Goal: Task Accomplishment & Management: Use online tool/utility

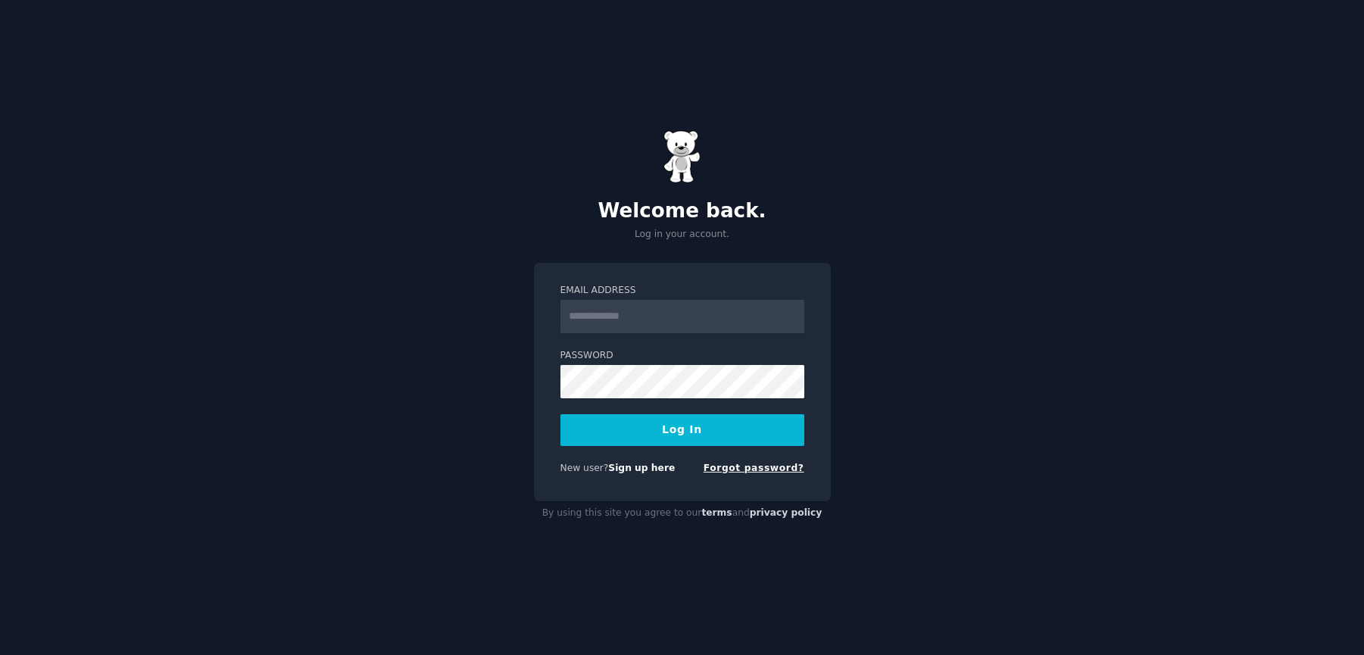
click at [759, 468] on link "Forgot password?" at bounding box center [754, 468] width 101 height 11
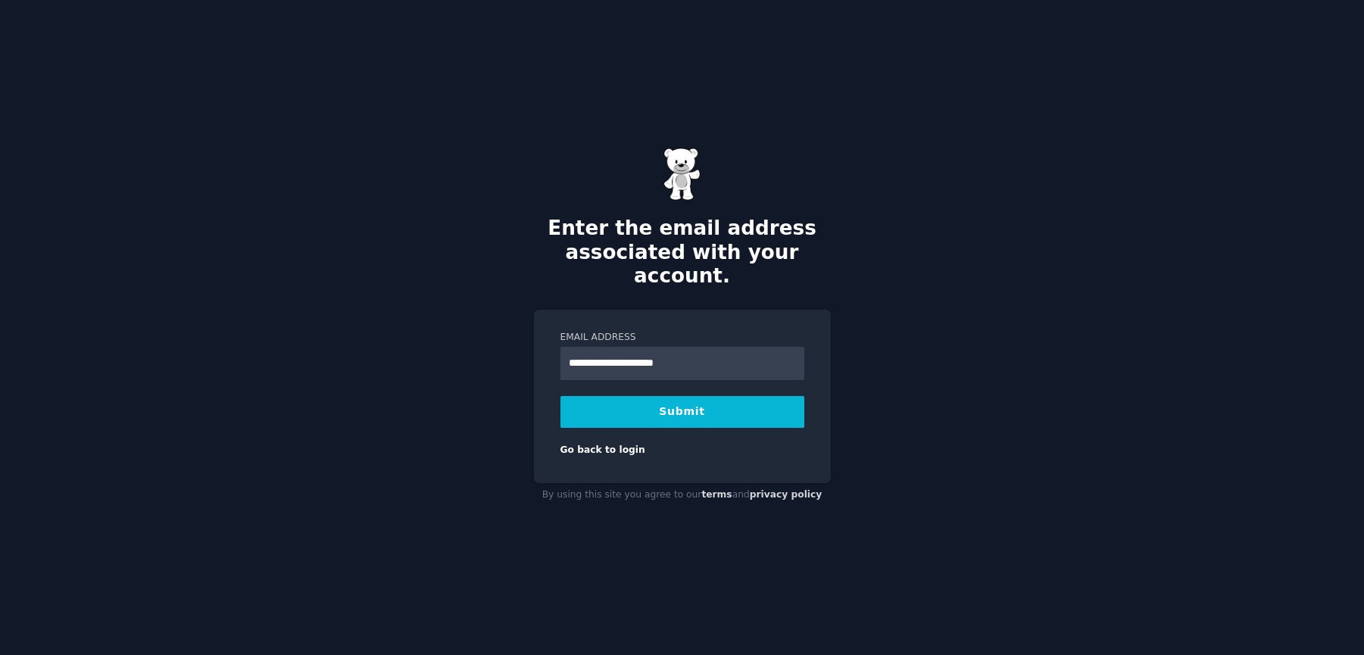
type input "**********"
click at [704, 396] on button "Submit" at bounding box center [682, 412] width 244 height 32
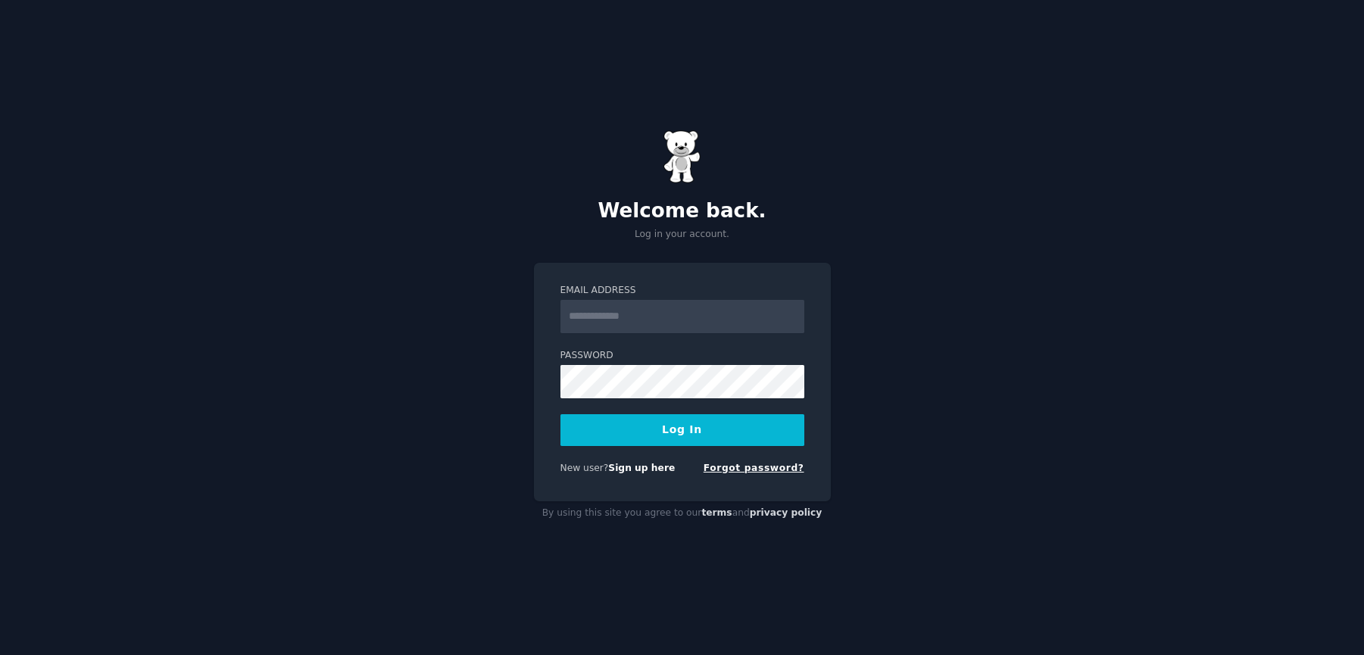
click at [751, 470] on link "Forgot password?" at bounding box center [754, 468] width 101 height 11
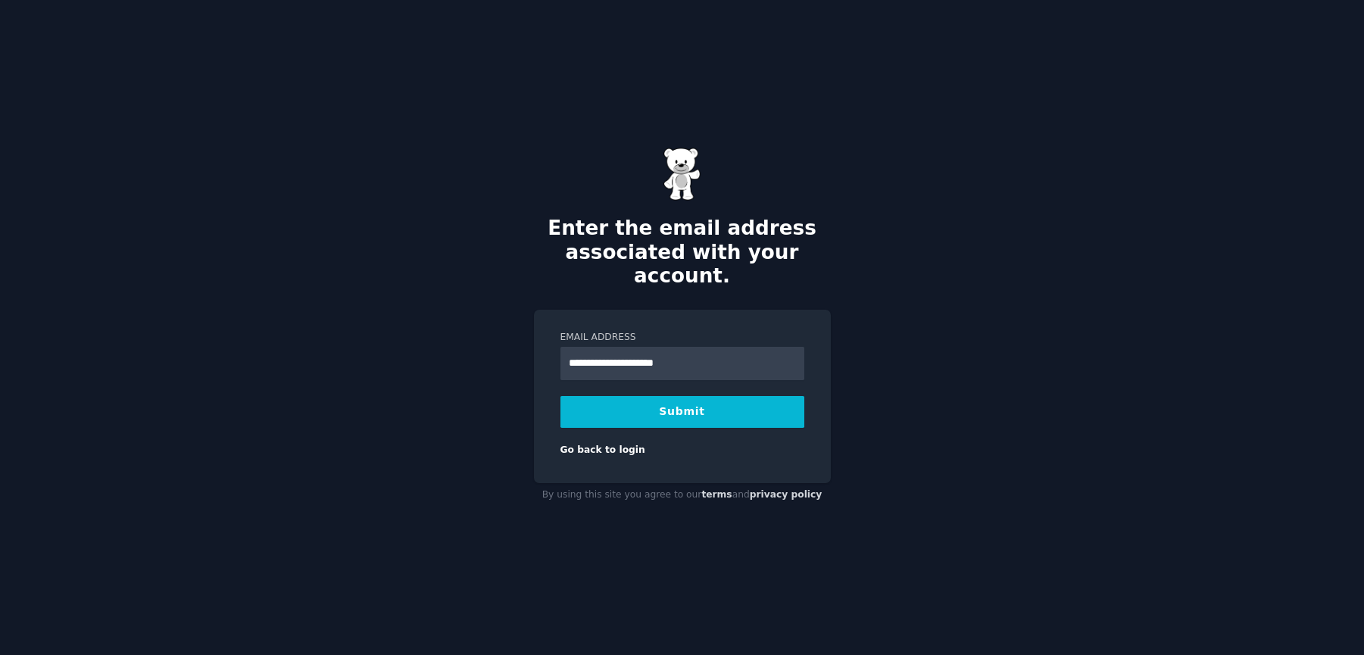
type input "**********"
click at [666, 398] on button "Submit" at bounding box center [682, 412] width 244 height 32
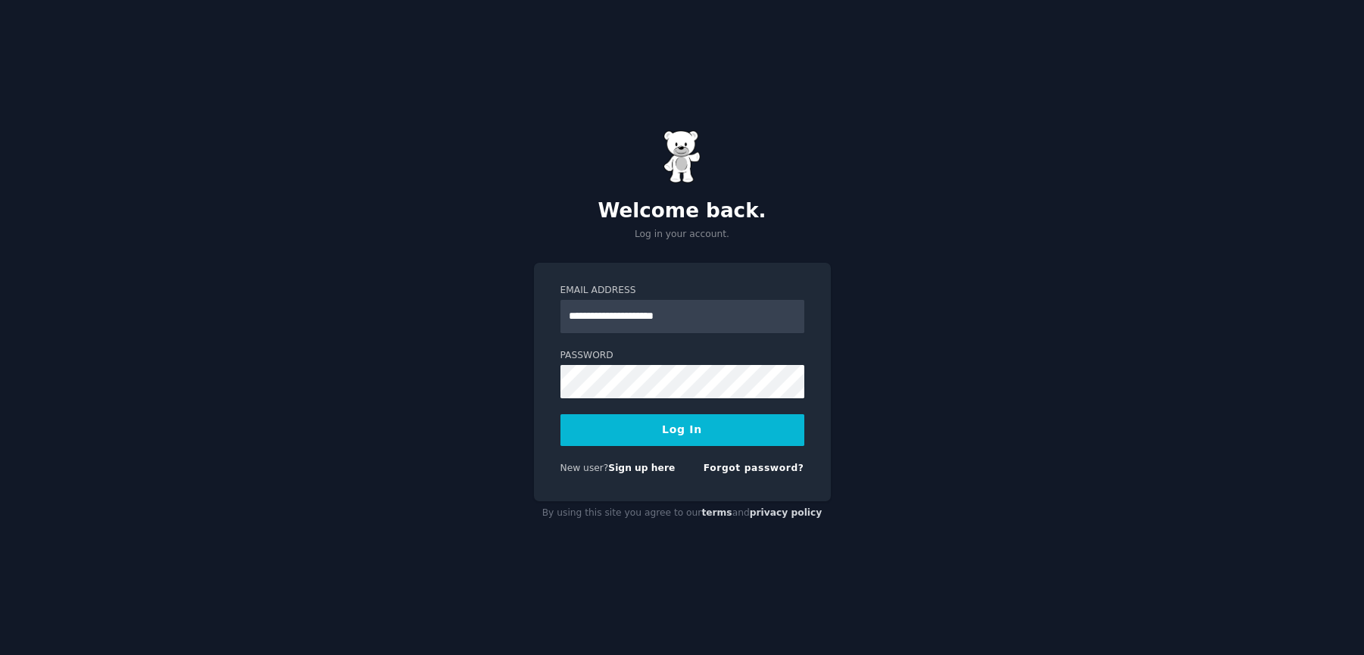
type input "**********"
click at [560, 414] on button "Log In" at bounding box center [682, 430] width 244 height 32
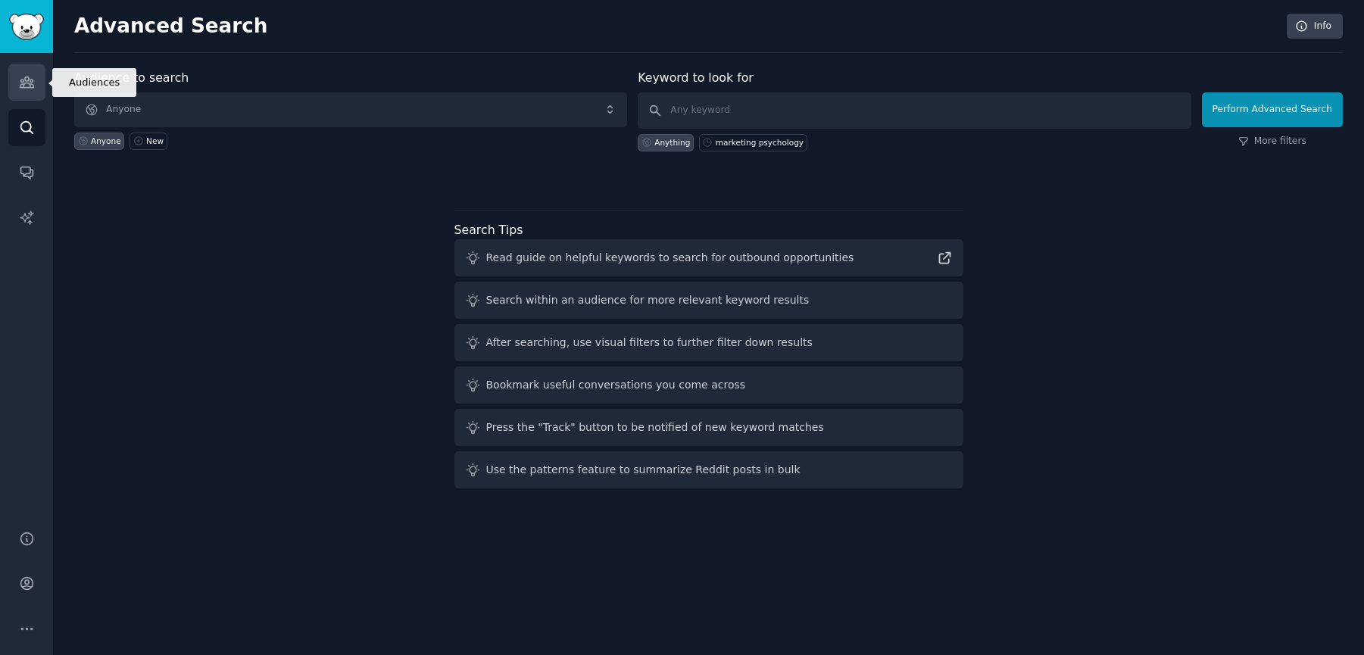
click at [27, 84] on icon "Sidebar" at bounding box center [27, 82] width 16 height 16
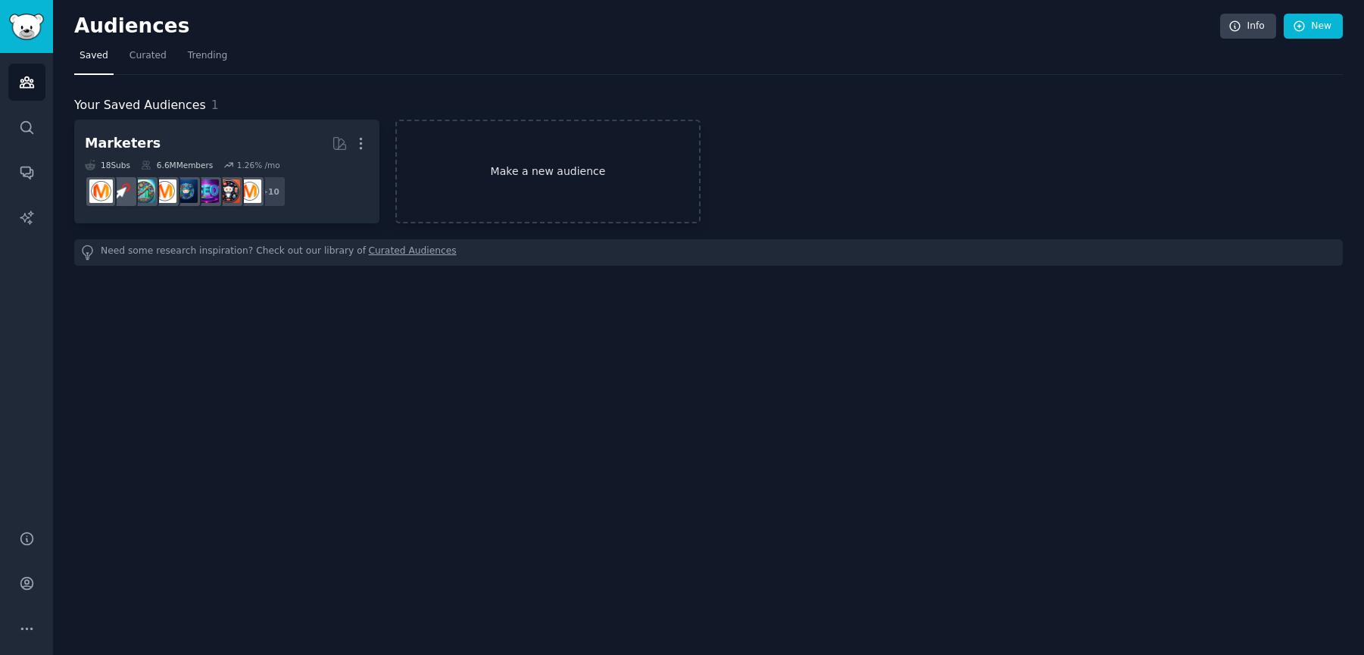
click at [495, 169] on link "Make a new audience" at bounding box center [547, 172] width 305 height 104
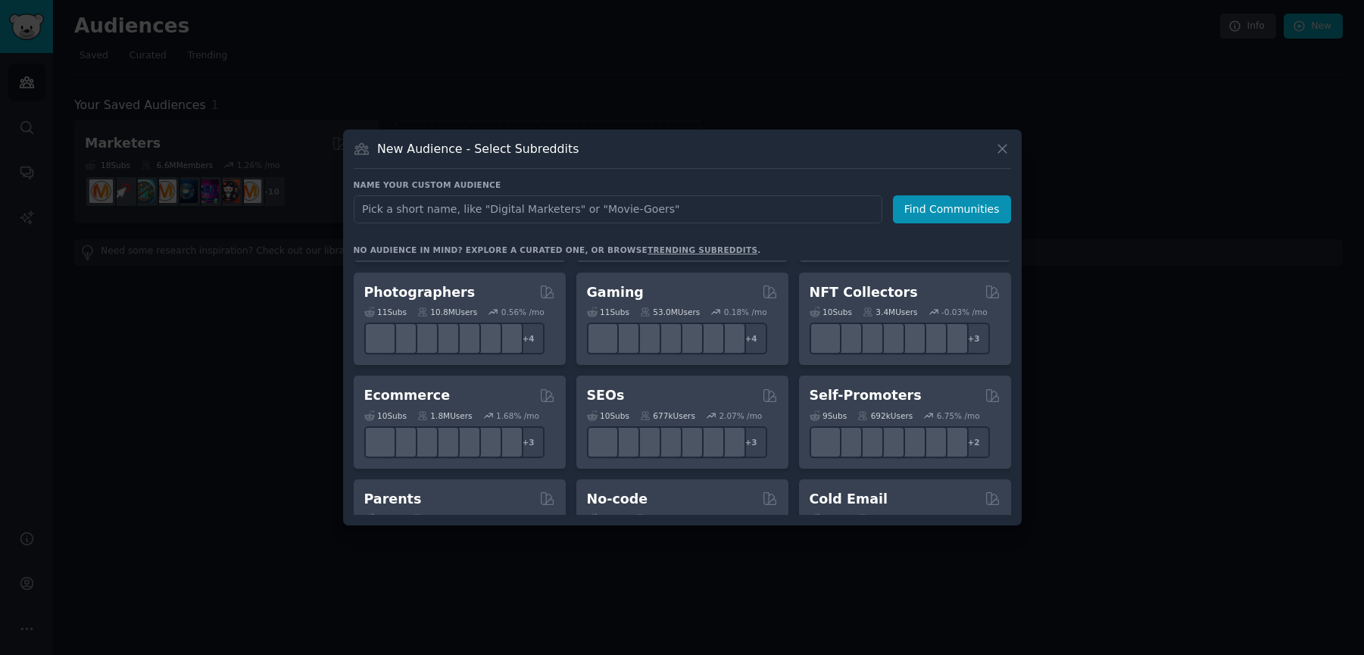
scroll to position [1182, 0]
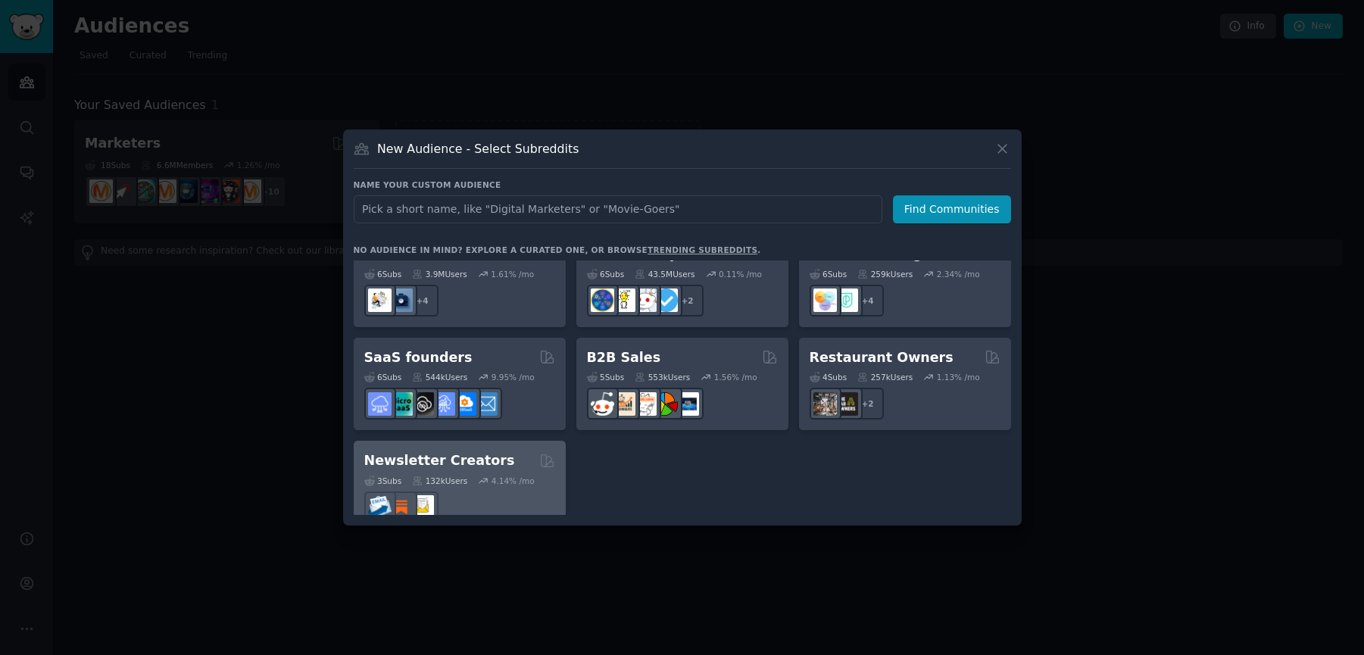
click at [503, 492] on div at bounding box center [459, 508] width 191 height 32
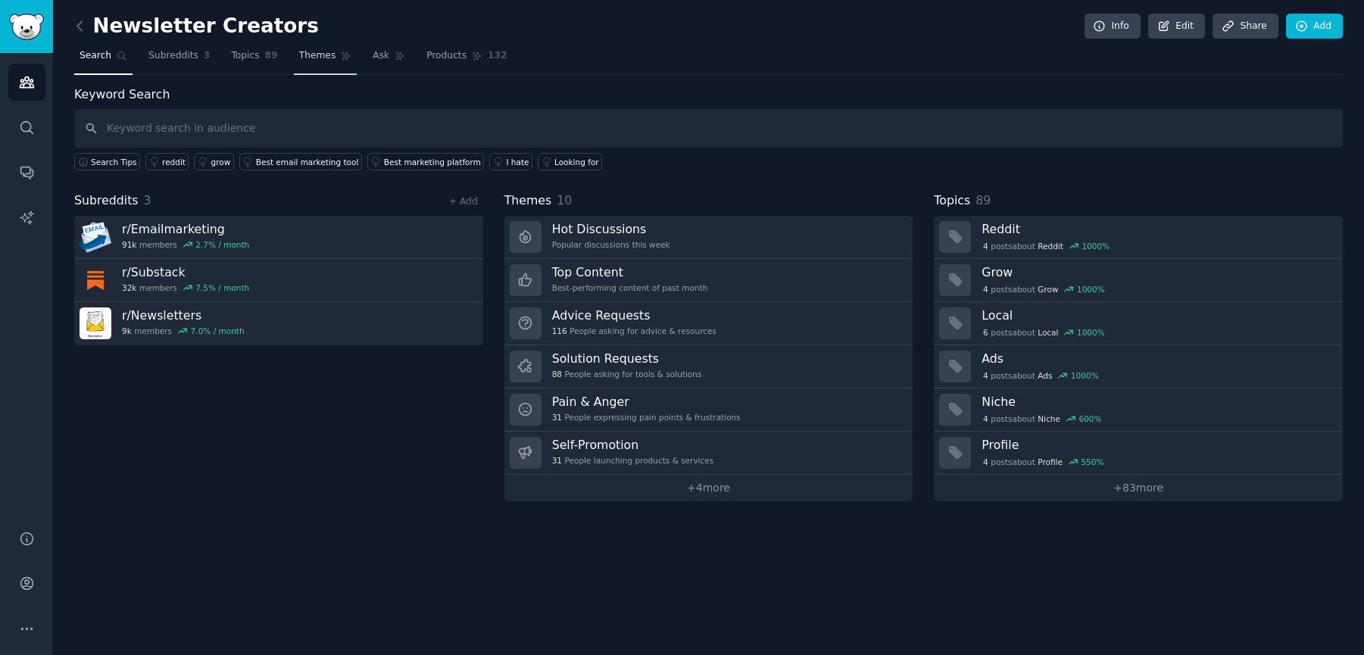
click at [327, 49] on span "Themes" at bounding box center [317, 56] width 37 height 14
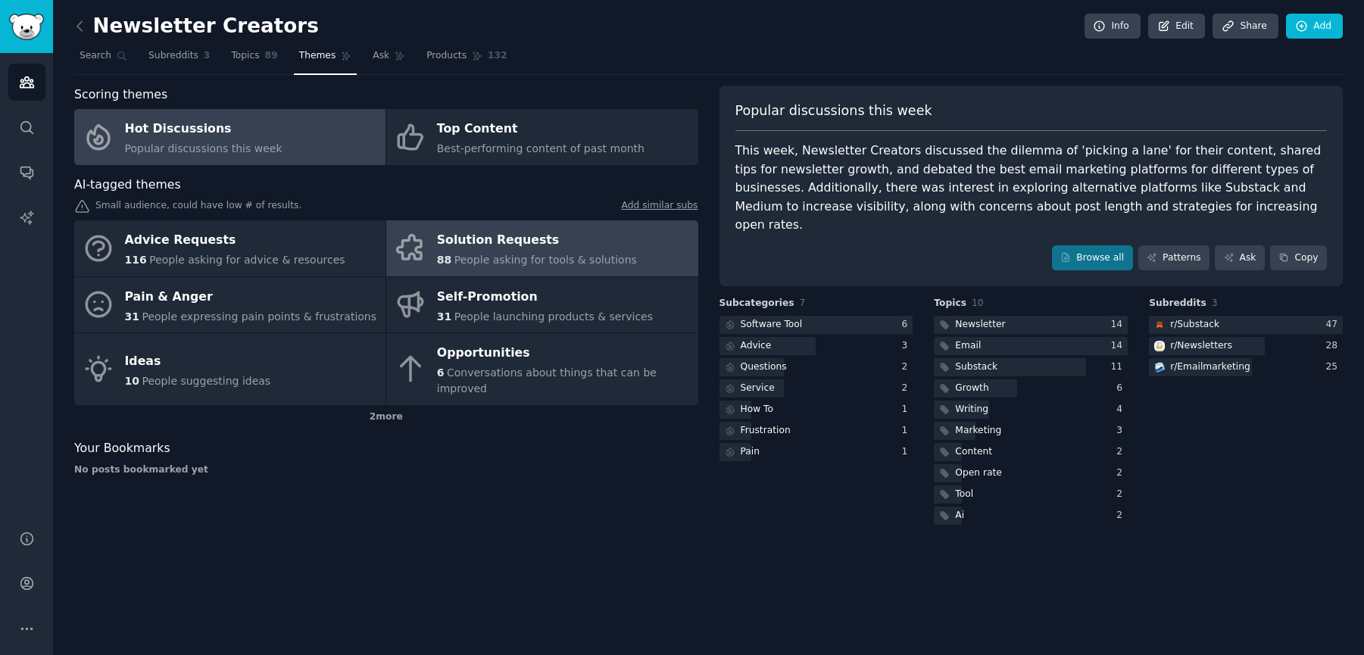
click at [467, 252] on div "88 People asking for tools & solutions" at bounding box center [537, 260] width 200 height 16
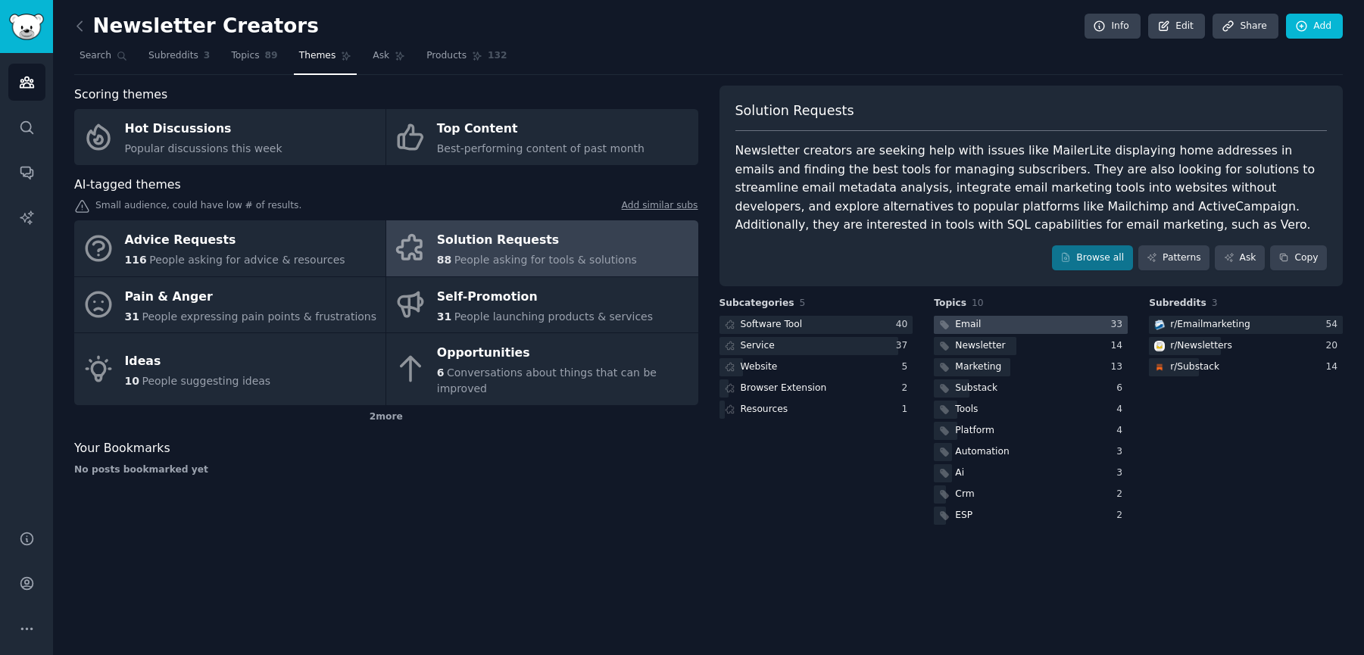
click at [1037, 326] on div at bounding box center [1031, 325] width 194 height 19
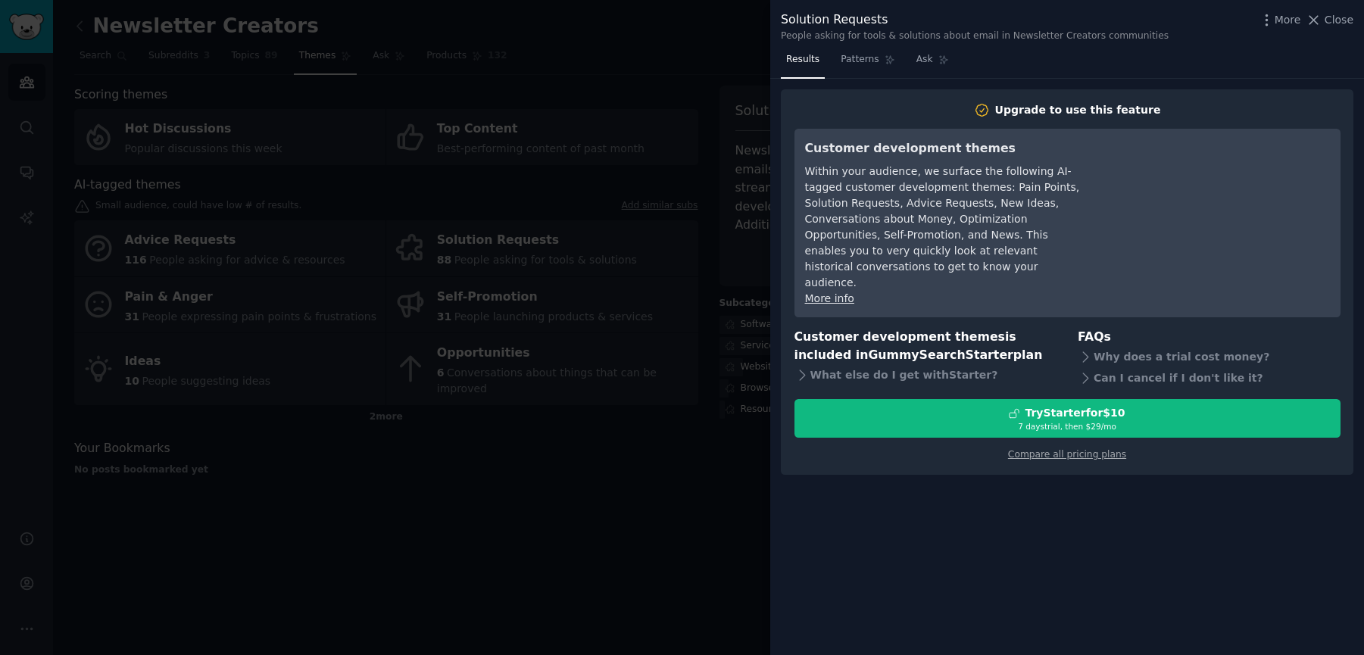
click at [632, 557] on div at bounding box center [682, 327] width 1364 height 655
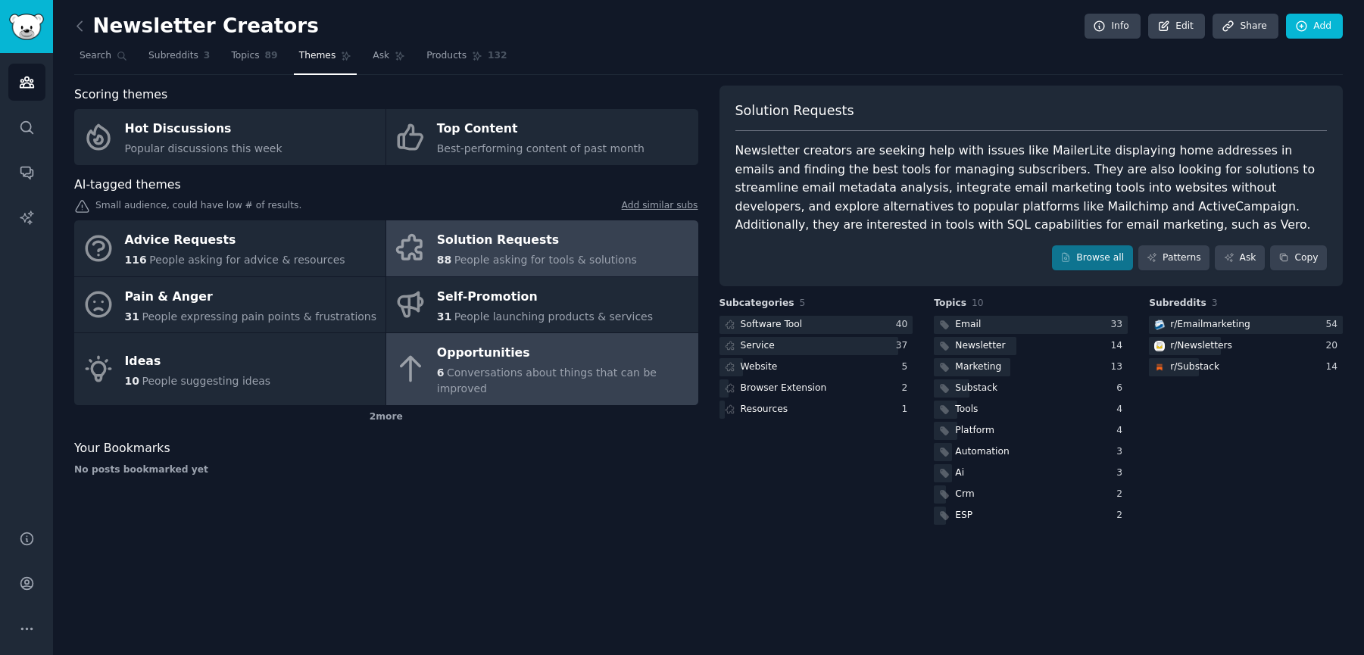
click at [510, 367] on span "Conversations about things that can be improved" at bounding box center [547, 381] width 220 height 28
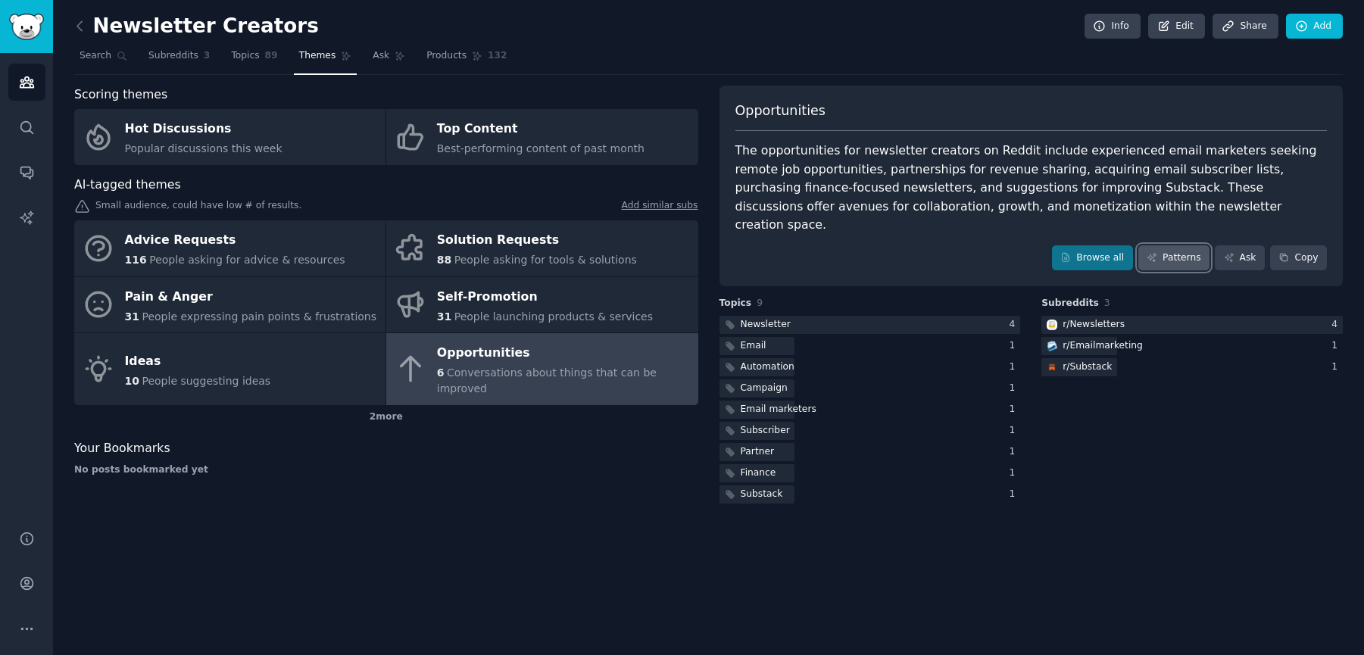
click at [1194, 245] on link "Patterns" at bounding box center [1173, 258] width 71 height 26
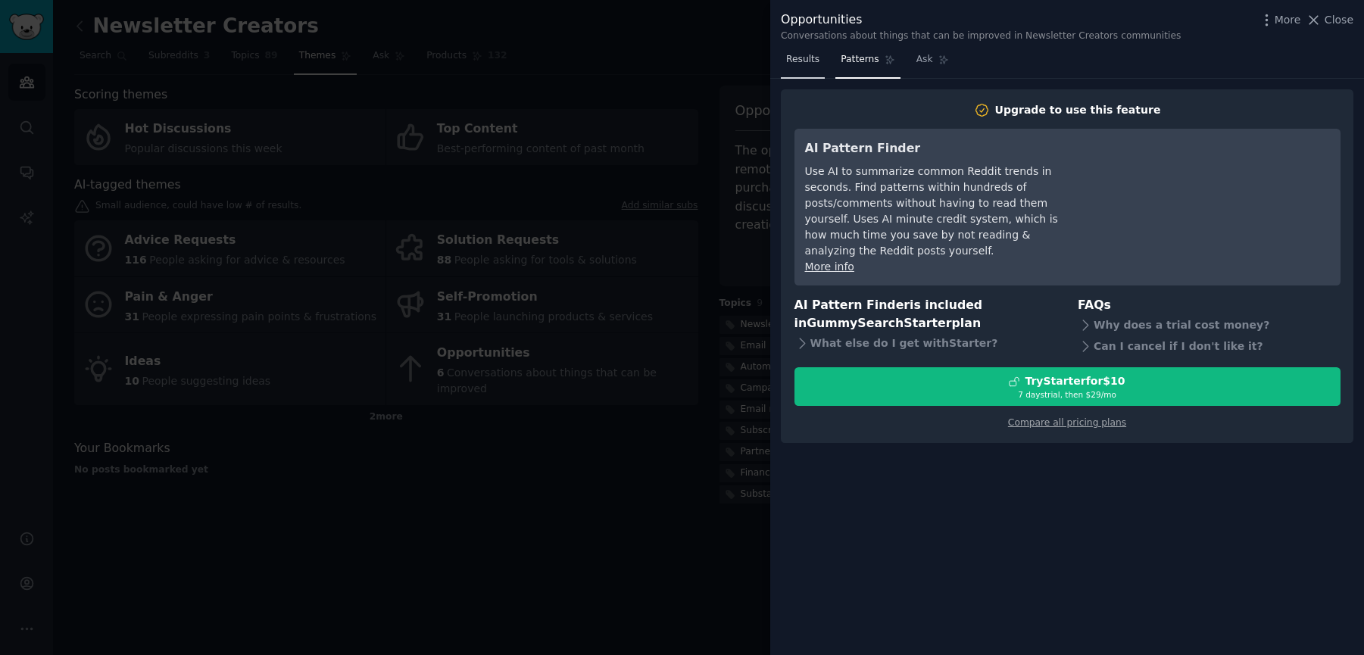
click at [795, 55] on span "Results" at bounding box center [802, 60] width 33 height 14
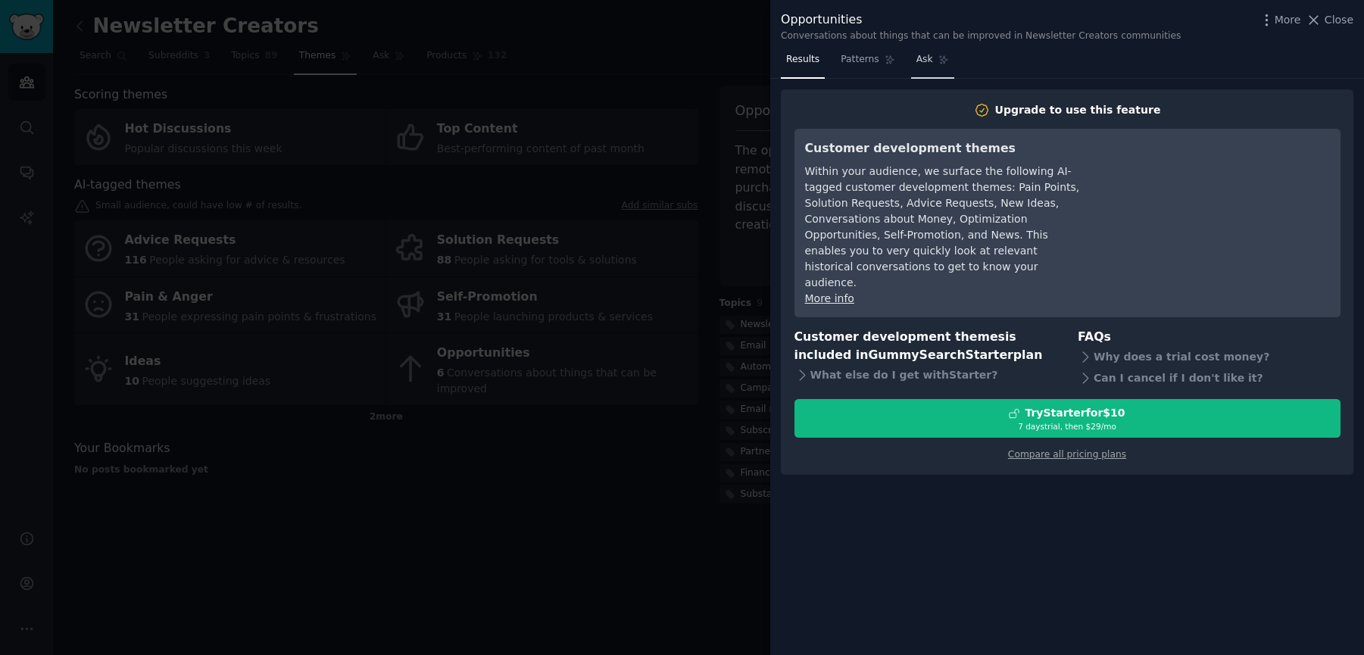
click at [923, 60] on span "Ask" at bounding box center [924, 60] width 17 height 14
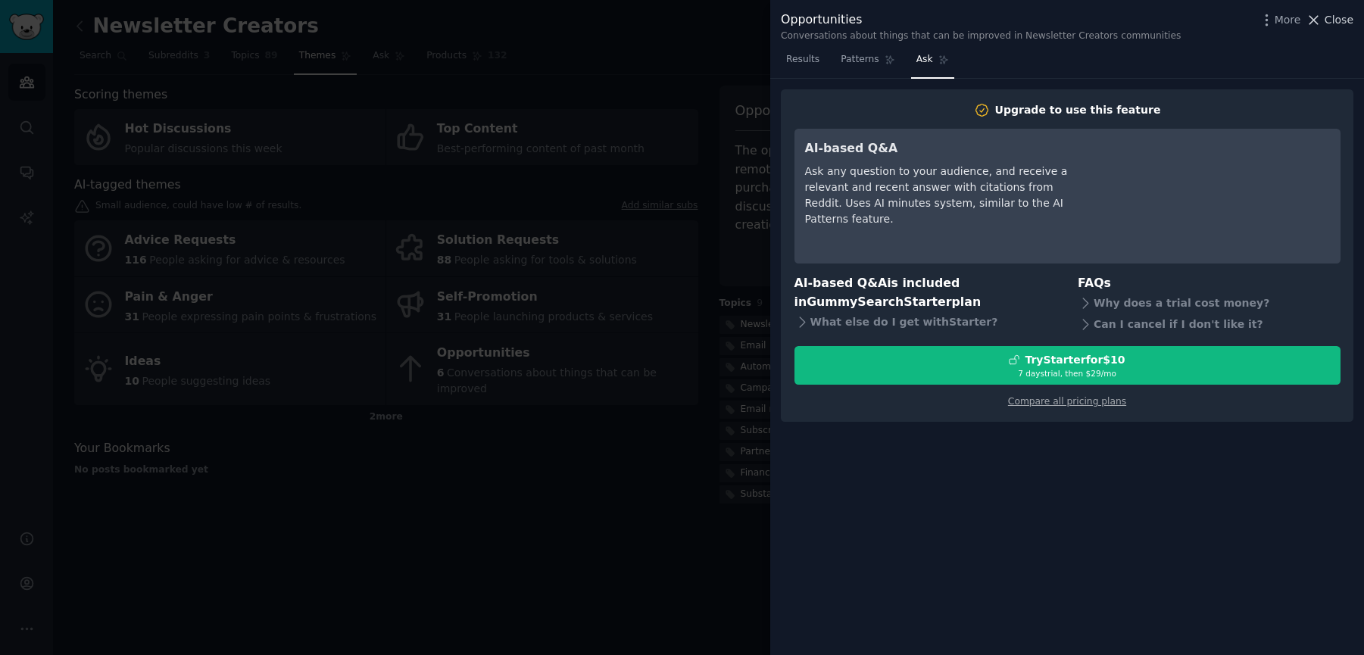
click at [1337, 16] on span "Close" at bounding box center [1339, 20] width 29 height 16
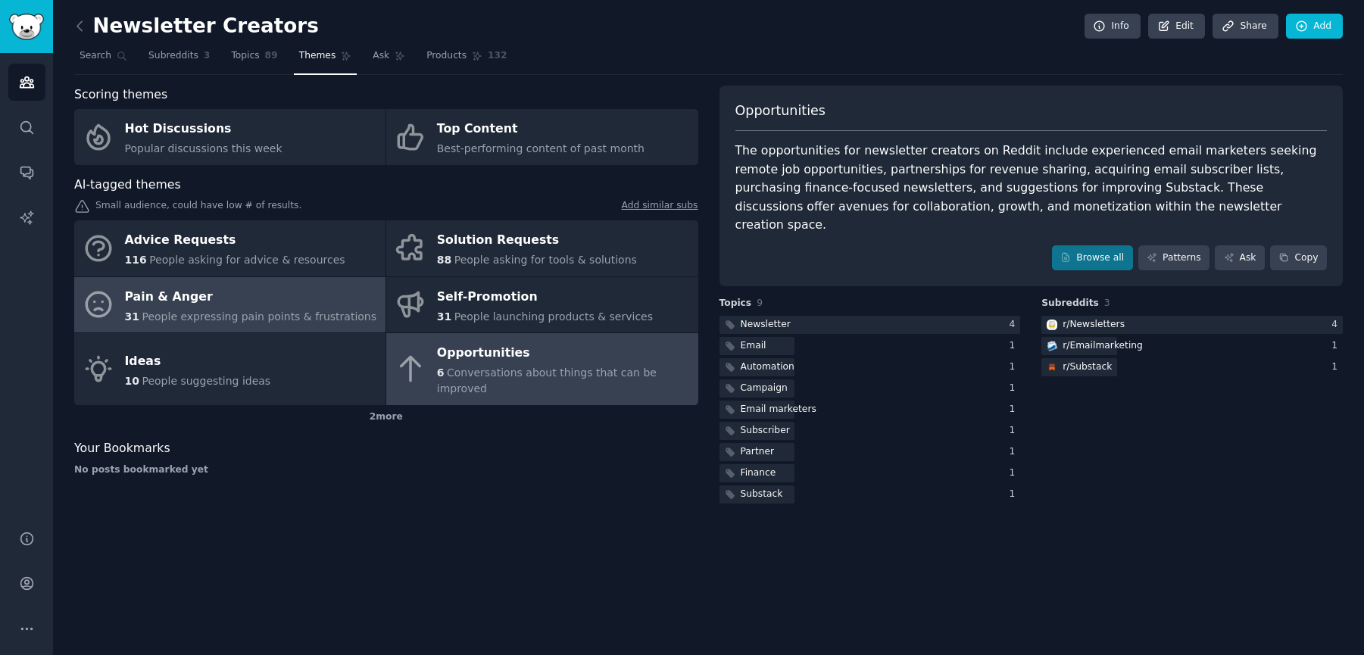
click at [265, 301] on div "Pain & Anger" at bounding box center [251, 297] width 252 height 24
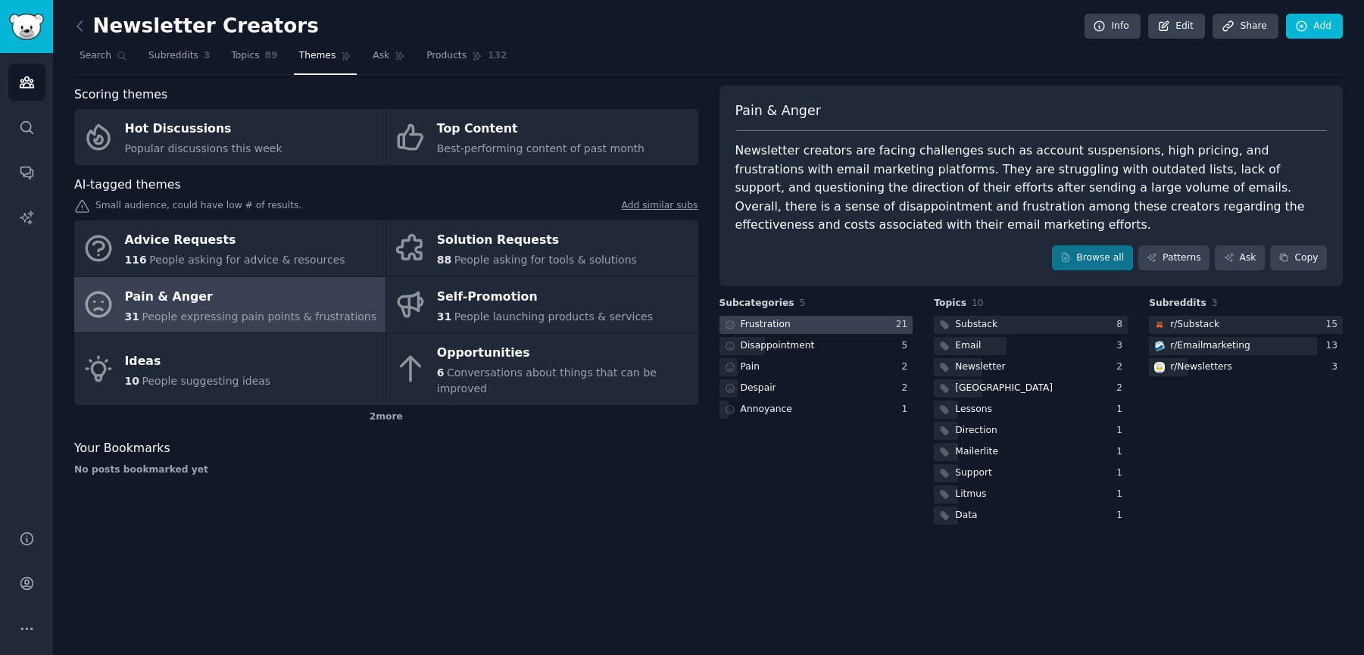
click at [787, 323] on div "Frustration" at bounding box center [766, 325] width 50 height 14
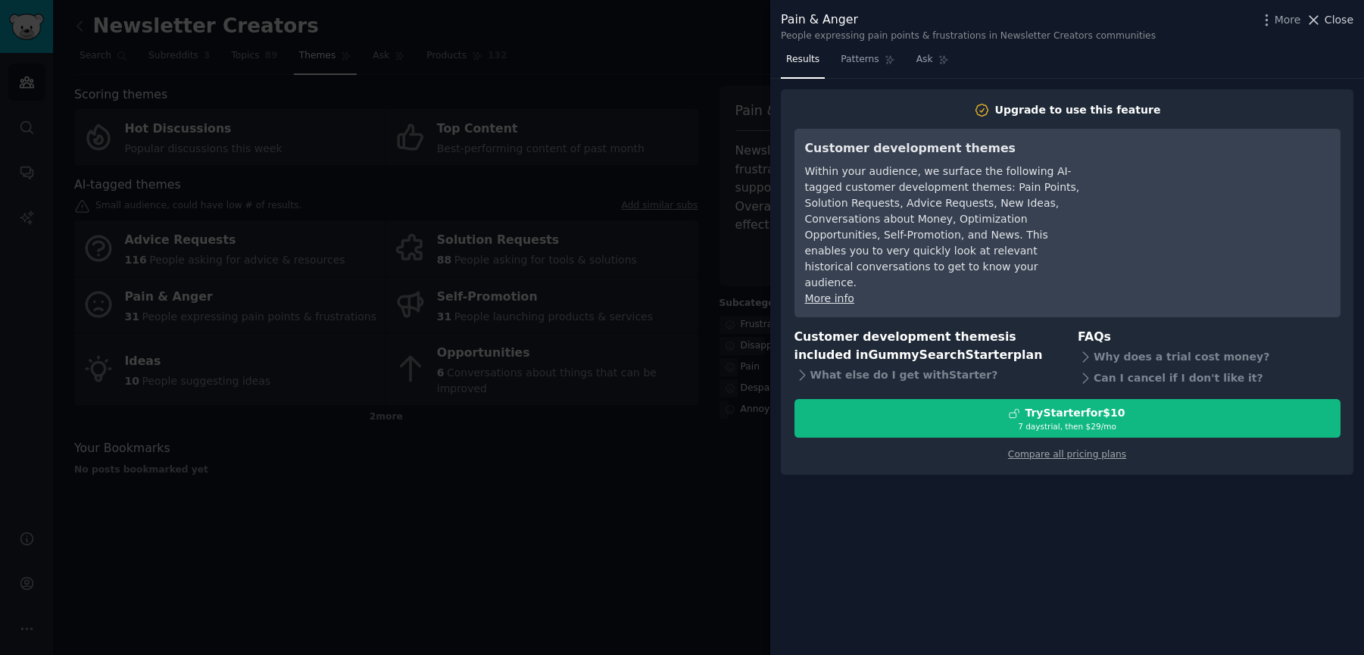
click at [1326, 22] on span "Close" at bounding box center [1339, 20] width 29 height 16
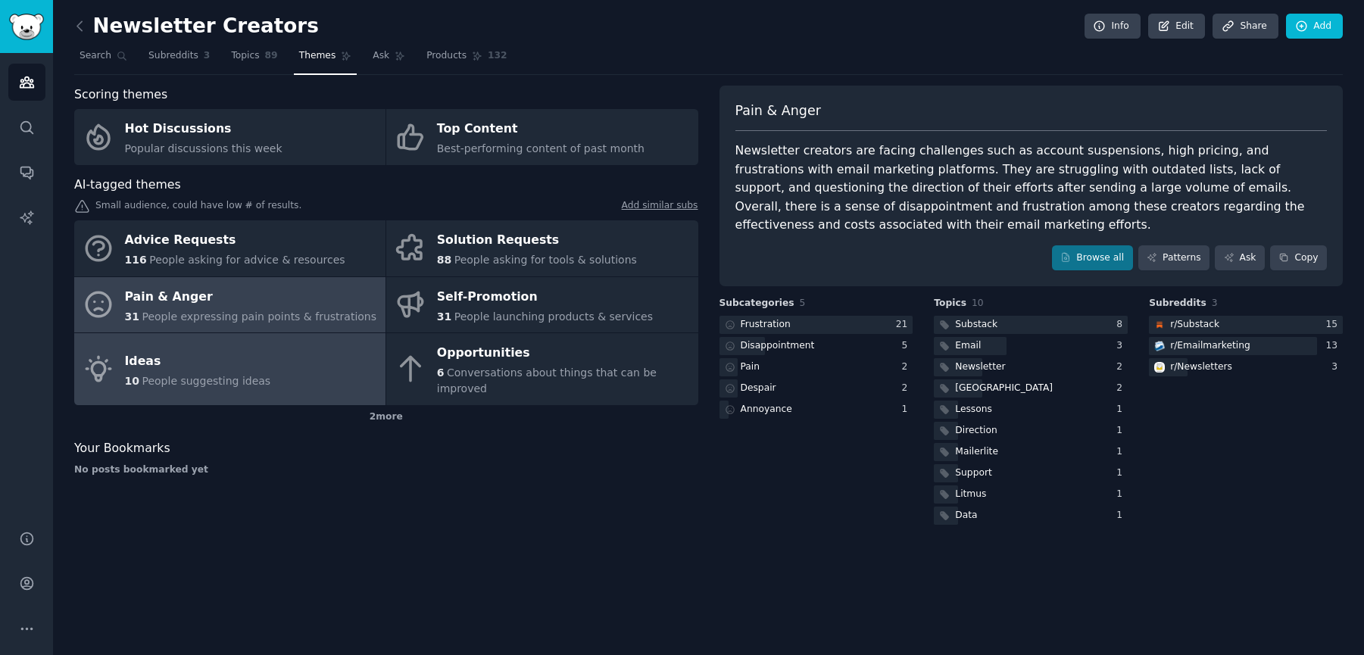
click at [222, 358] on div "Ideas" at bounding box center [198, 361] width 146 height 24
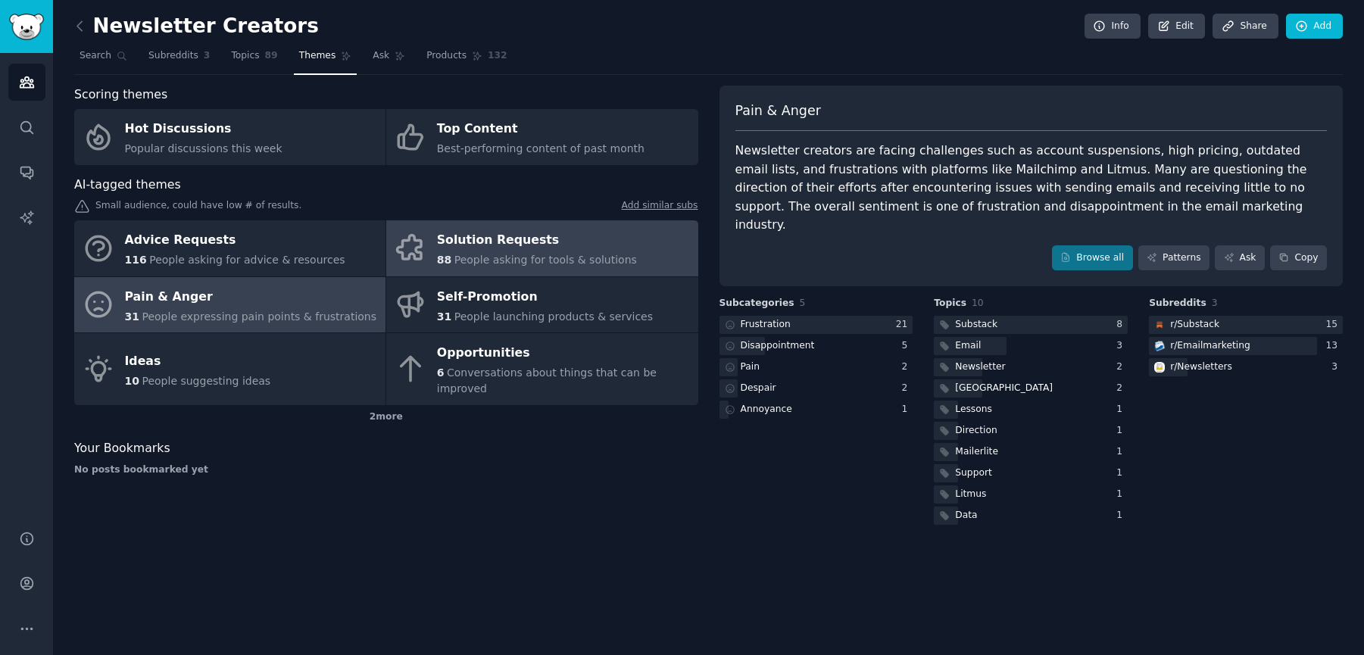
click at [522, 239] on div "Solution Requests" at bounding box center [537, 241] width 200 height 24
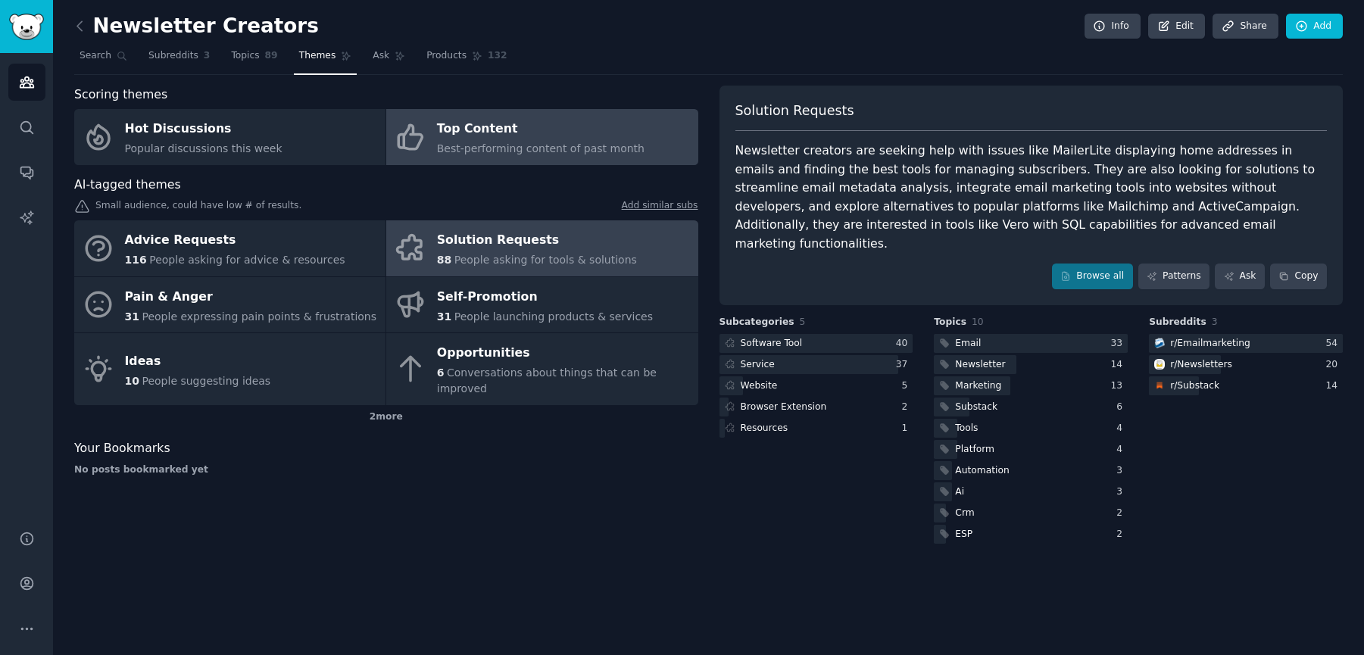
click at [448, 120] on div "Top Content" at bounding box center [541, 129] width 208 height 24
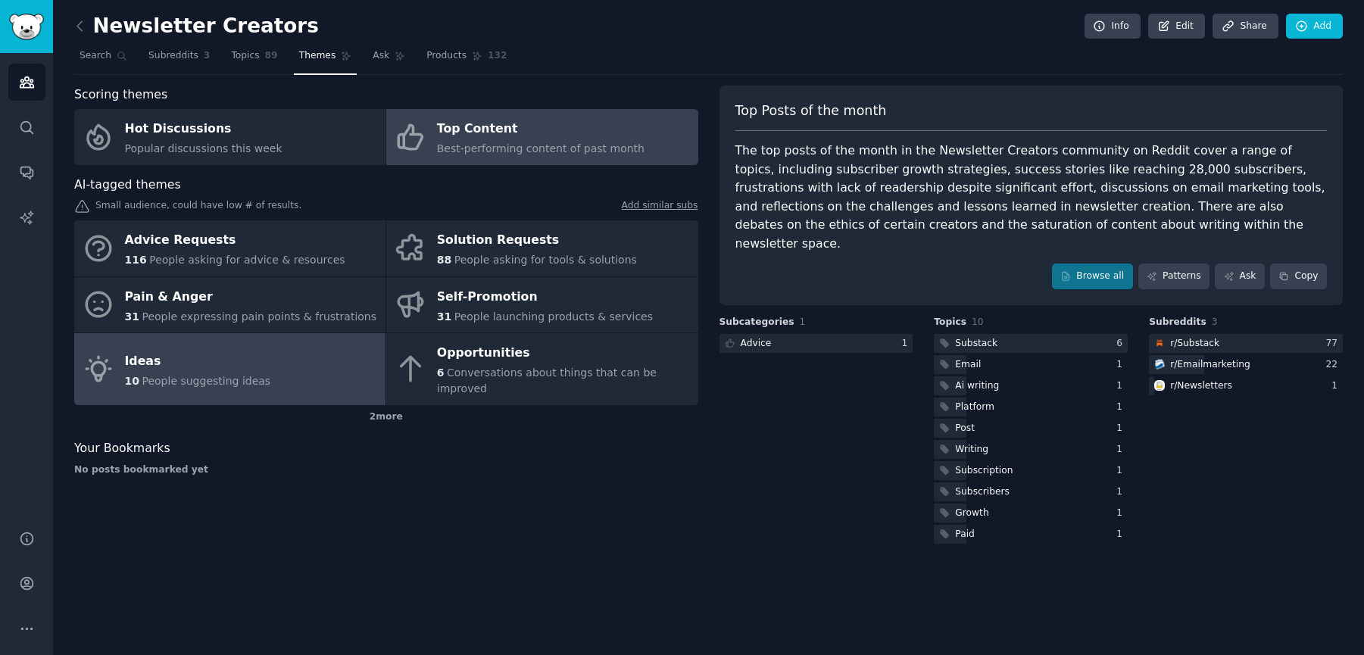
click at [192, 352] on div "Ideas" at bounding box center [198, 361] width 146 height 24
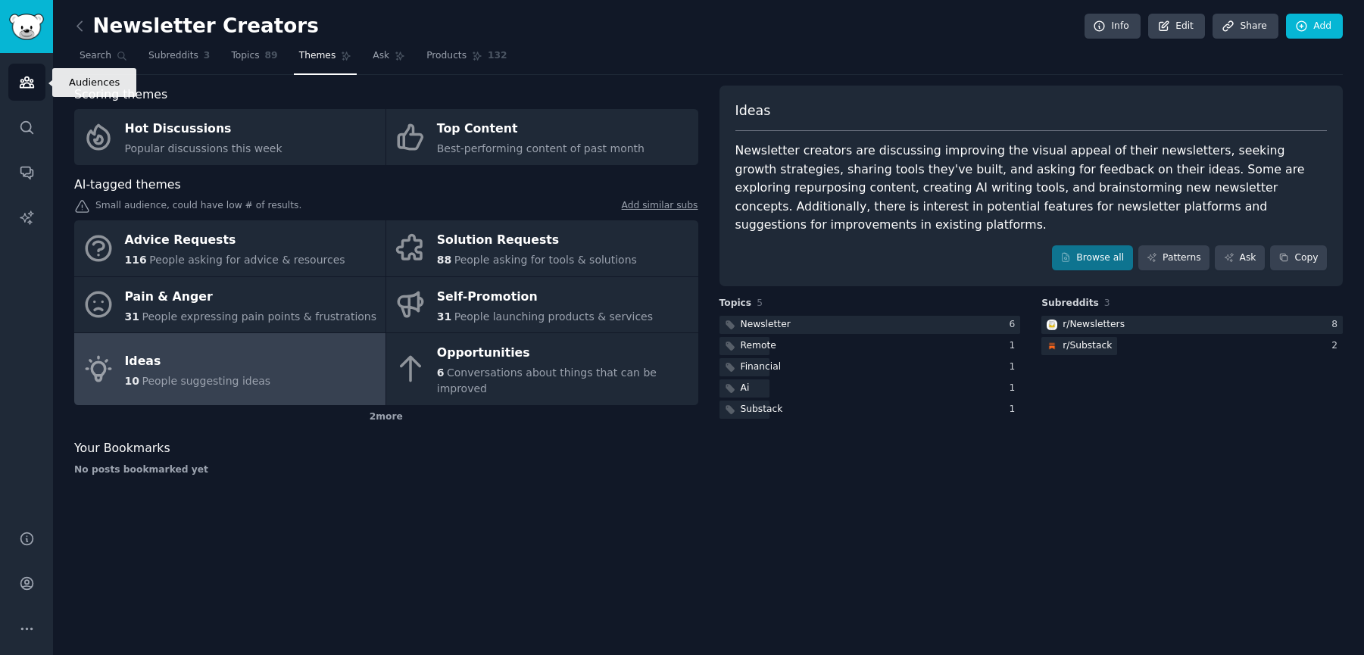
click at [15, 80] on link "Audiences" at bounding box center [26, 82] width 37 height 37
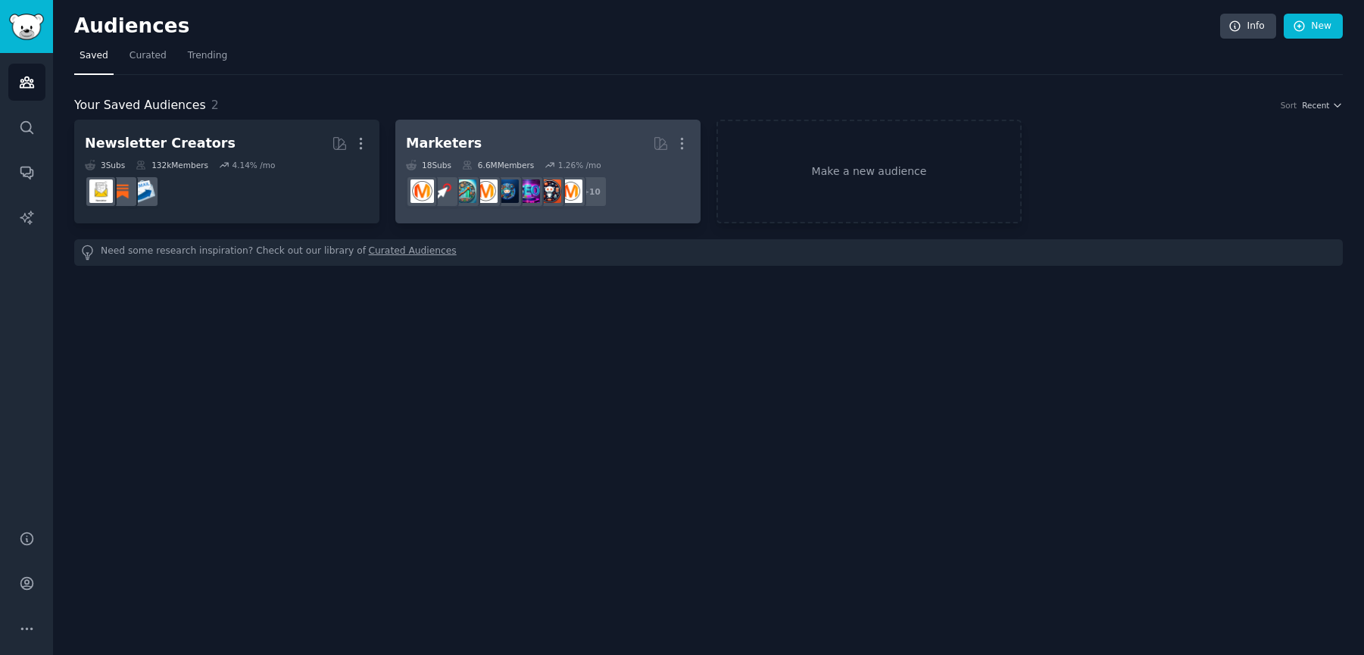
click at [621, 133] on h2 "Marketers More" at bounding box center [548, 143] width 284 height 27
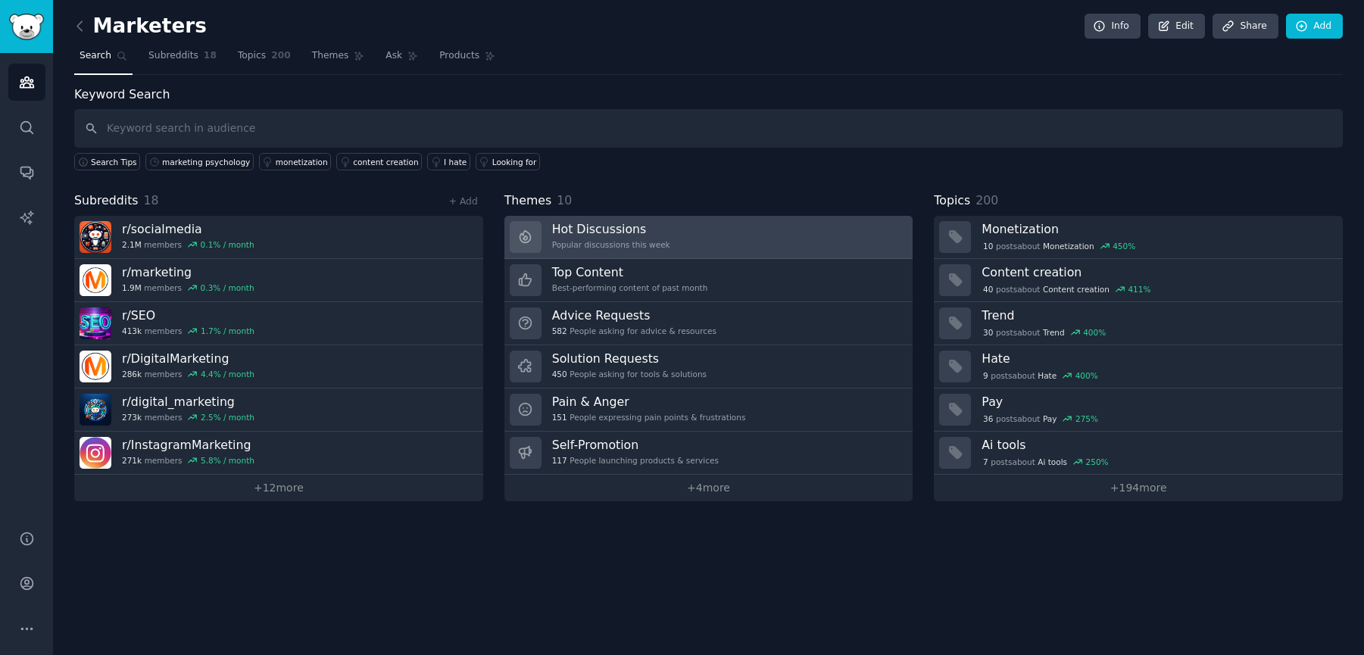
click at [645, 233] on h3 "Hot Discussions" at bounding box center [611, 229] width 118 height 16
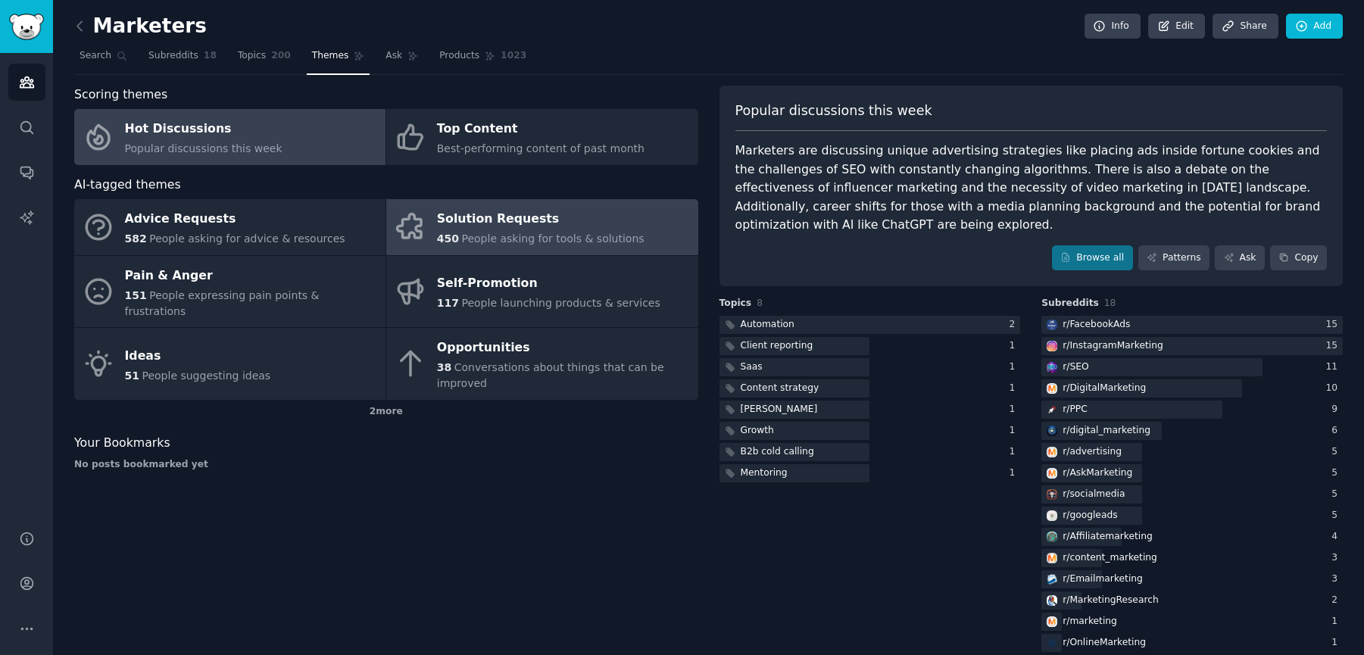
click at [539, 217] on div "Solution Requests" at bounding box center [541, 220] width 208 height 24
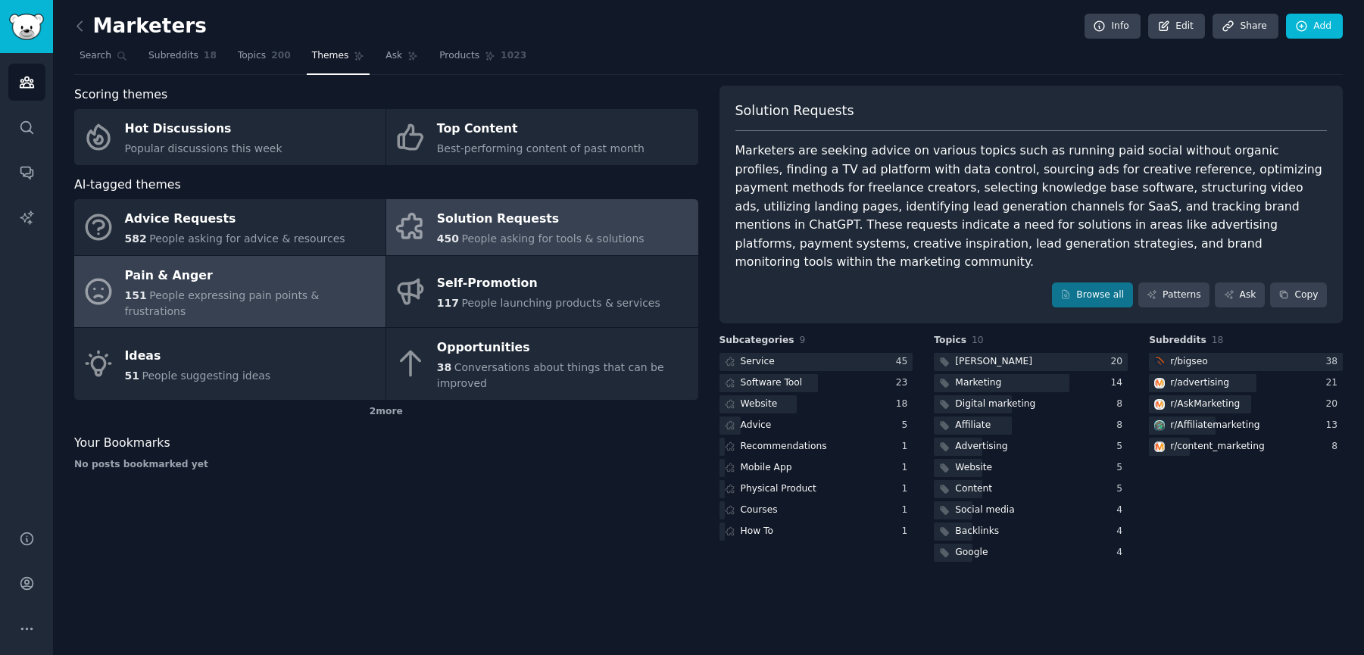
click at [137, 298] on span "151" at bounding box center [136, 295] width 22 height 12
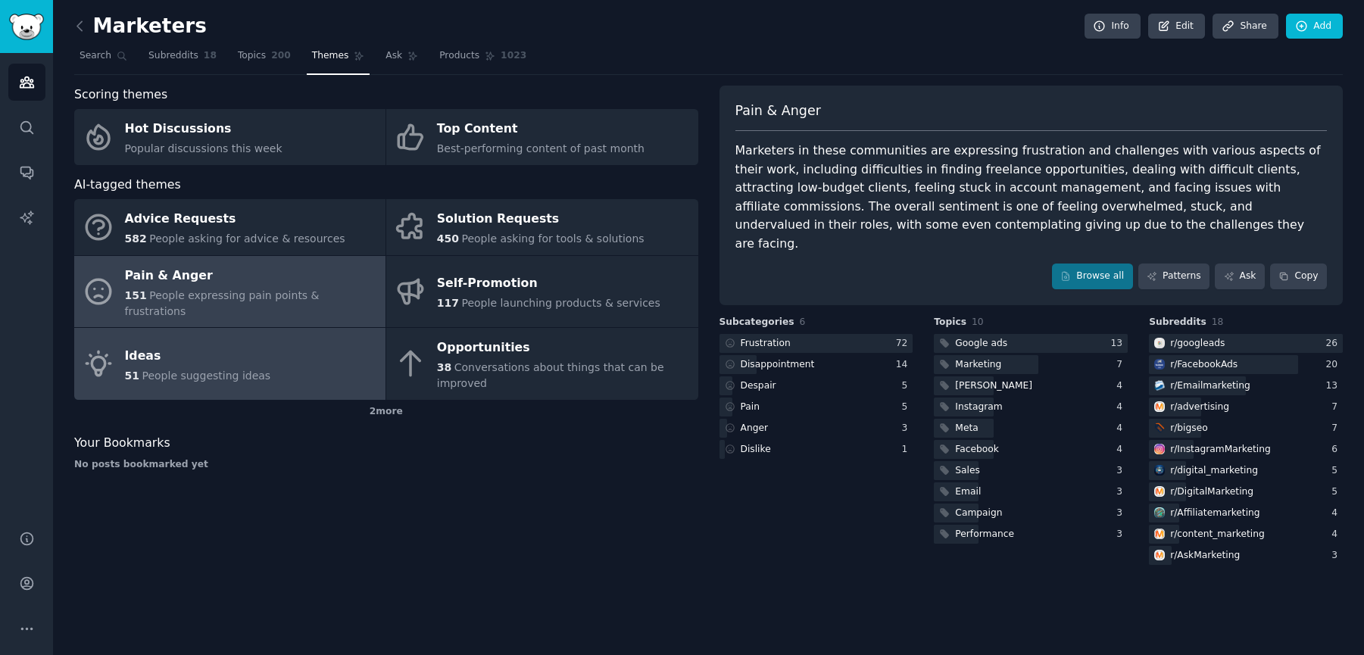
click at [313, 344] on link "Ideas 51 People suggesting ideas" at bounding box center [229, 364] width 311 height 72
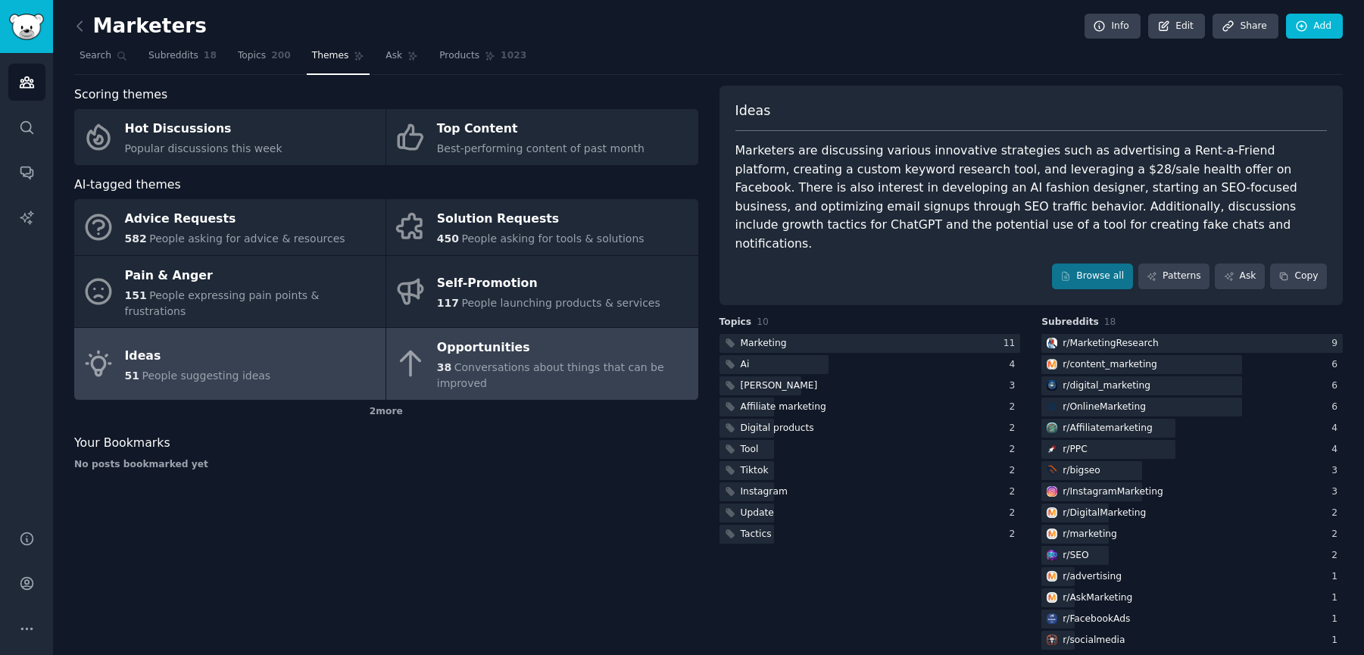
click at [596, 361] on span "Conversations about things that can be improved" at bounding box center [550, 375] width 227 height 28
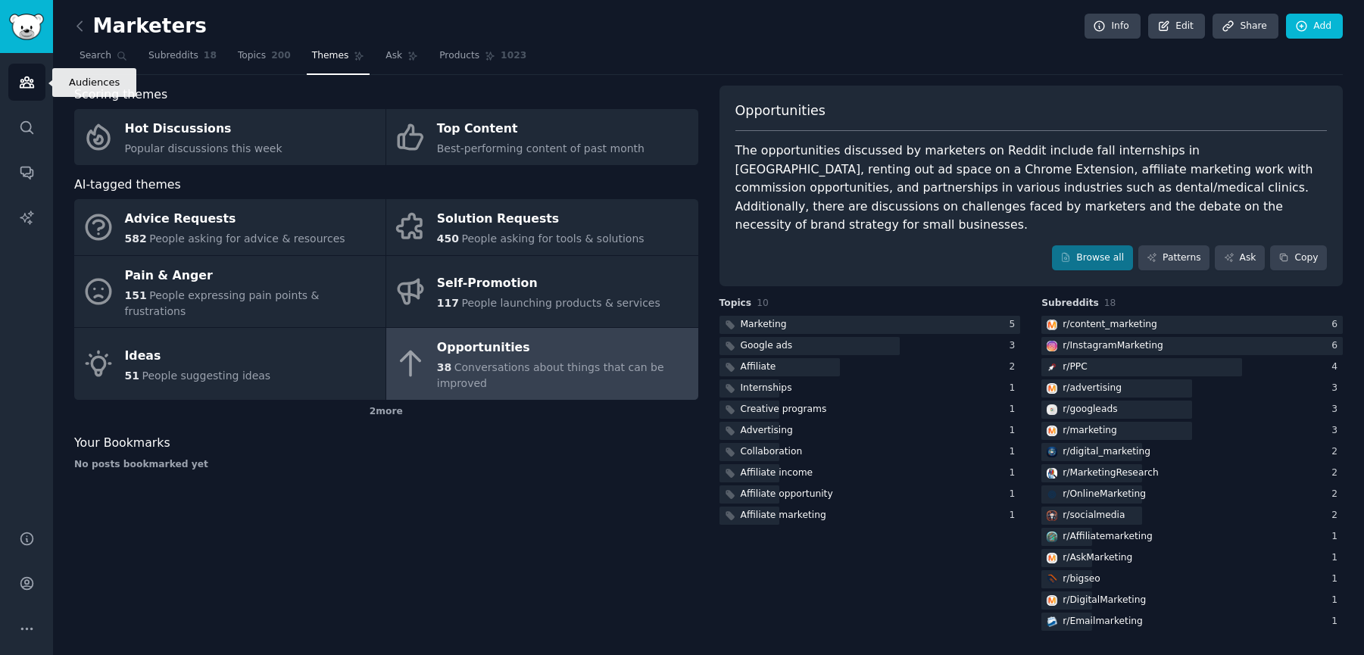
click at [27, 77] on icon "Sidebar" at bounding box center [27, 82] width 14 height 11
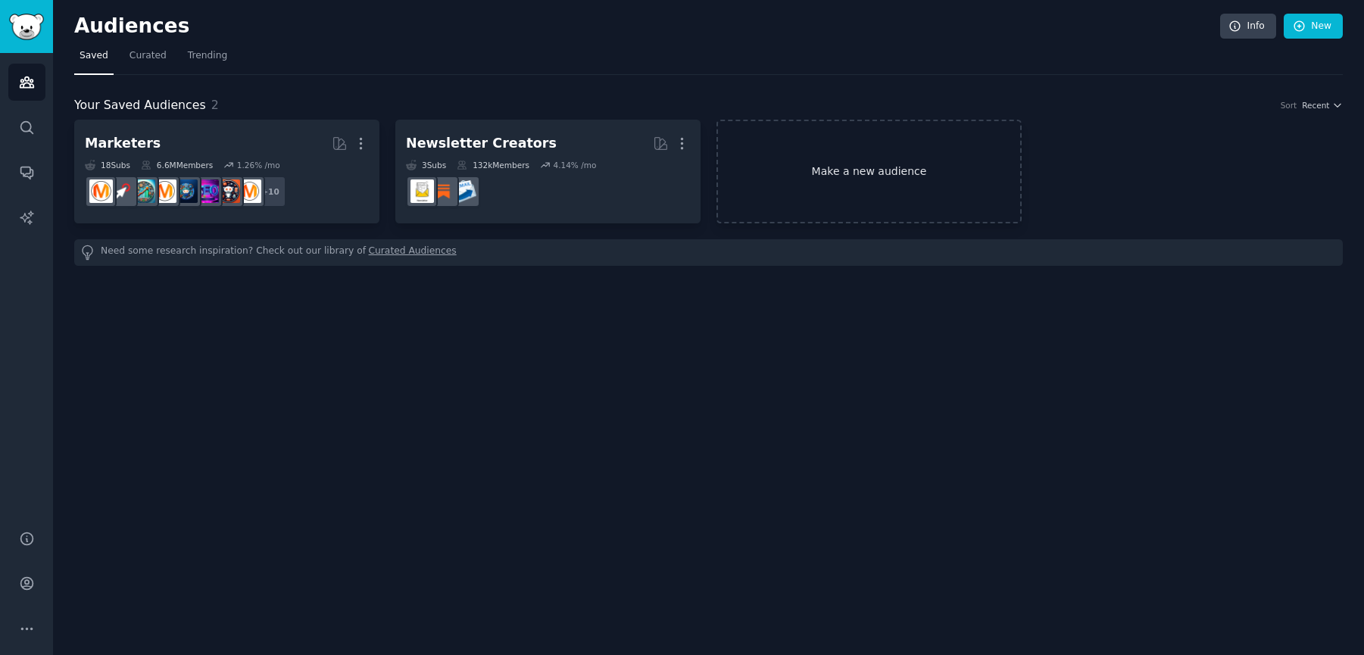
click at [855, 163] on link "Make a new audience" at bounding box center [869, 172] width 305 height 104
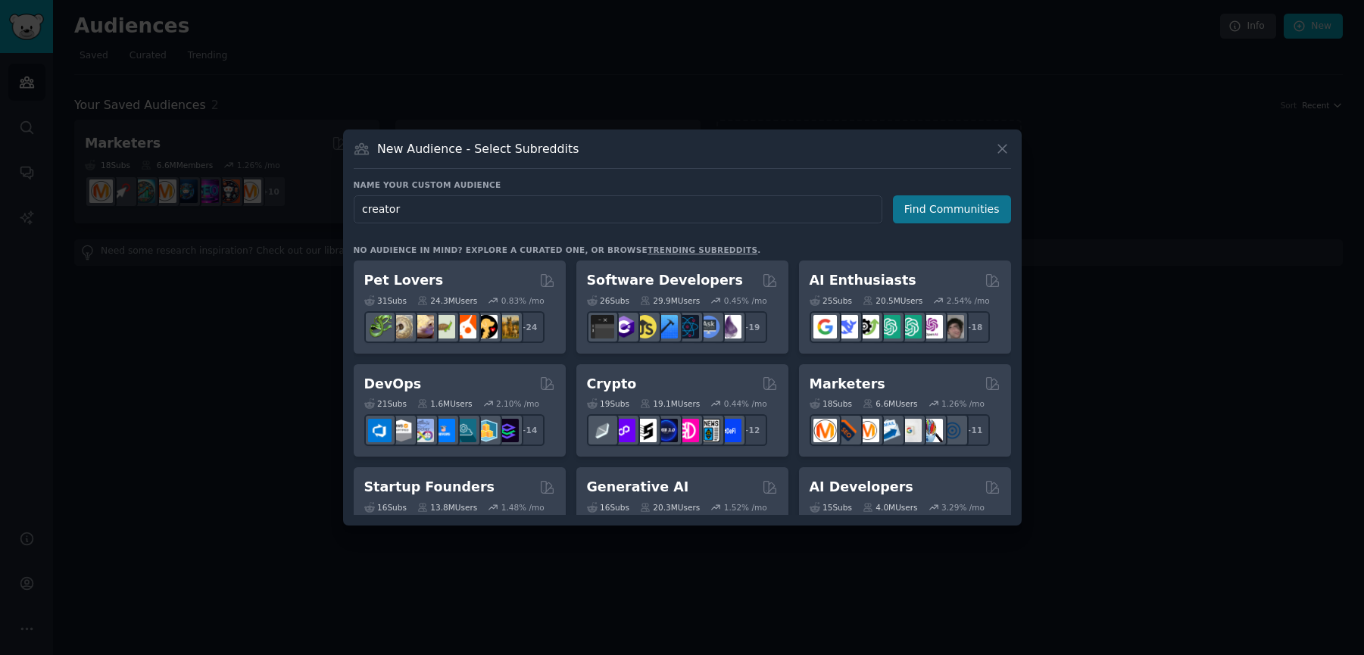
type input "creator"
click at [938, 209] on button "Find Communities" at bounding box center [952, 209] width 118 height 28
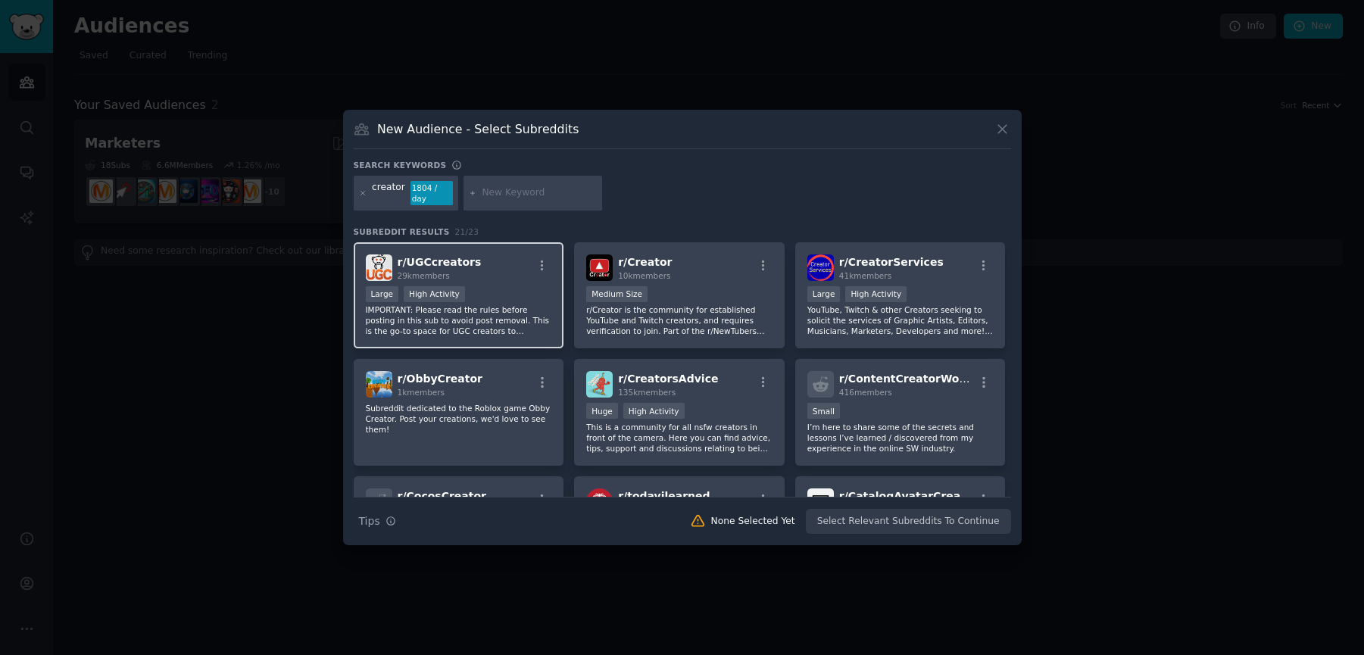
click at [486, 264] on div "r/ UGCcreators 29k members" at bounding box center [459, 267] width 186 height 27
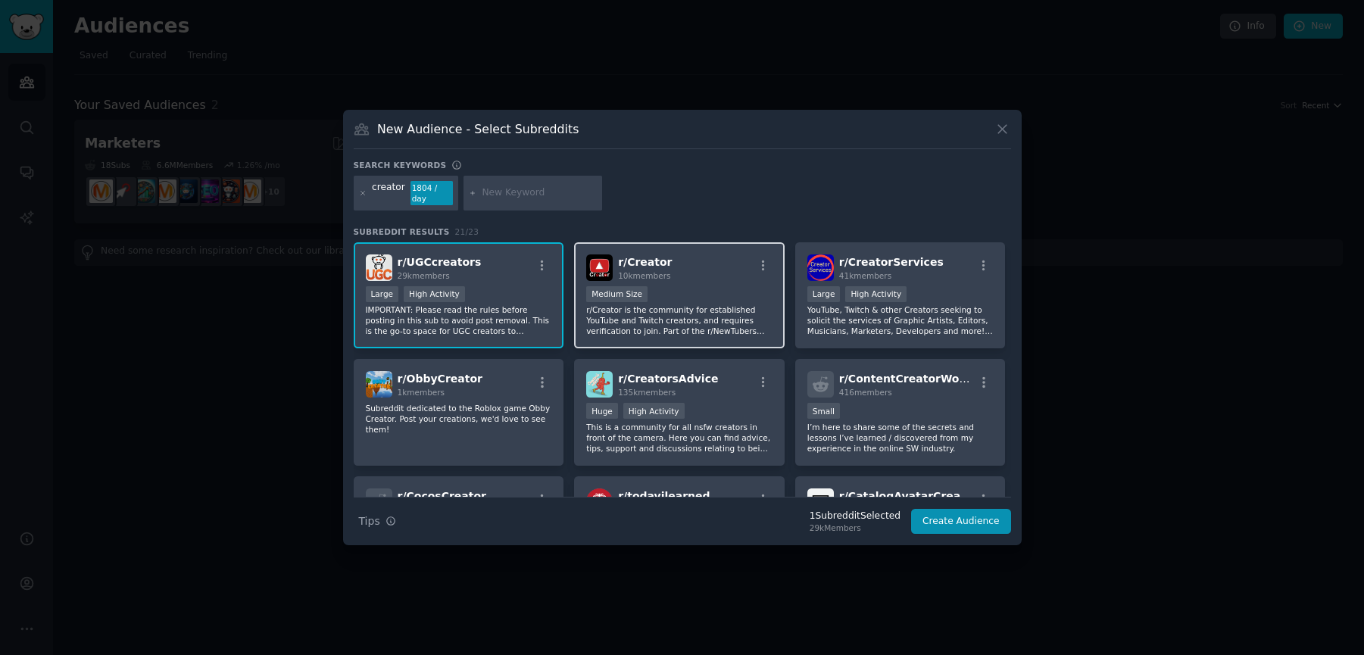
click at [704, 283] on div "r/ Creator 10k members Medium Size r/Creator is the community for established Y…" at bounding box center [679, 295] width 211 height 107
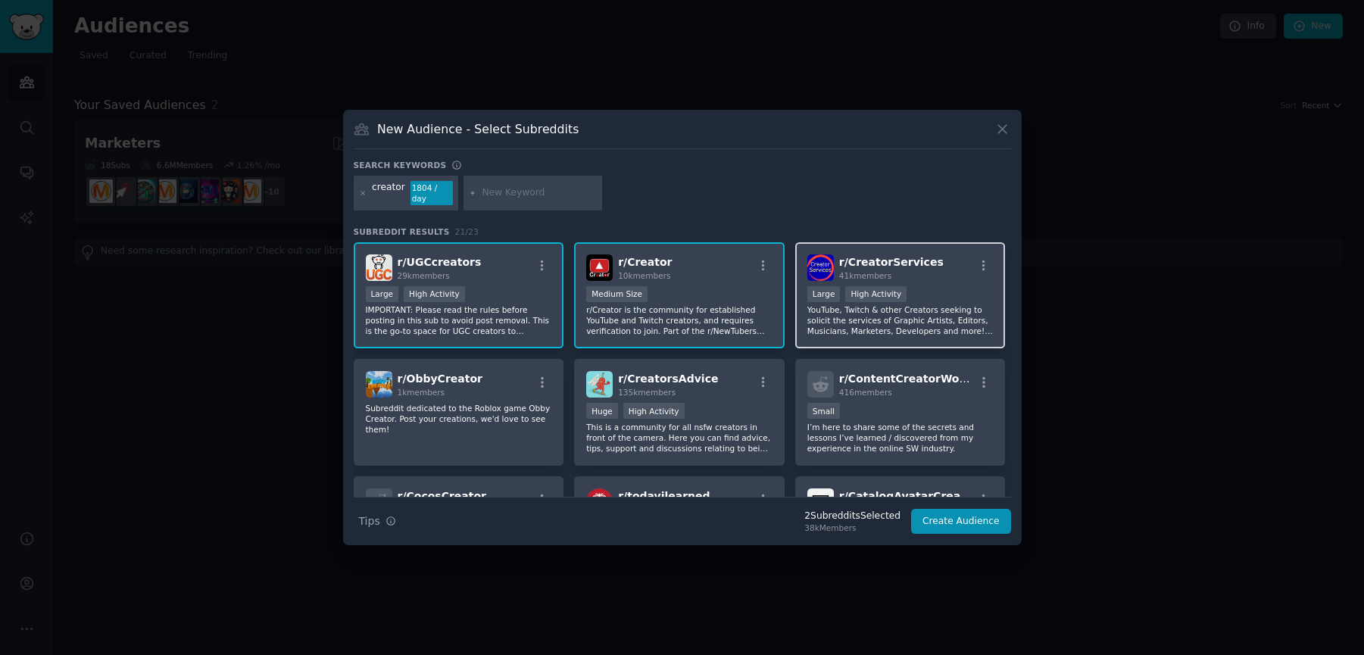
click at [941, 286] on div ">= 80th percentile for submissions / day Large High Activity" at bounding box center [900, 295] width 186 height 19
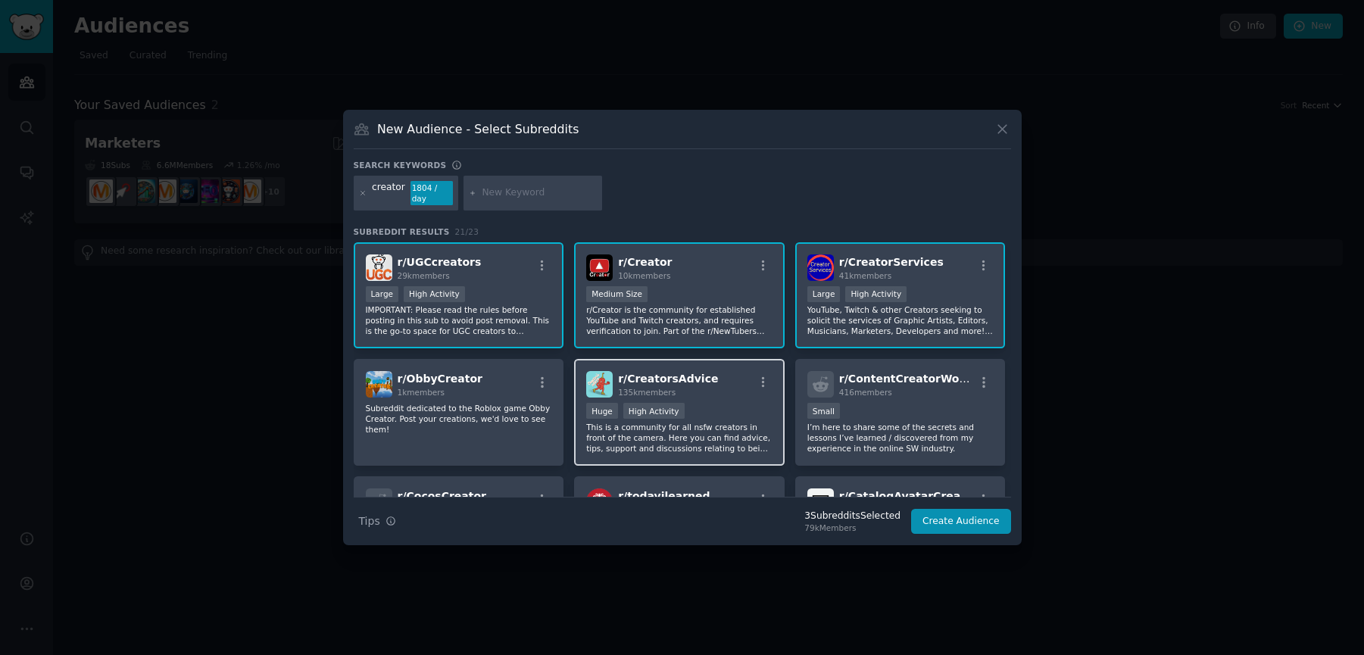
click at [721, 401] on div "r/ CreatorsAdvice 135k members >= 80th percentile for submissions / day Huge Hi…" at bounding box center [679, 412] width 211 height 107
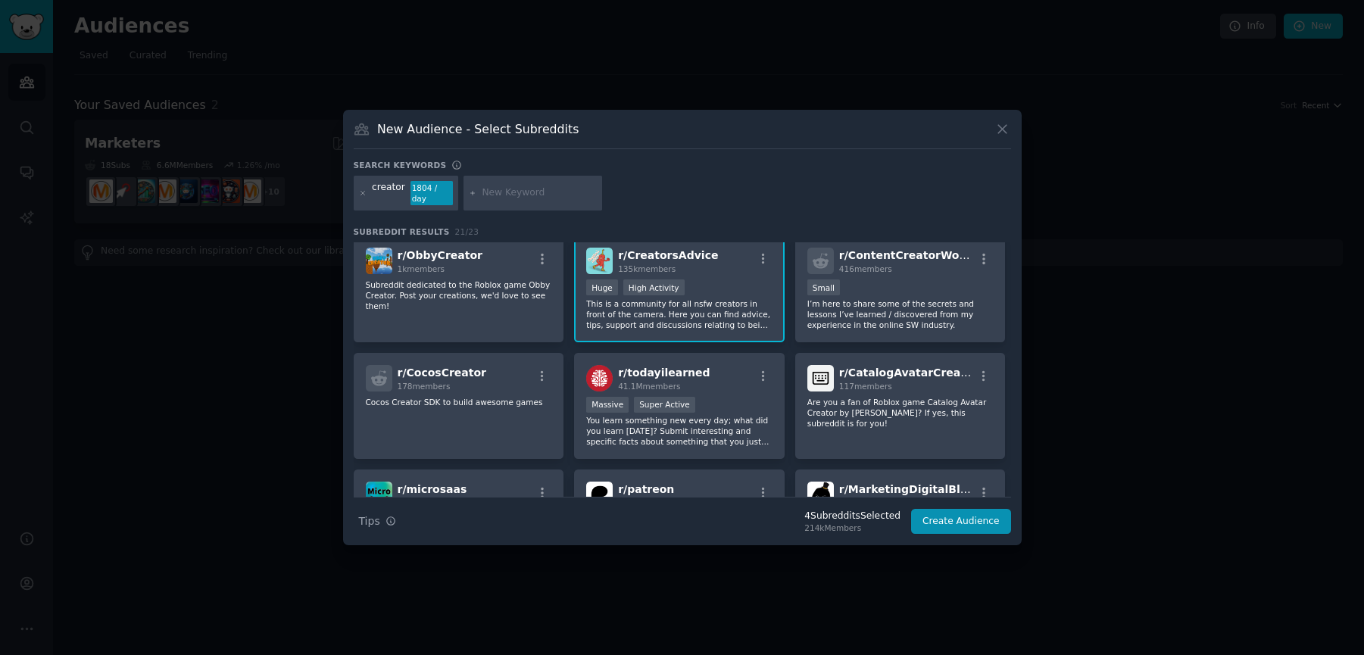
scroll to position [126, 0]
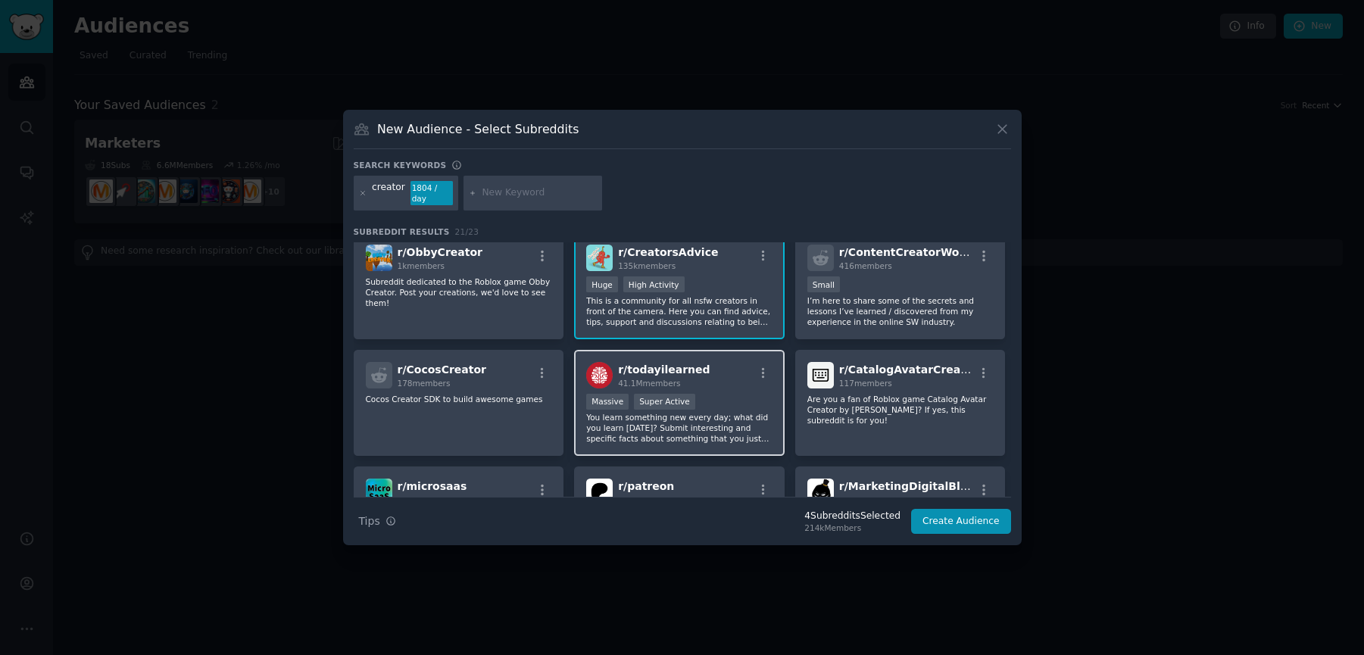
click at [716, 394] on div "Massive Super Active" at bounding box center [679, 403] width 186 height 19
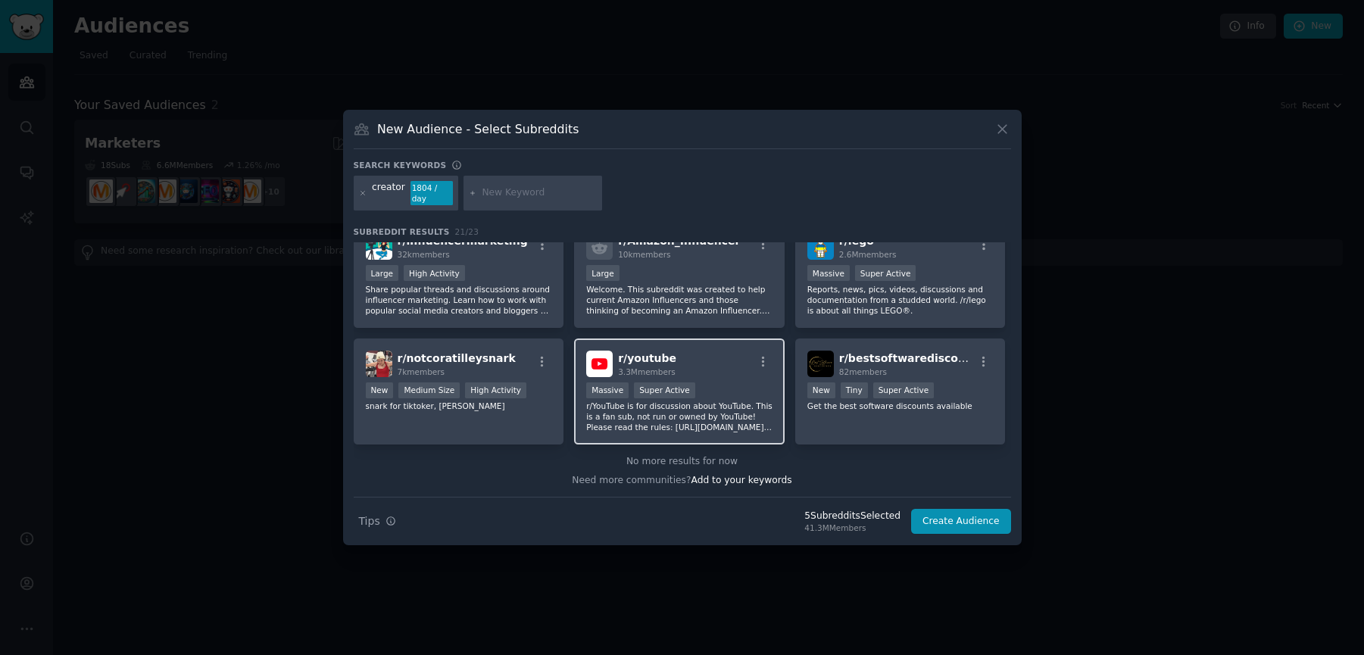
scroll to position [607, 0]
click at [971, 524] on button "Create Audience" at bounding box center [961, 522] width 100 height 26
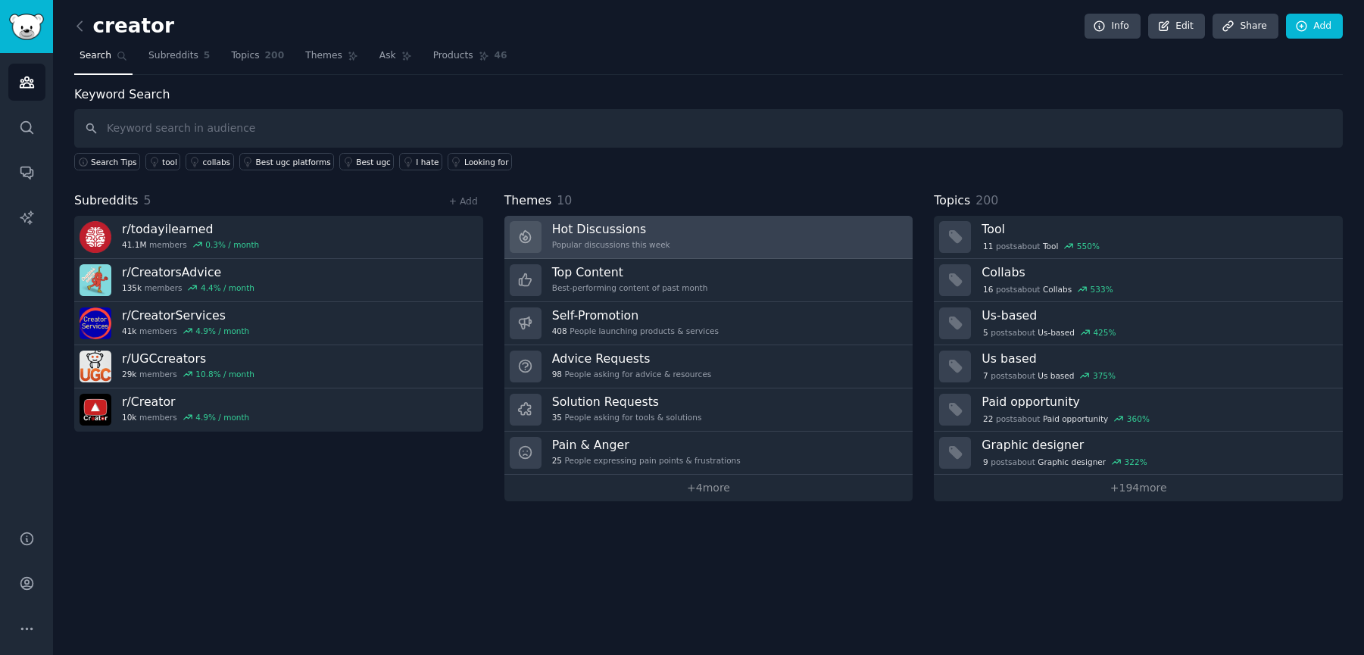
click at [641, 239] on div "Popular discussions this week" at bounding box center [611, 244] width 118 height 11
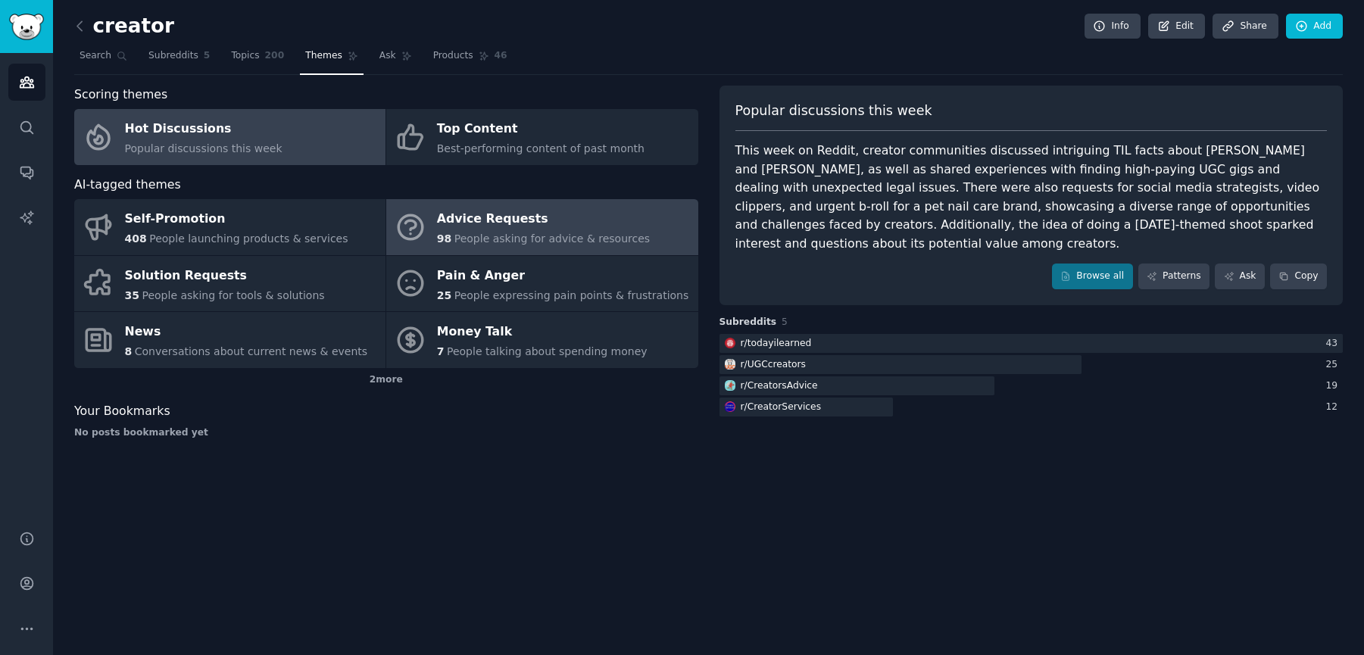
click at [551, 226] on div "Advice Requests" at bounding box center [543, 220] width 213 height 24
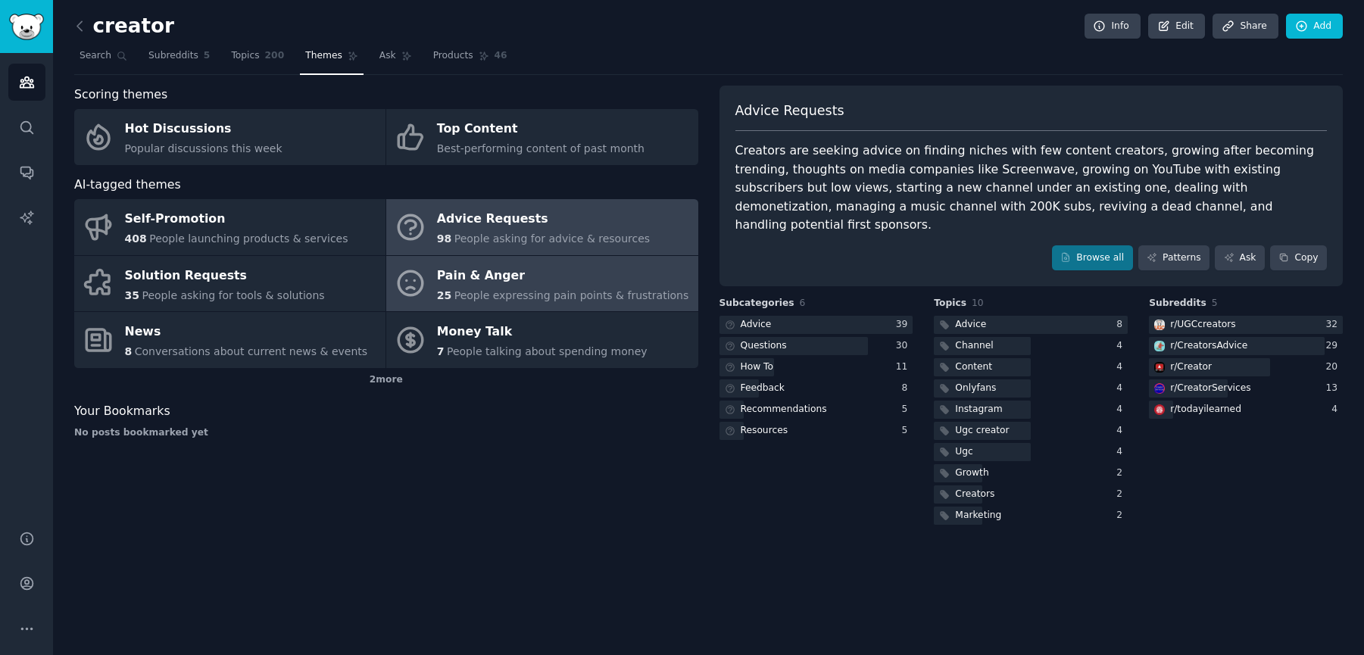
click at [546, 286] on div "Pain & Anger" at bounding box center [563, 276] width 252 height 24
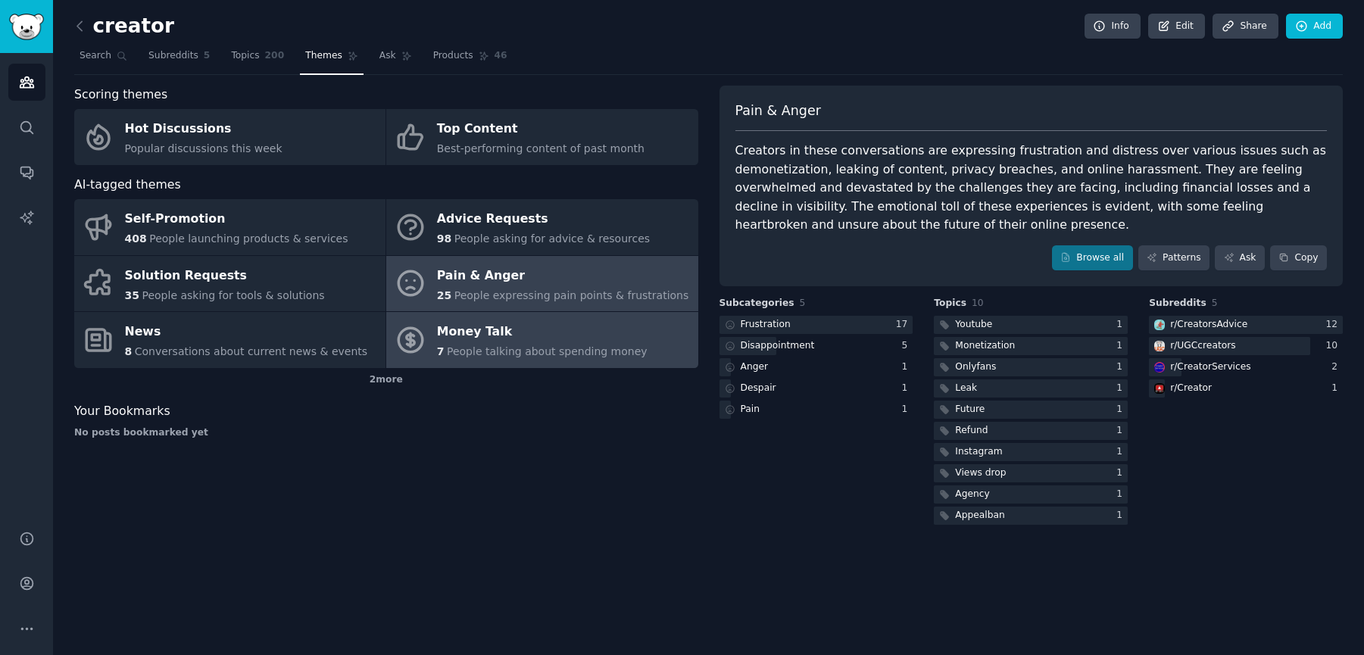
click at [529, 344] on div "7 People talking about spending money" at bounding box center [542, 352] width 211 height 16
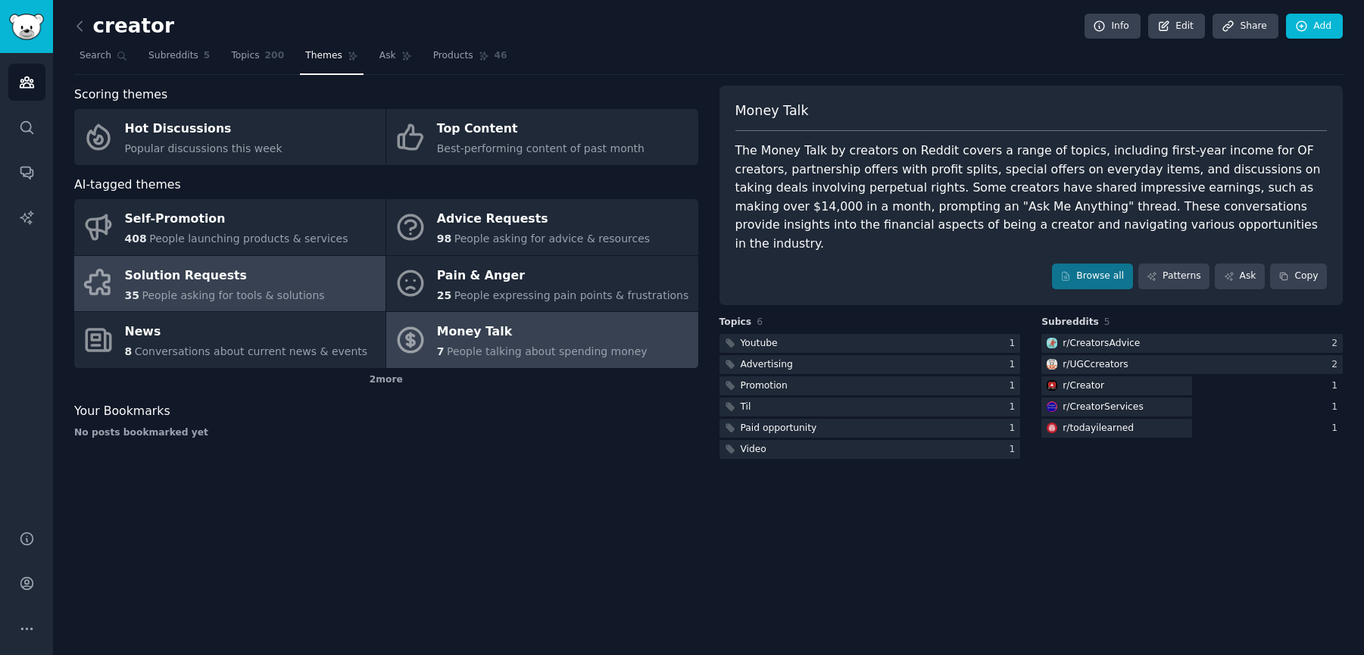
click at [259, 275] on div "Solution Requests" at bounding box center [225, 276] width 200 height 24
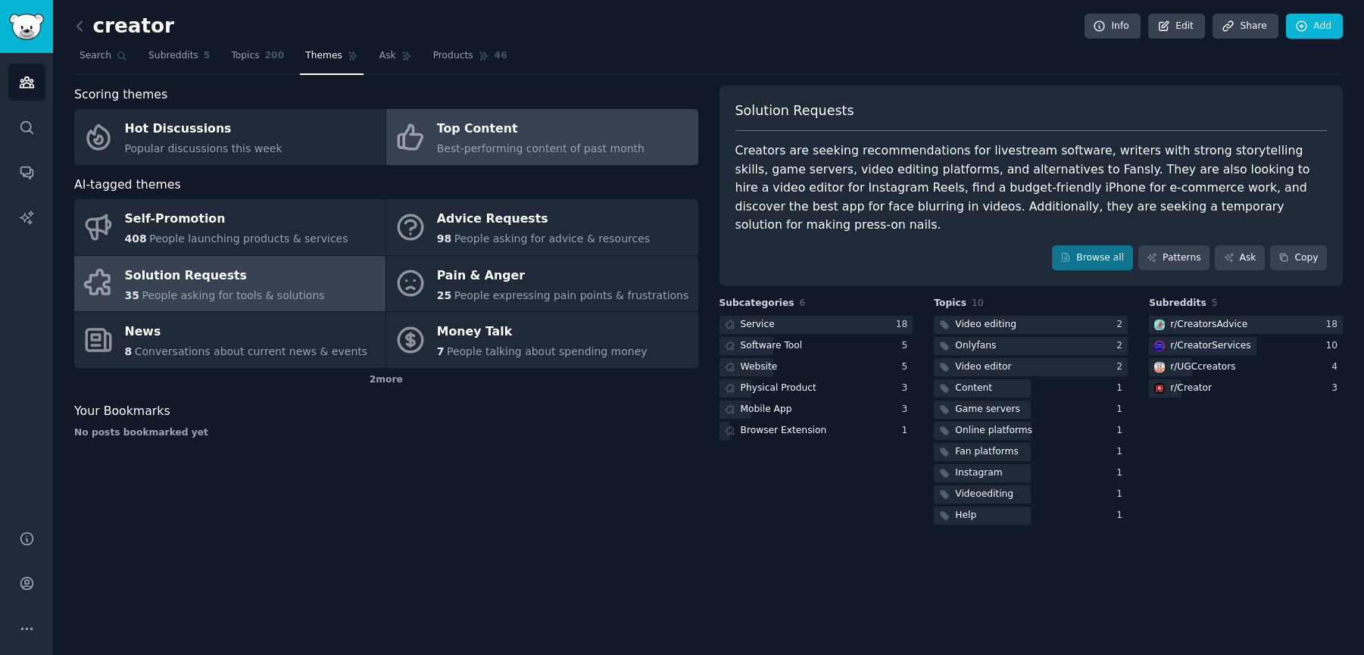
click at [570, 141] on div "Best-performing content of past month" at bounding box center [541, 149] width 208 height 16
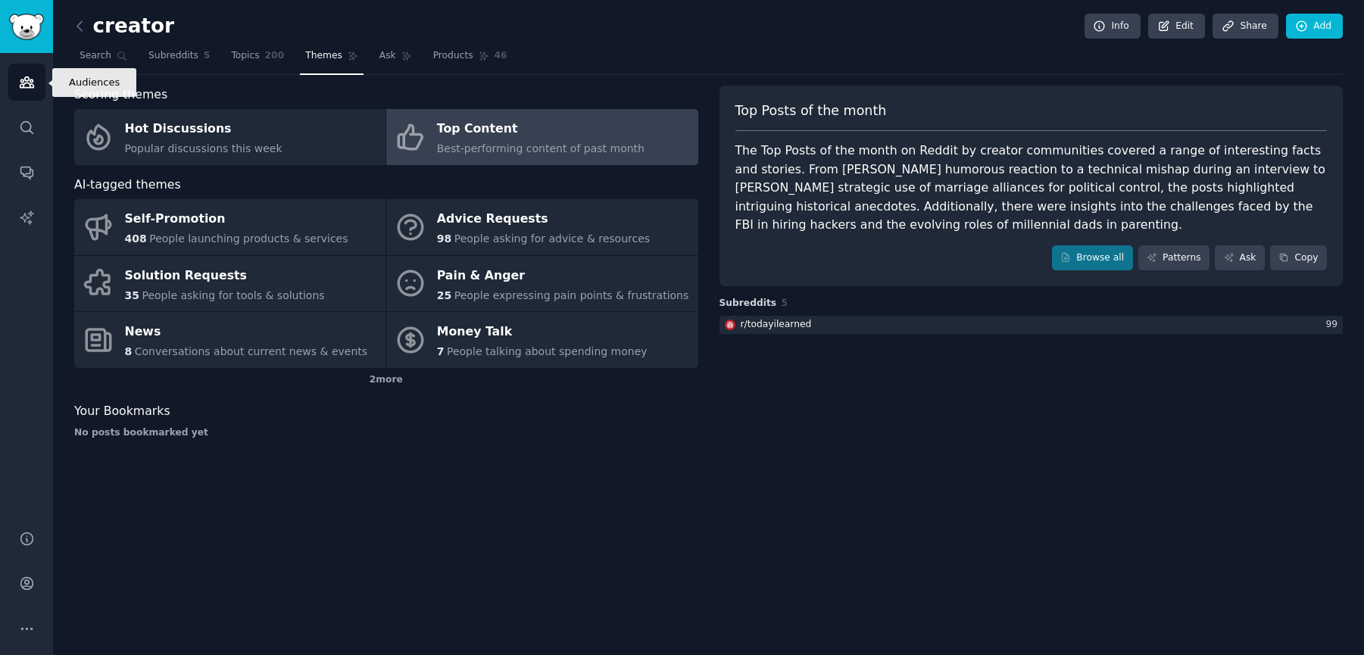
click at [22, 74] on icon "Sidebar" at bounding box center [27, 82] width 16 height 16
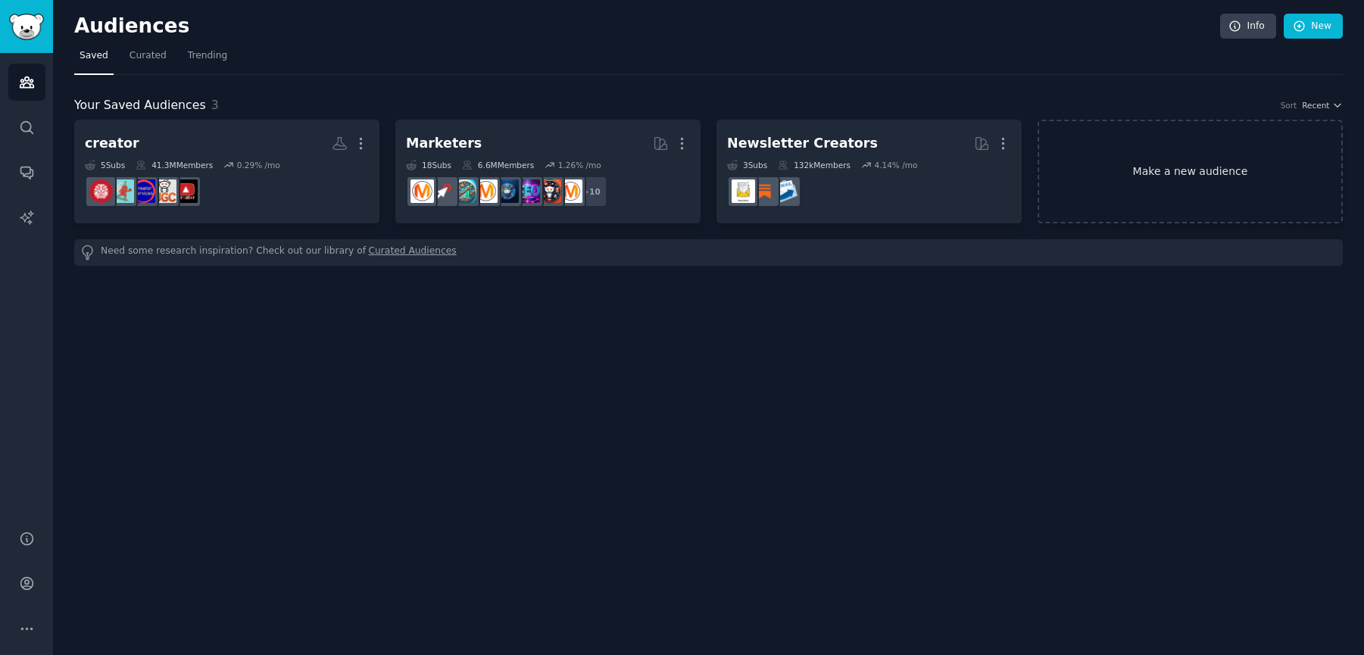
click at [1141, 170] on link "Make a new audience" at bounding box center [1190, 172] width 305 height 104
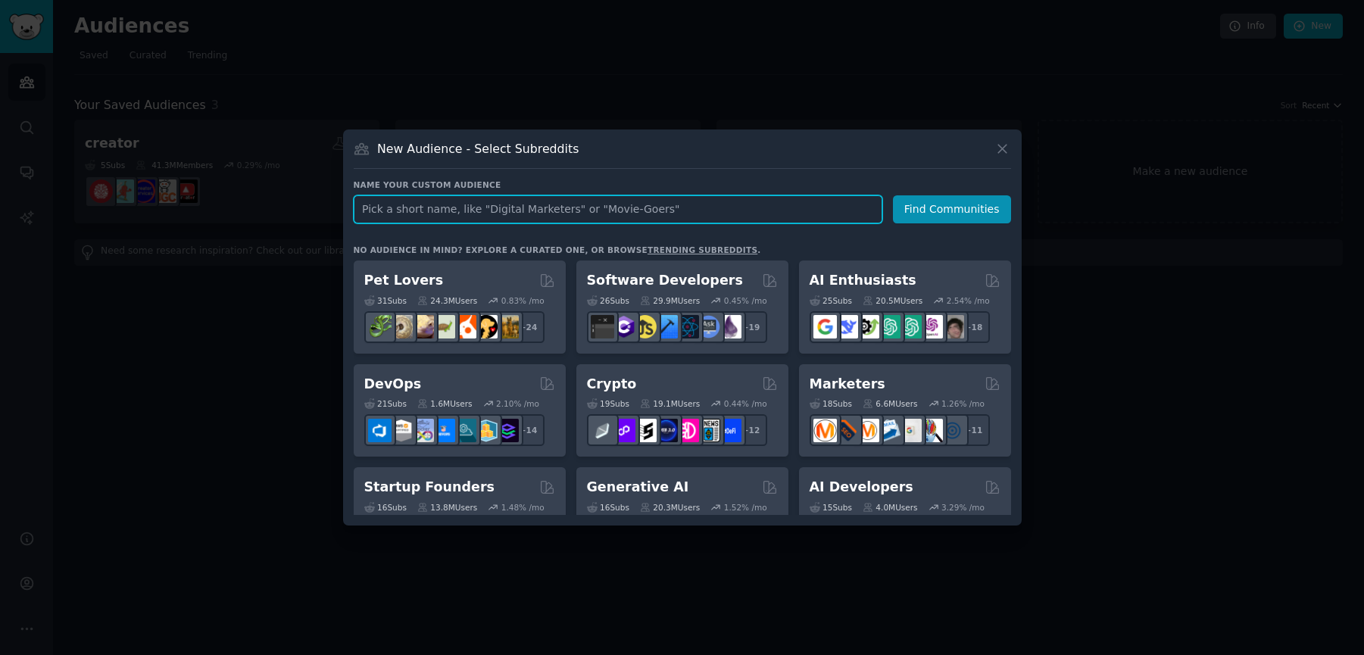
paste input "authenticity-first marketing & creator economy"
type input "authenticity-first marketing & creator economy"
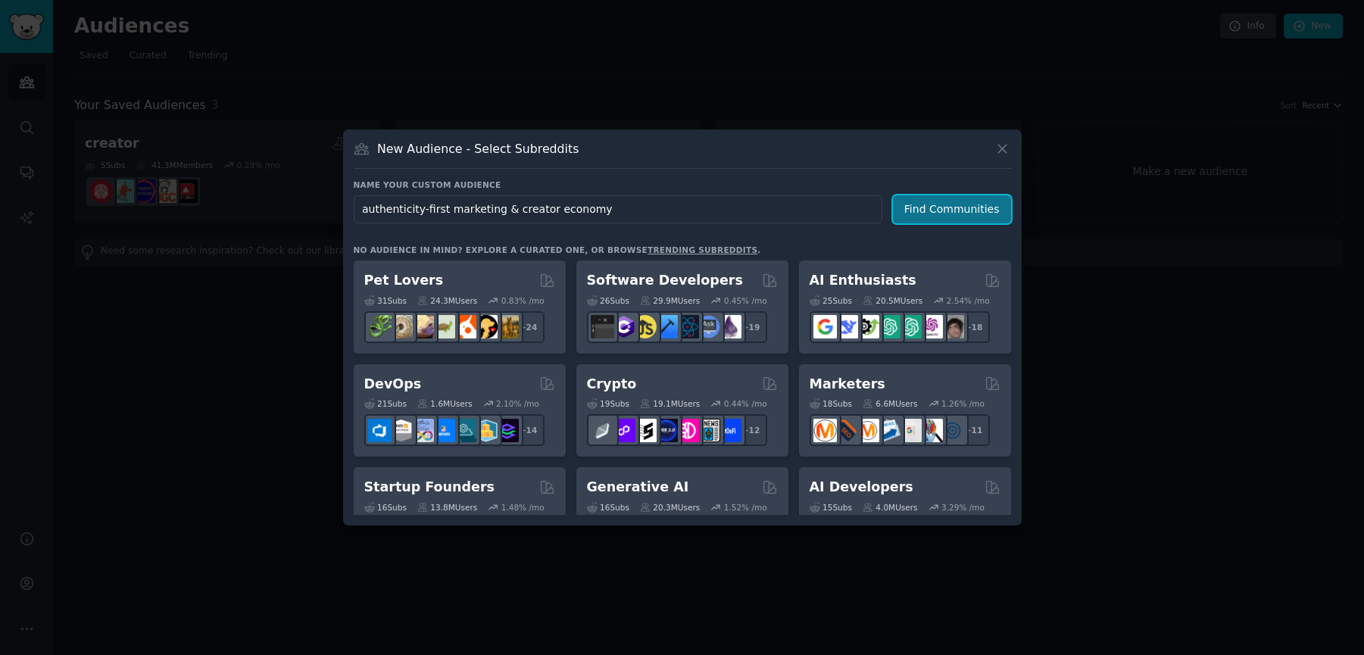
click at [929, 208] on button "Find Communities" at bounding box center [952, 209] width 118 height 28
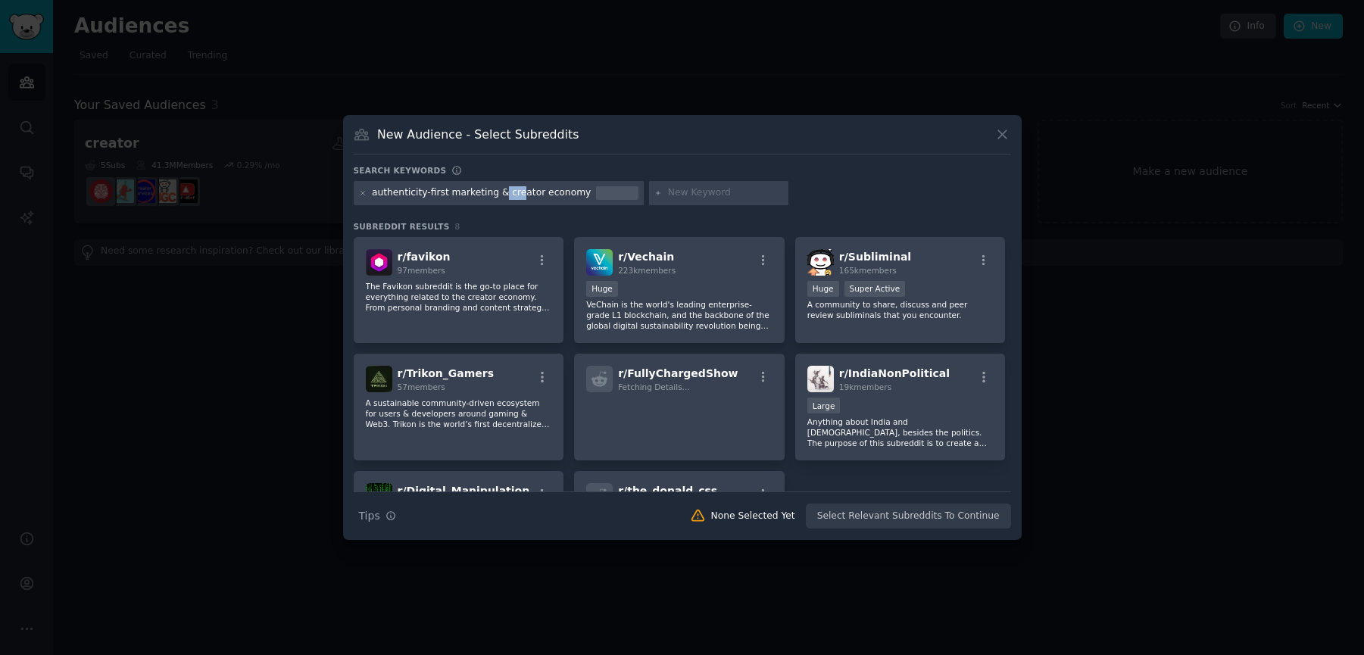
drag, startPoint x: 501, startPoint y: 191, endPoint x: 530, endPoint y: 193, distance: 29.6
click at [517, 196] on div "authenticity-first marketing & creator economy" at bounding box center [481, 193] width 219 height 14
drag, startPoint x: 578, startPoint y: 190, endPoint x: 495, endPoint y: 192, distance: 82.6
click at [495, 192] on div "authenticity-first marketing & creator economy" at bounding box center [499, 193] width 291 height 24
click at [559, 200] on div "authenticity-first marketing & creator economy" at bounding box center [499, 193] width 291 height 24
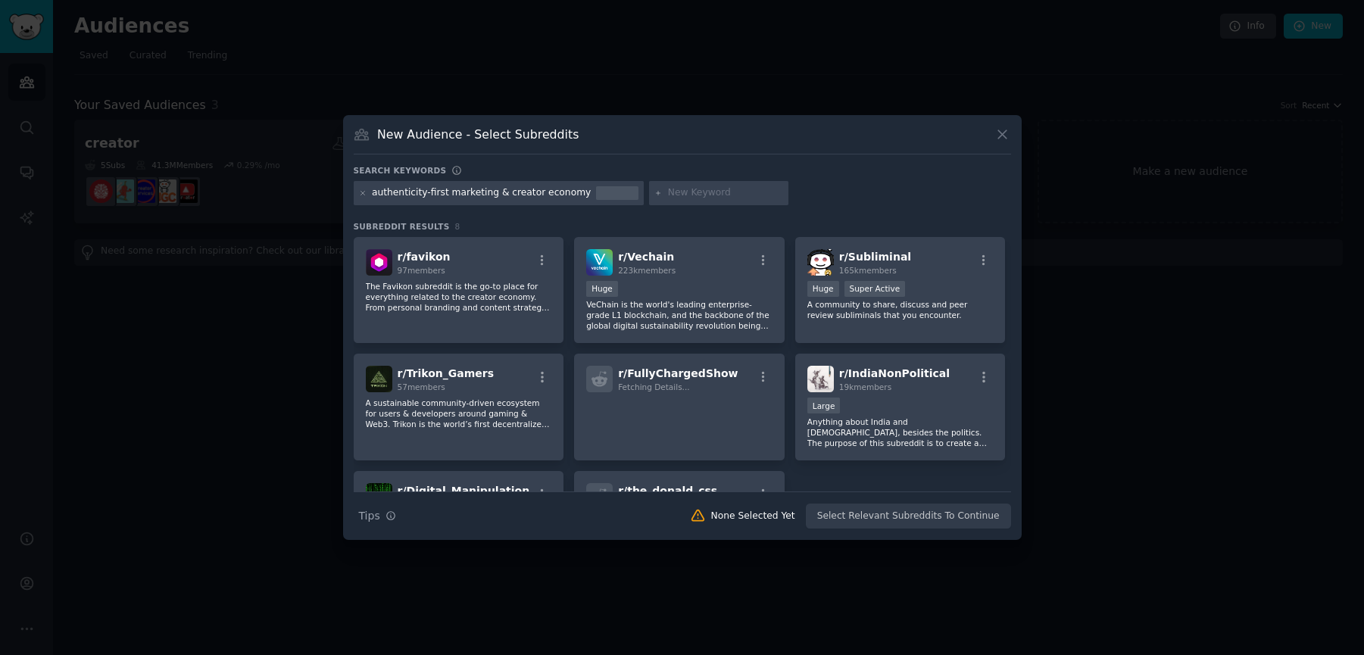
click at [573, 191] on div "authenticity-first marketing & creator economy" at bounding box center [481, 193] width 219 height 14
click at [573, 193] on div "authenticity-first marketing & creator economy" at bounding box center [481, 193] width 219 height 14
drag, startPoint x: 561, startPoint y: 190, endPoint x: 354, endPoint y: 179, distance: 207.8
click at [354, 179] on div "Search keywords authenticity-first marketing & creator economy Subreddit Result…" at bounding box center [682, 347] width 657 height 364
click at [363, 192] on icon at bounding box center [363, 193] width 4 height 4
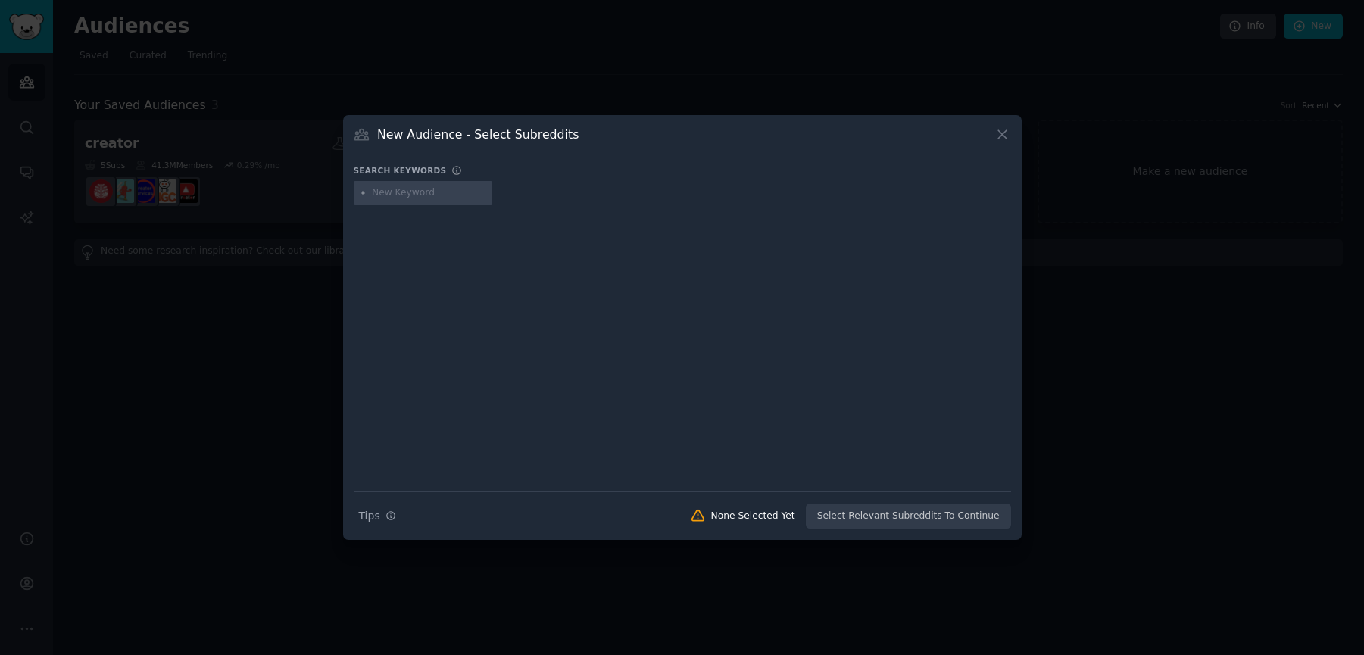
click at [369, 193] on div at bounding box center [423, 193] width 139 height 24
click at [392, 193] on input "text" at bounding box center [429, 193] width 115 height 14
paste input "authenticity-first marketing & creator economy"
drag, startPoint x: 400, startPoint y: 189, endPoint x: 499, endPoint y: 206, distance: 100.6
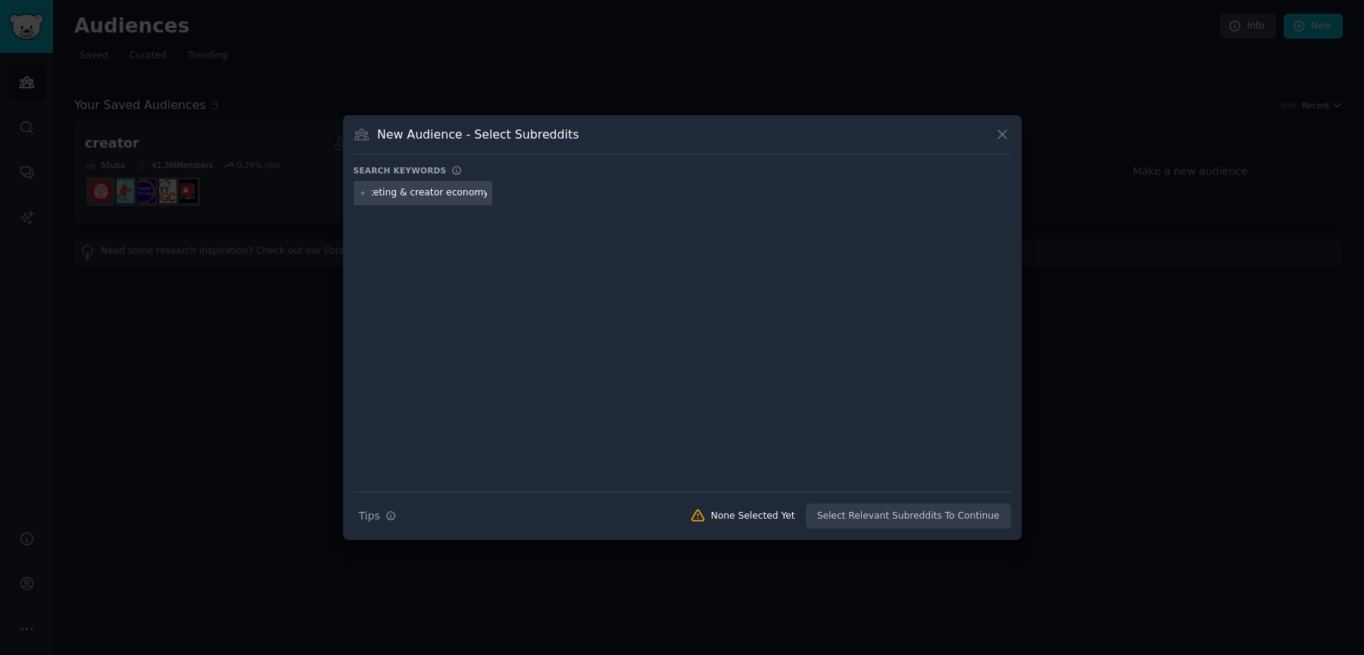
click at [499, 206] on div "authenticity-first marketing & creator economy" at bounding box center [682, 196] width 657 height 30
type input "authenticity-first marketing"
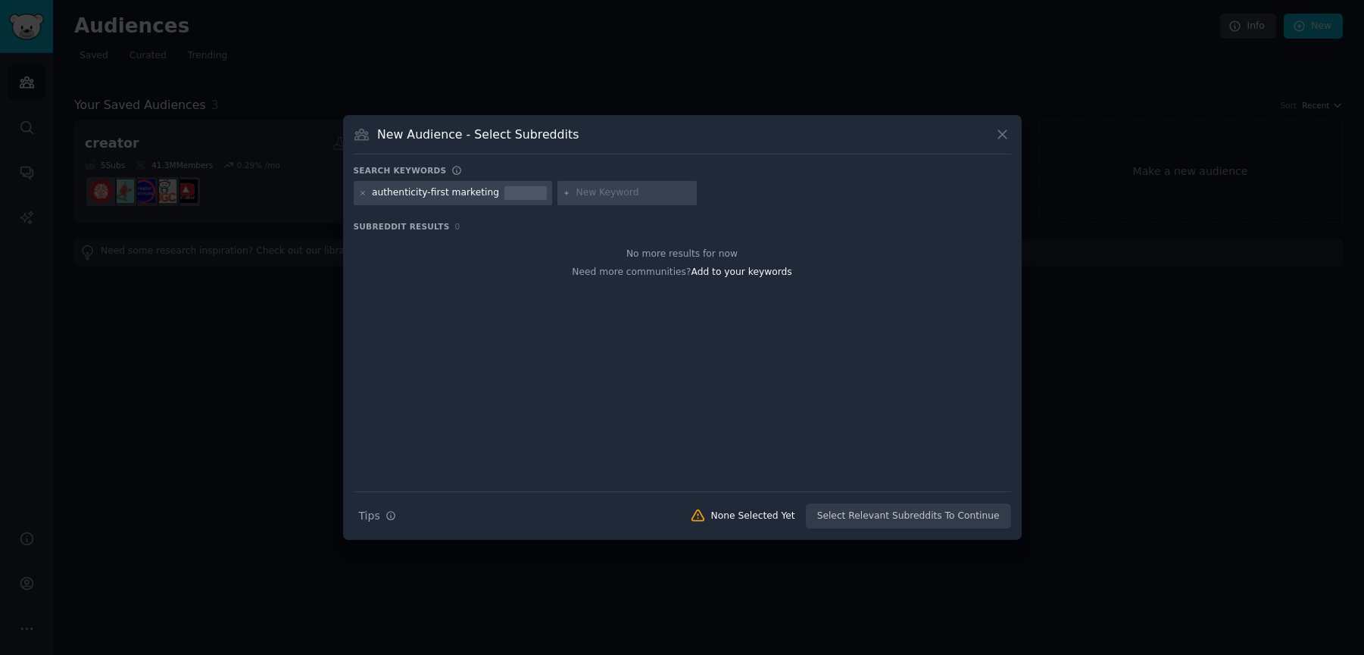
click at [445, 192] on div "authenticity-first marketing" at bounding box center [435, 193] width 127 height 14
click at [443, 196] on div "authenticity-first marketing" at bounding box center [435, 193] width 127 height 14
click at [362, 192] on icon at bounding box center [363, 193] width 4 height 4
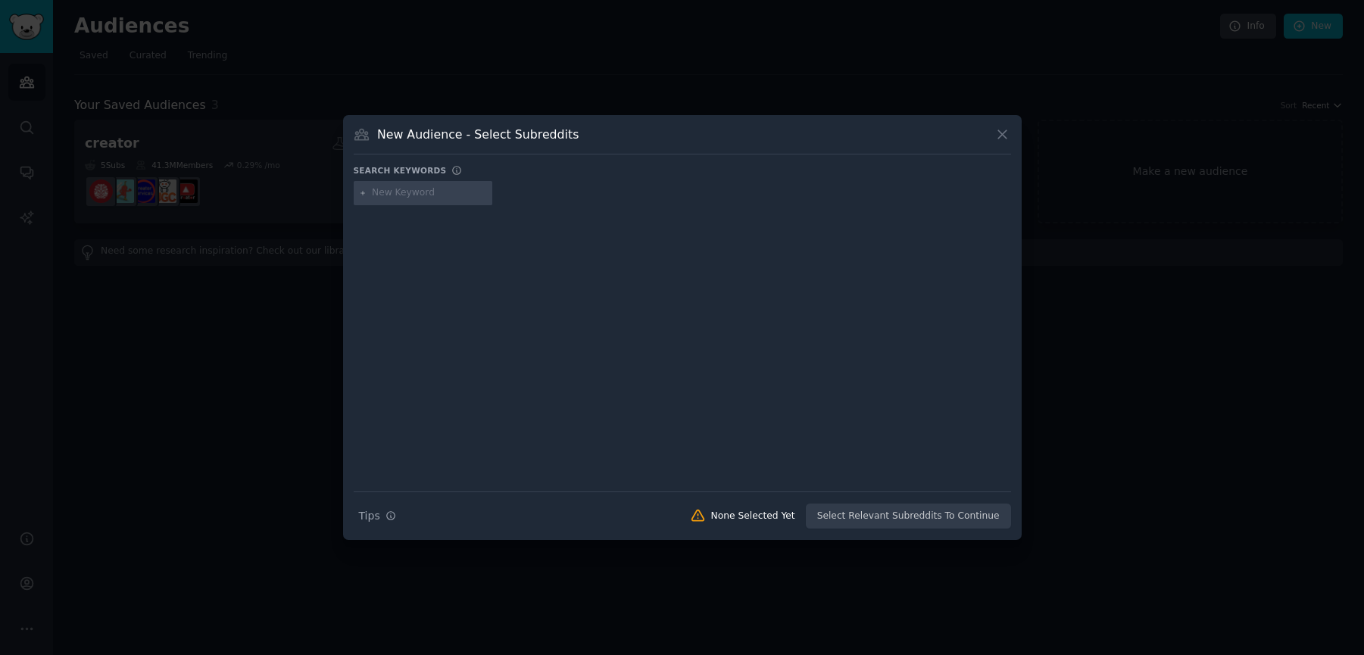
click at [404, 197] on input "text" at bounding box center [429, 193] width 115 height 14
paste input "authenticity-first marketing & creator economy"
drag, startPoint x: 394, startPoint y: 194, endPoint x: 517, endPoint y: 196, distance: 122.7
click at [517, 196] on div "authenticity-first marketing & creator economy" at bounding box center [682, 196] width 657 height 30
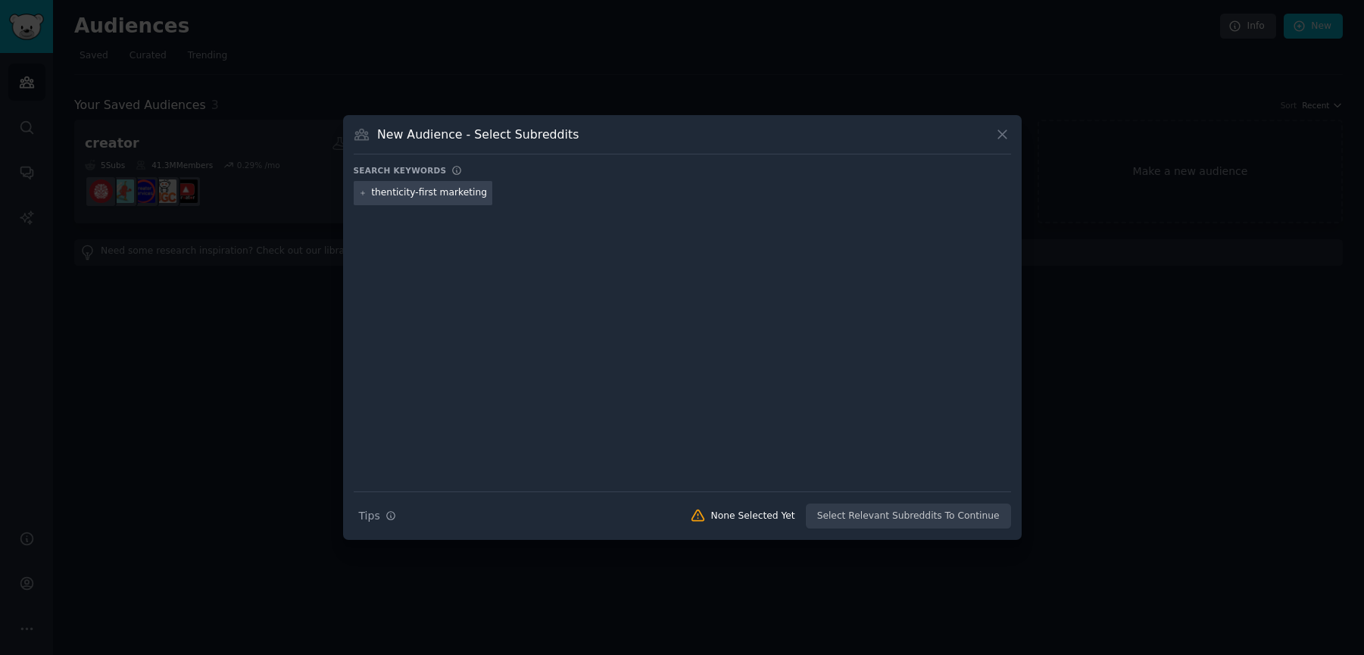
scroll to position [0, 17]
drag, startPoint x: 429, startPoint y: 192, endPoint x: 411, endPoint y: 190, distance: 17.6
click at [411, 190] on input "authenticity-first marketing" at bounding box center [429, 193] width 115 height 14
type input "authentic marketing"
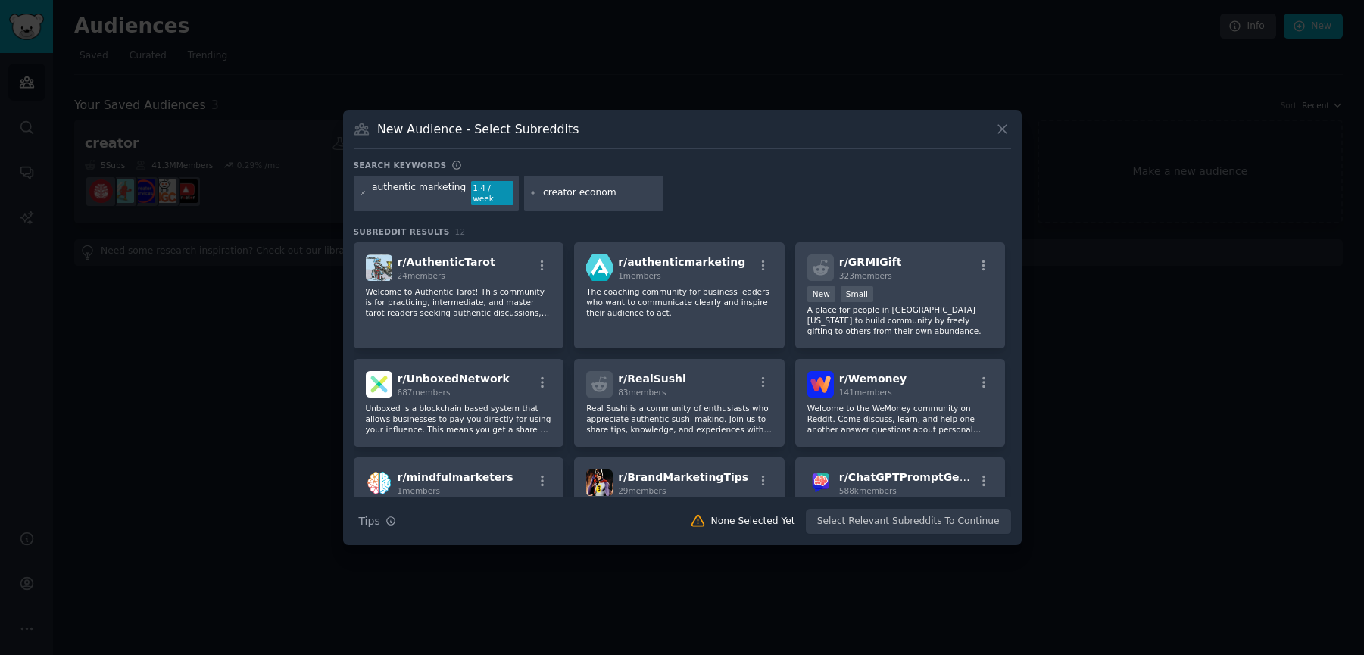
type input "creator economy"
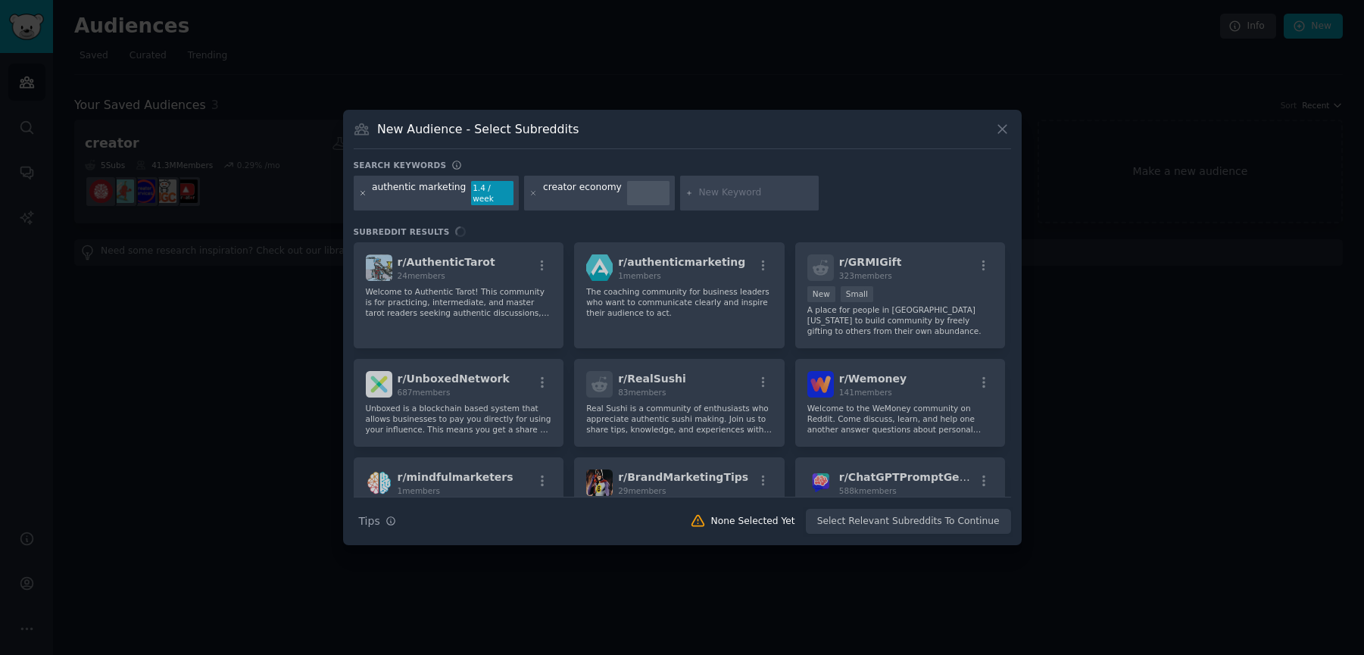
click at [365, 192] on icon at bounding box center [363, 193] width 8 height 8
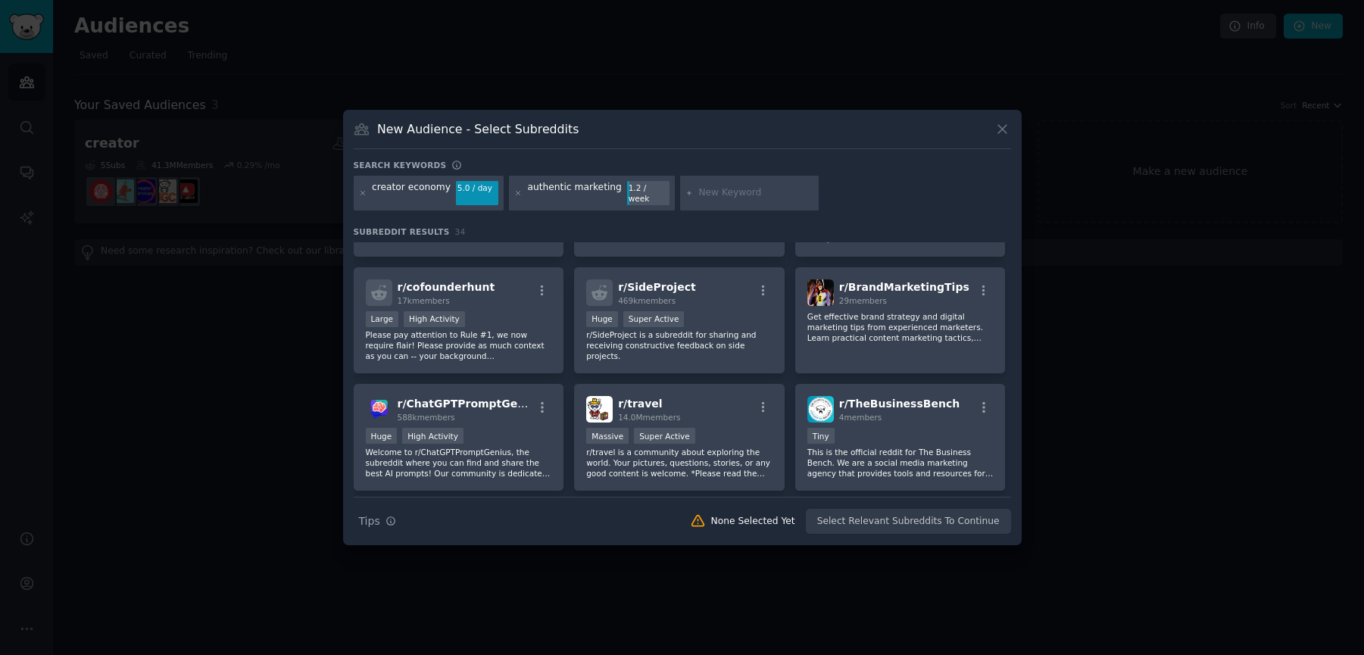
scroll to position [839, 0]
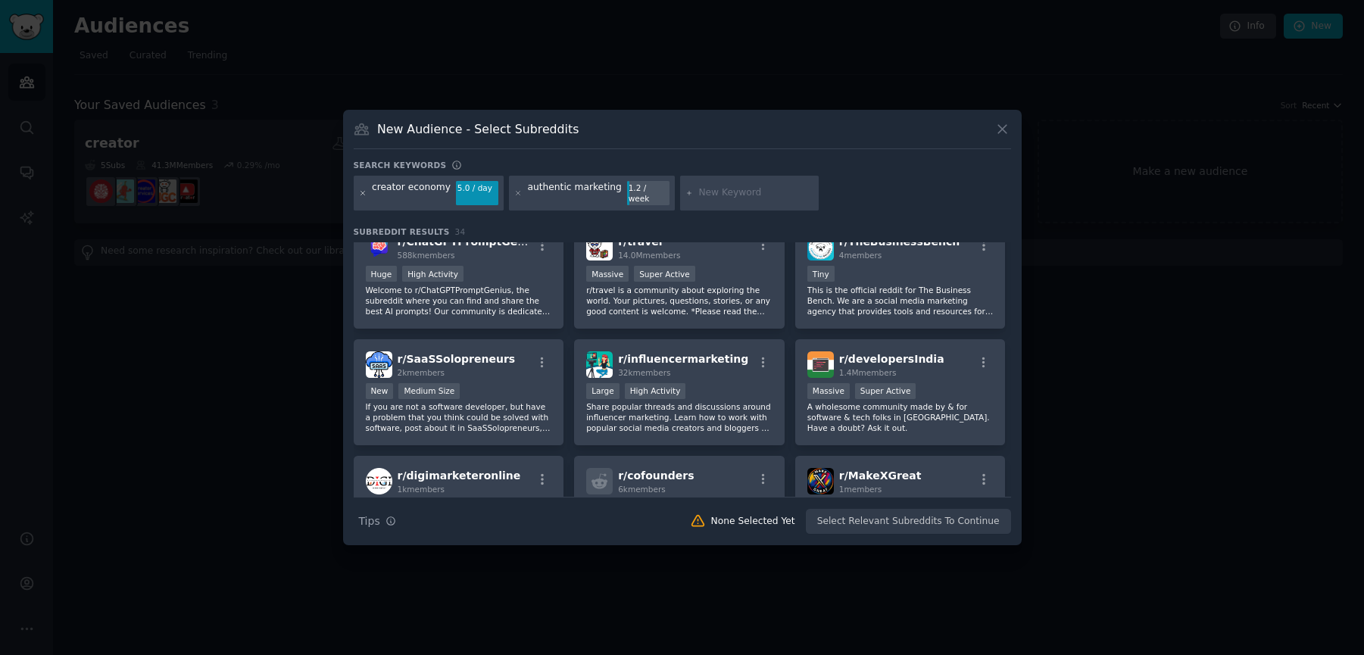
click at [359, 194] on icon at bounding box center [363, 193] width 8 height 8
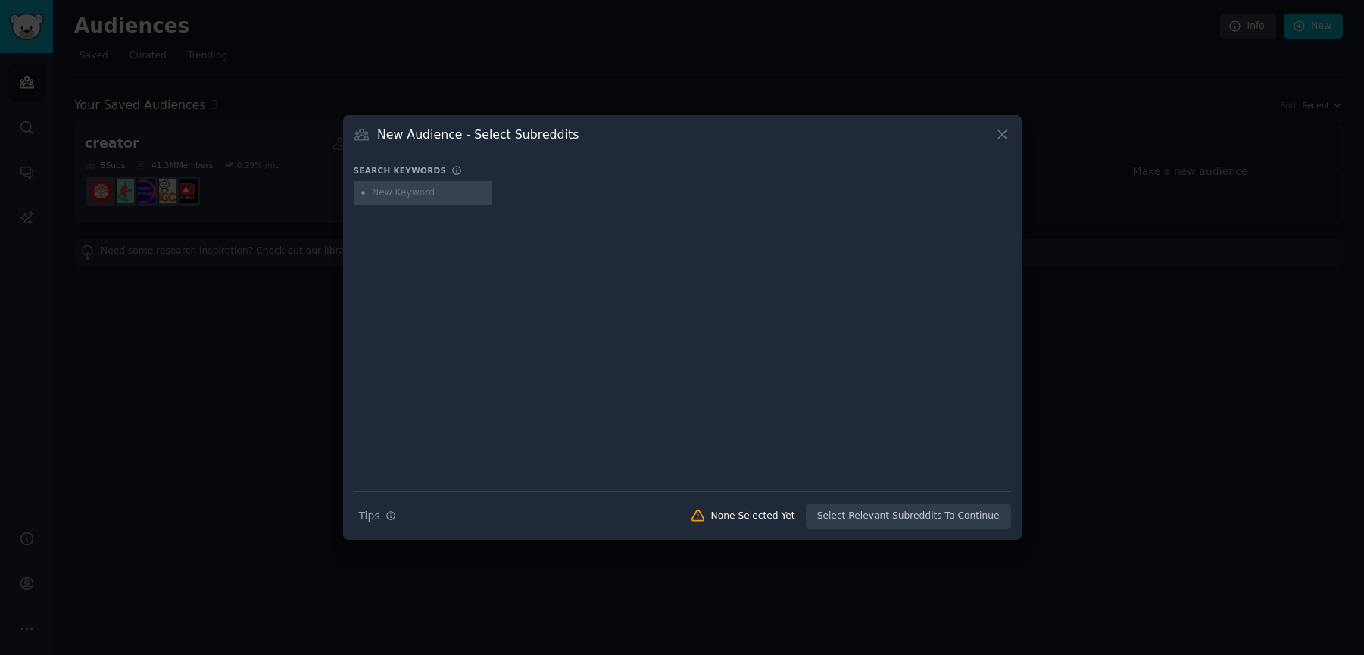
click at [383, 192] on input "text" at bounding box center [429, 193] width 115 height 14
type input "email roasts"
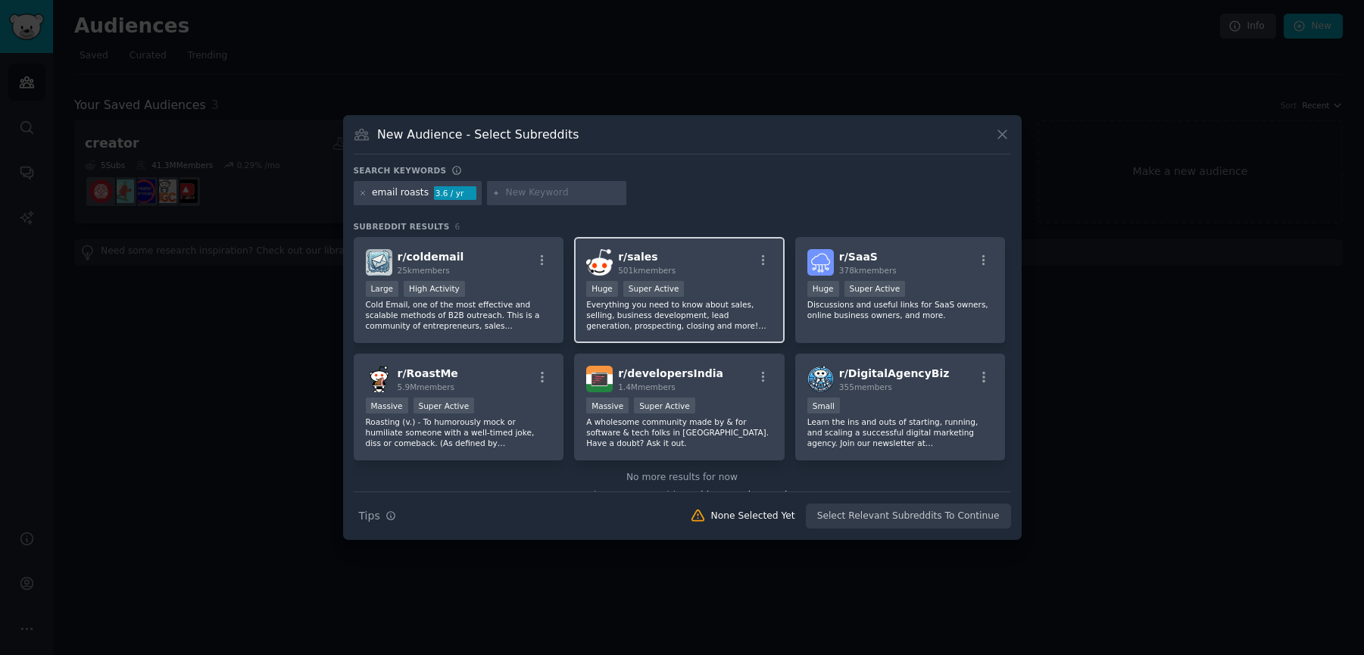
click at [722, 265] on div "r/ sales 501k members" at bounding box center [679, 262] width 186 height 27
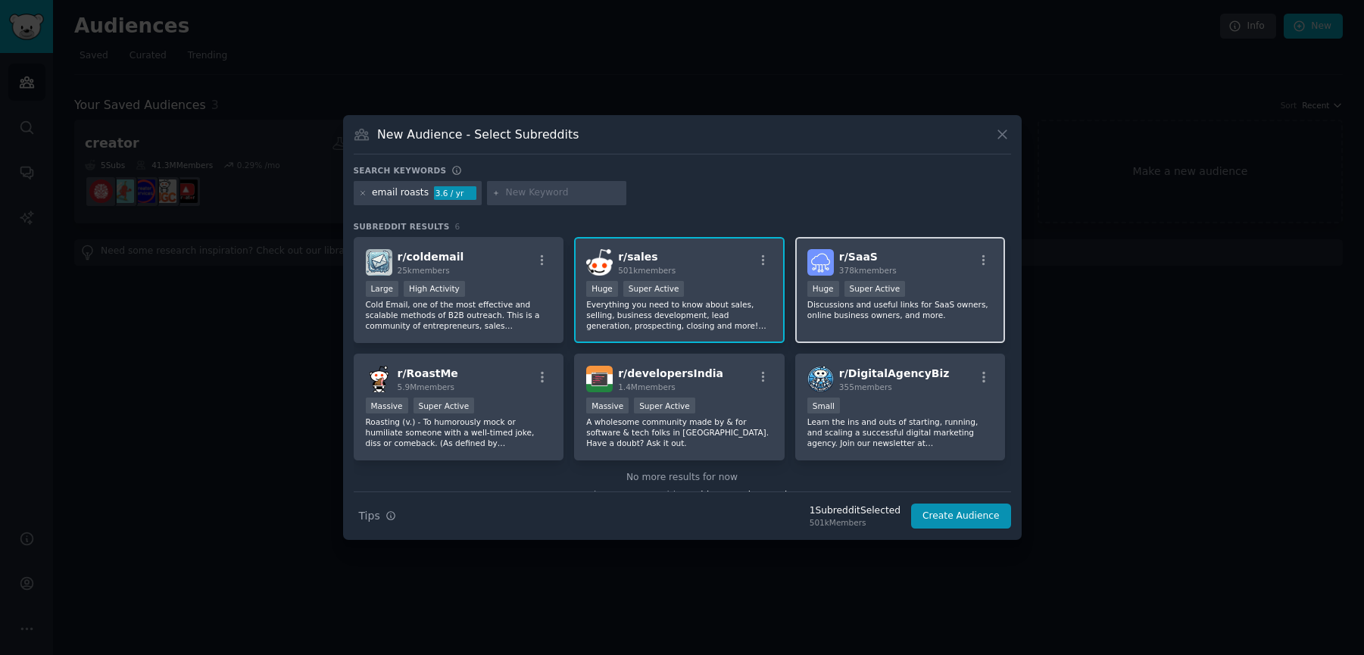
click at [939, 278] on div "r/ SaaS 378k members >= 95th percentile for submissions / day Huge Super Active…" at bounding box center [900, 290] width 211 height 107
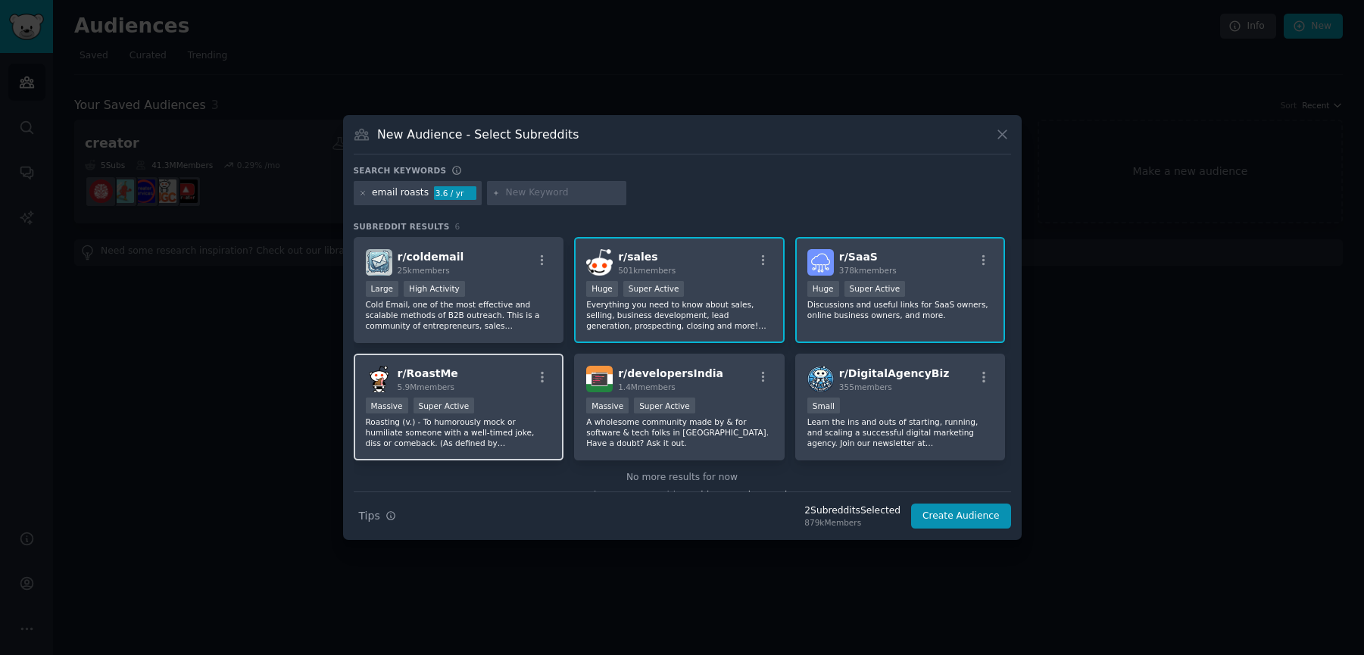
click at [480, 379] on div "r/ RoastMe 5.9M members" at bounding box center [459, 379] width 186 height 27
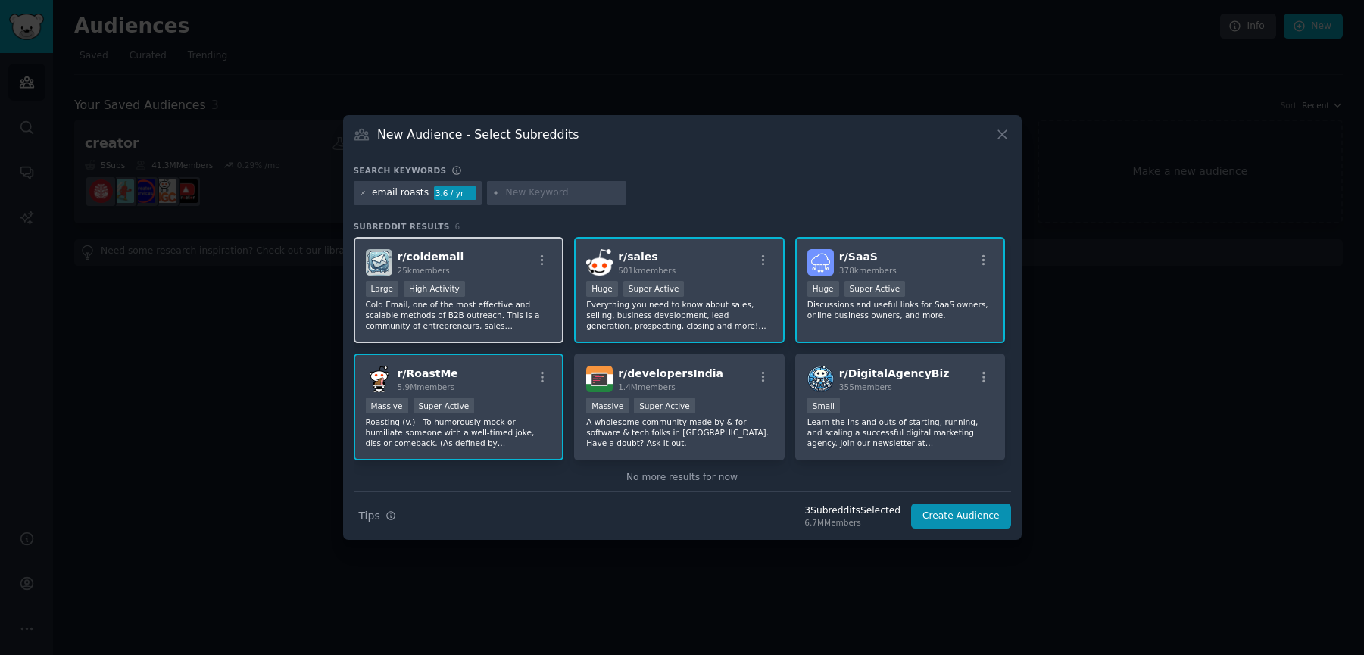
click at [496, 284] on div "Large High Activity" at bounding box center [459, 290] width 186 height 19
click at [960, 518] on button "Create Audience" at bounding box center [961, 517] width 100 height 26
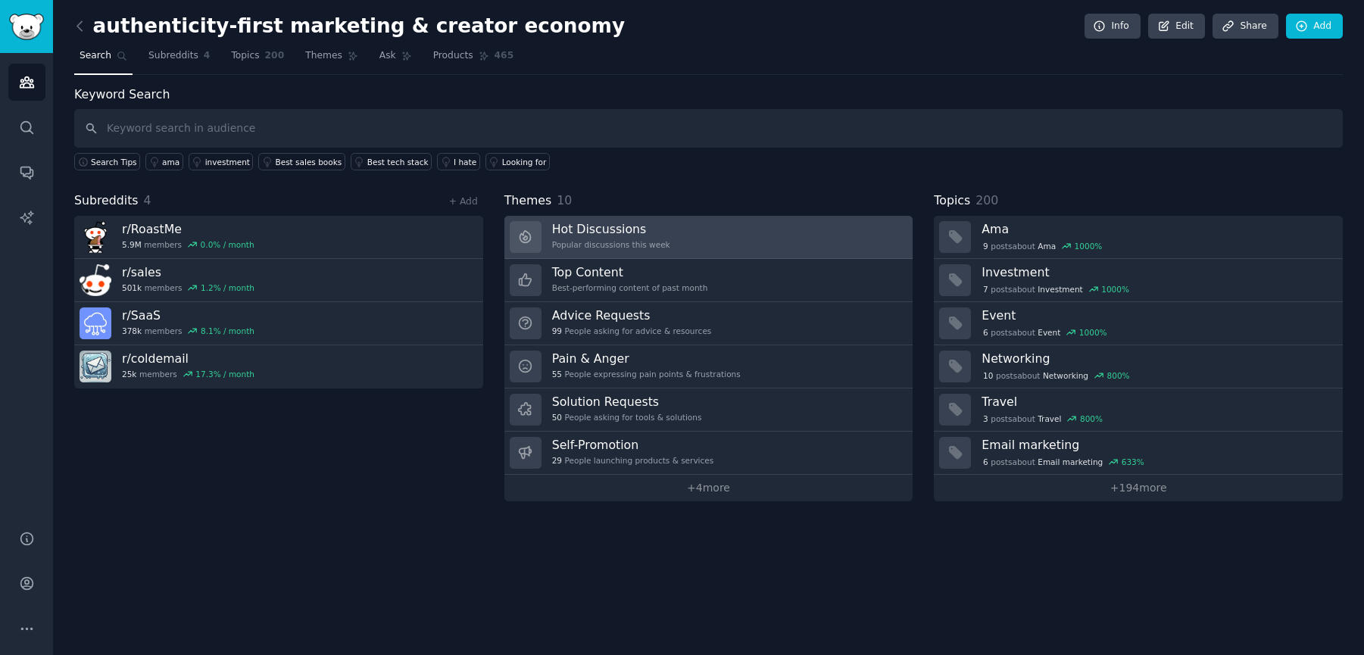
click at [628, 223] on h3 "Hot Discussions" at bounding box center [611, 229] width 118 height 16
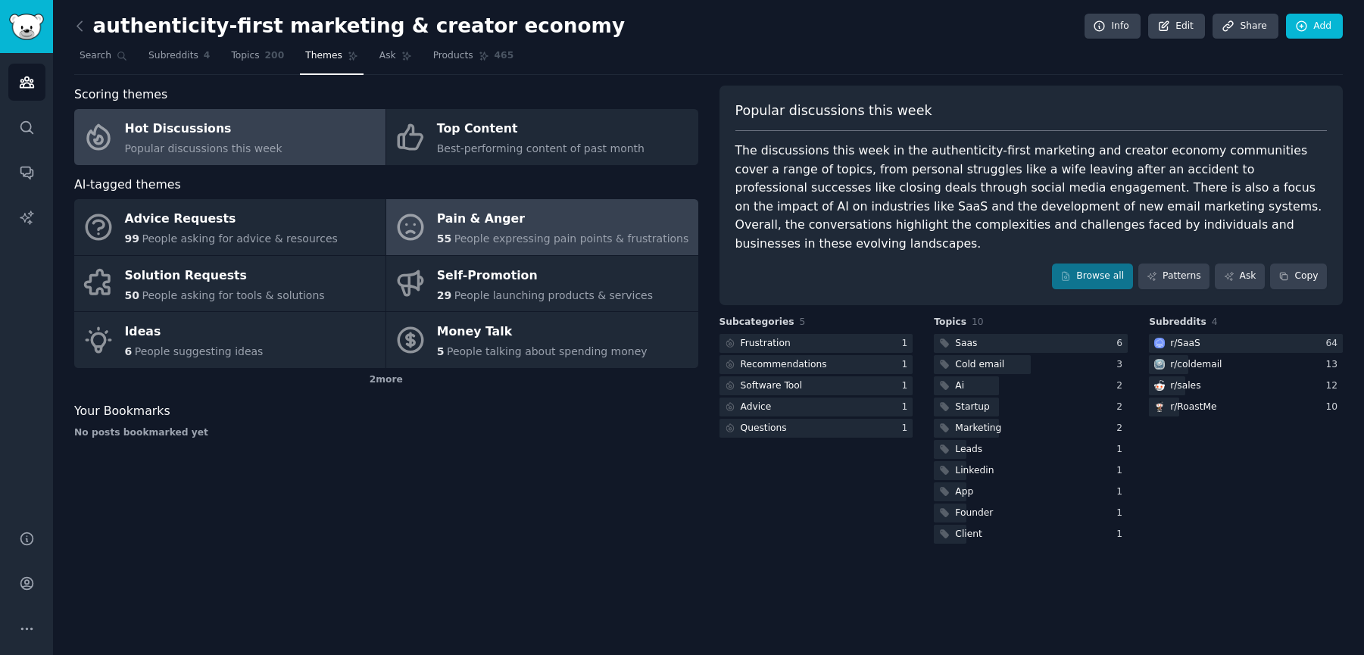
click at [556, 235] on span "People expressing pain points & frustrations" at bounding box center [571, 239] width 235 height 12
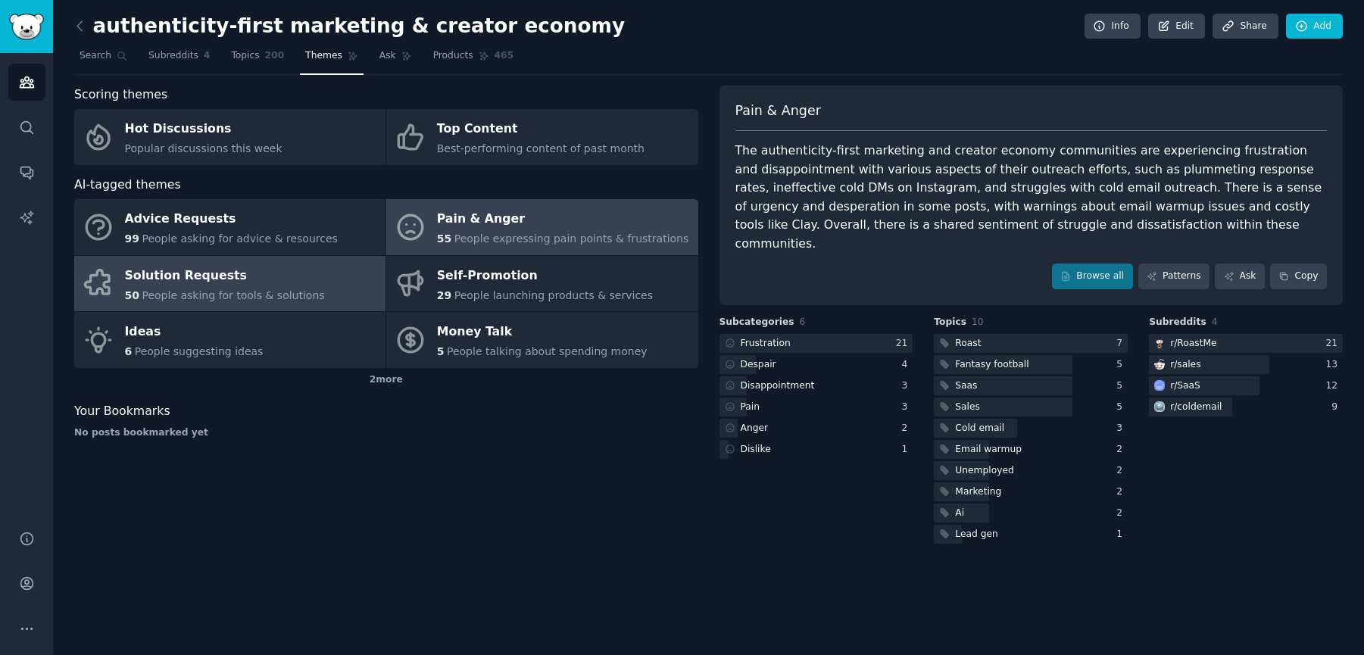
click at [196, 286] on div "Solution Requests" at bounding box center [225, 276] width 200 height 24
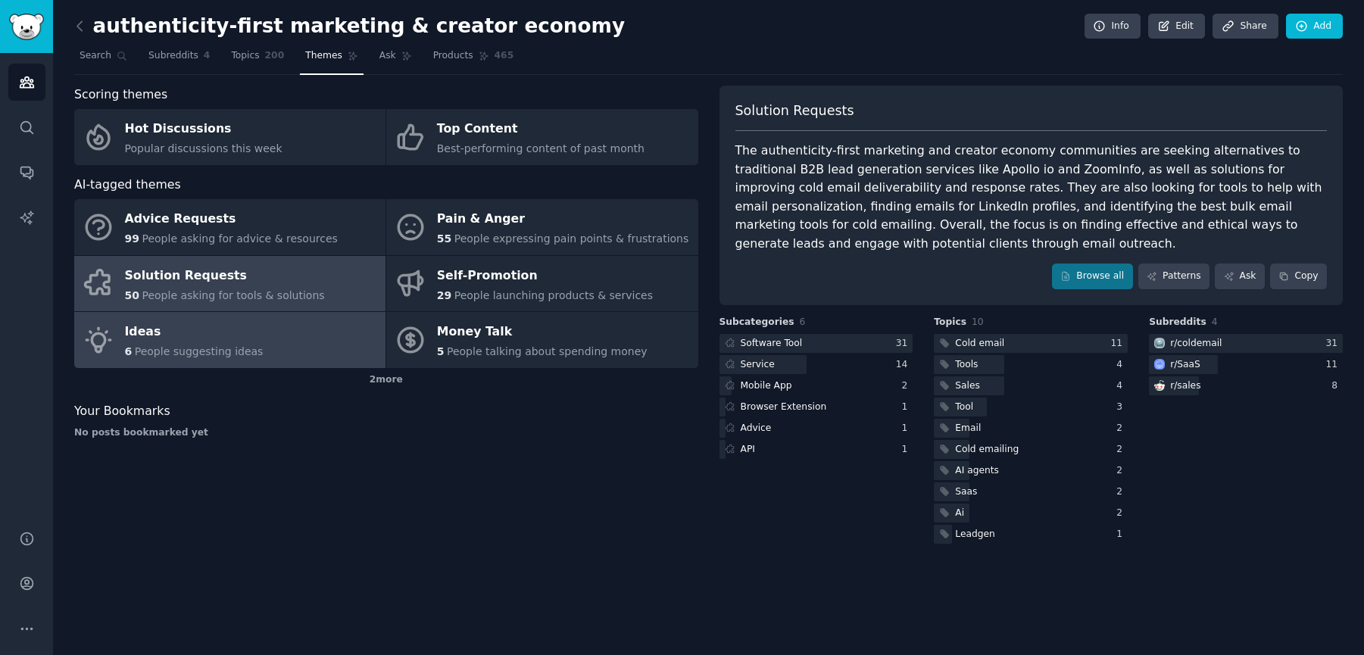
click at [184, 330] on div "Ideas" at bounding box center [194, 332] width 139 height 24
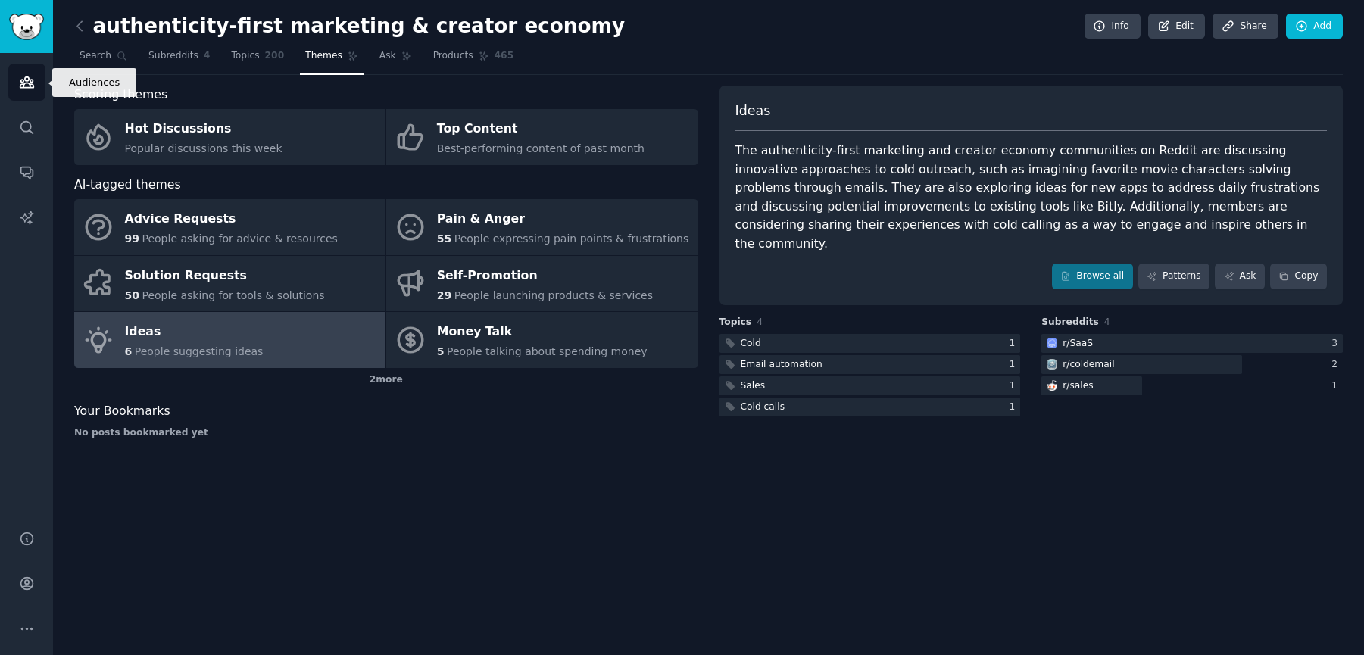
click at [32, 80] on icon "Sidebar" at bounding box center [27, 82] width 14 height 11
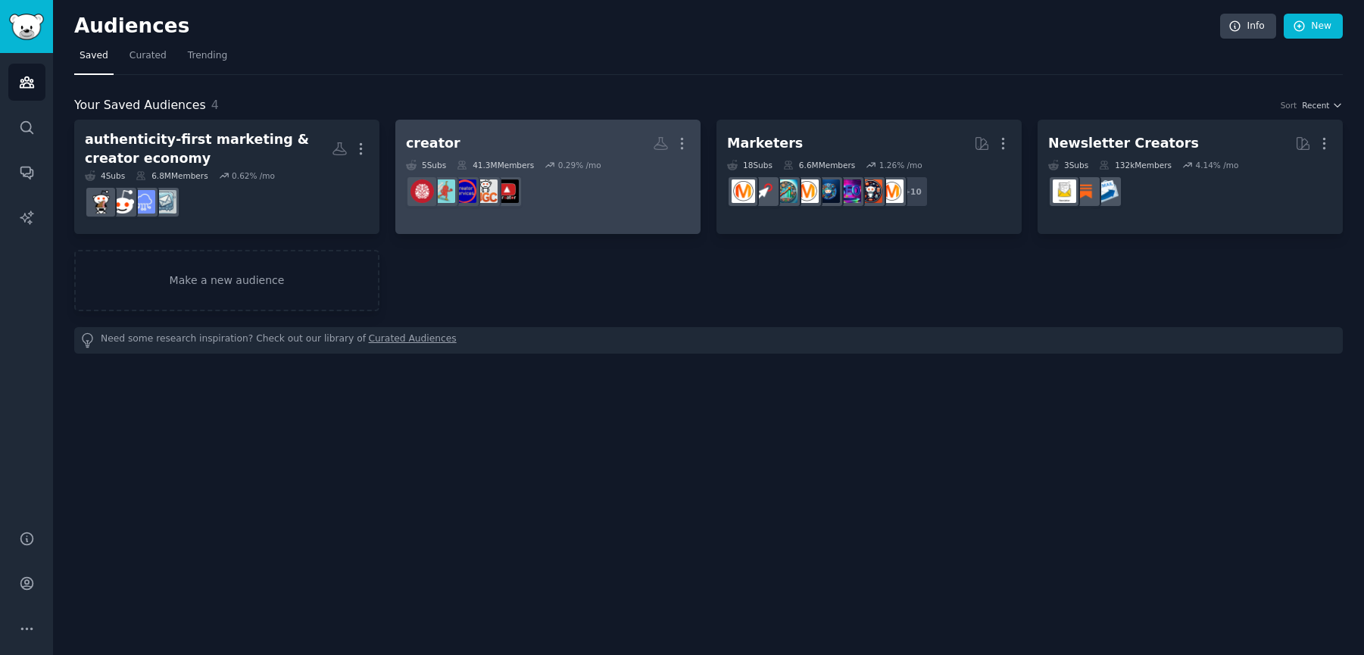
click at [573, 180] on dd "r/CreatorServices" at bounding box center [548, 191] width 284 height 42
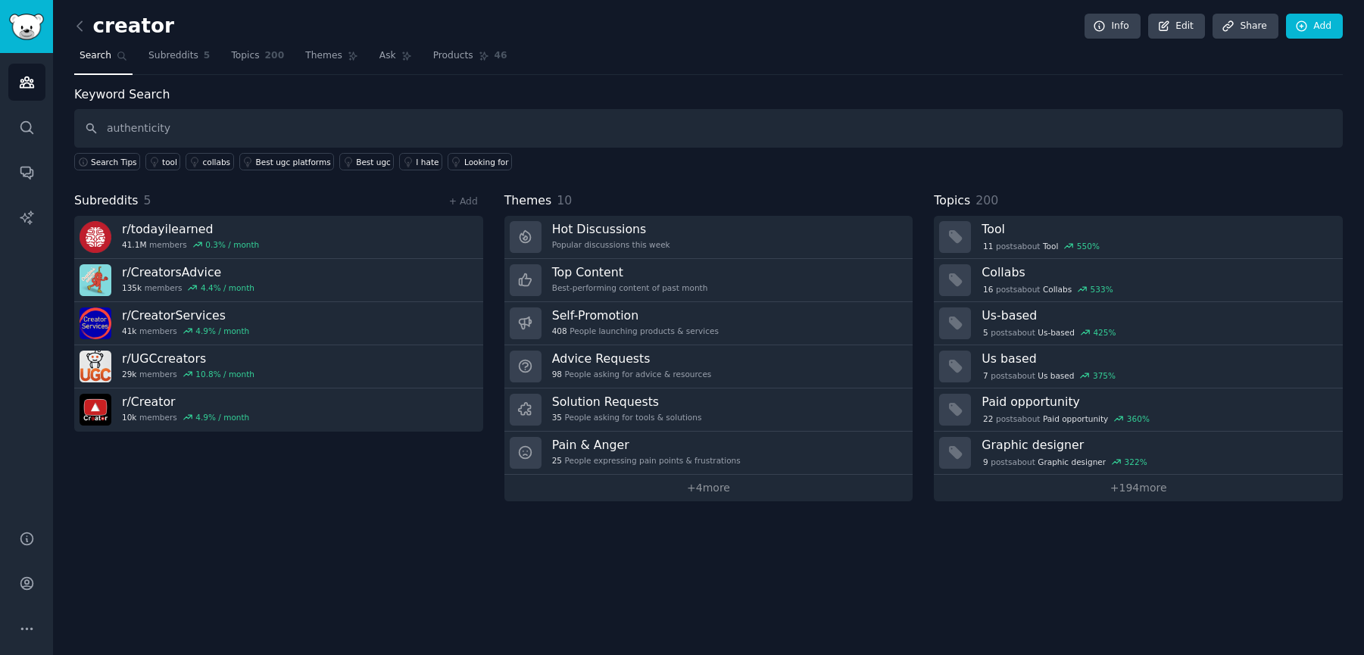
type input "authenticity"
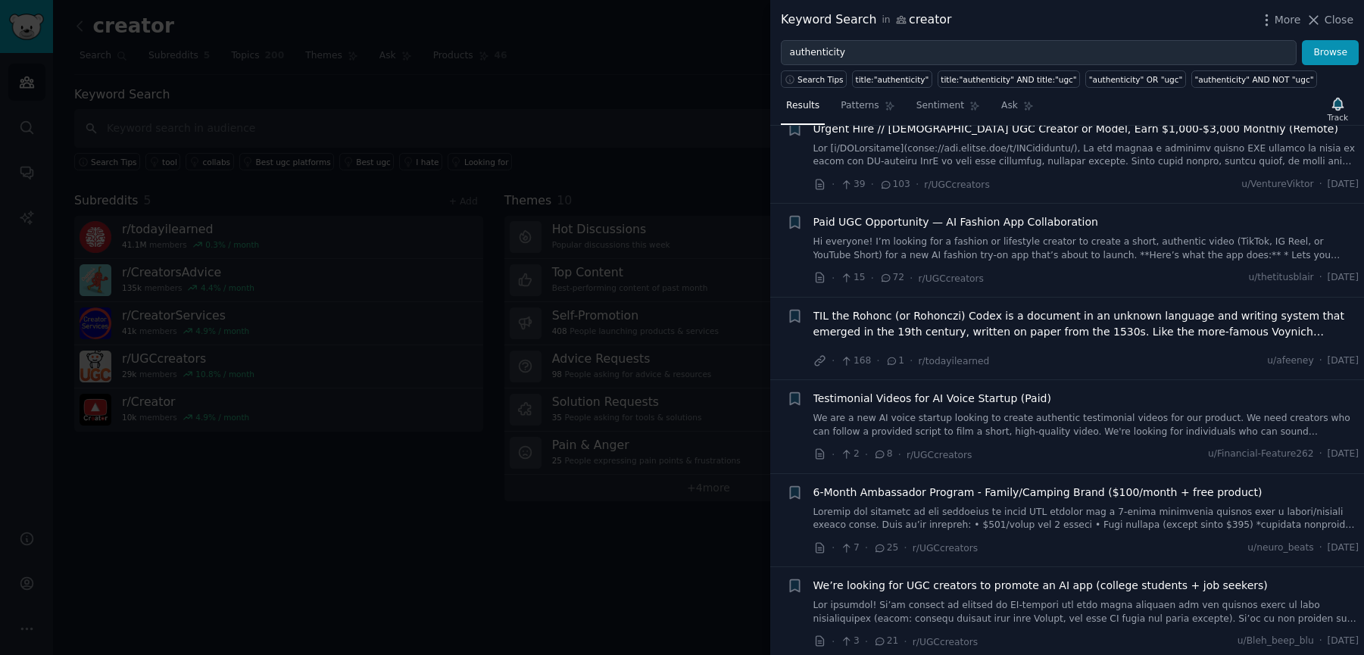
scroll to position [625, 0]
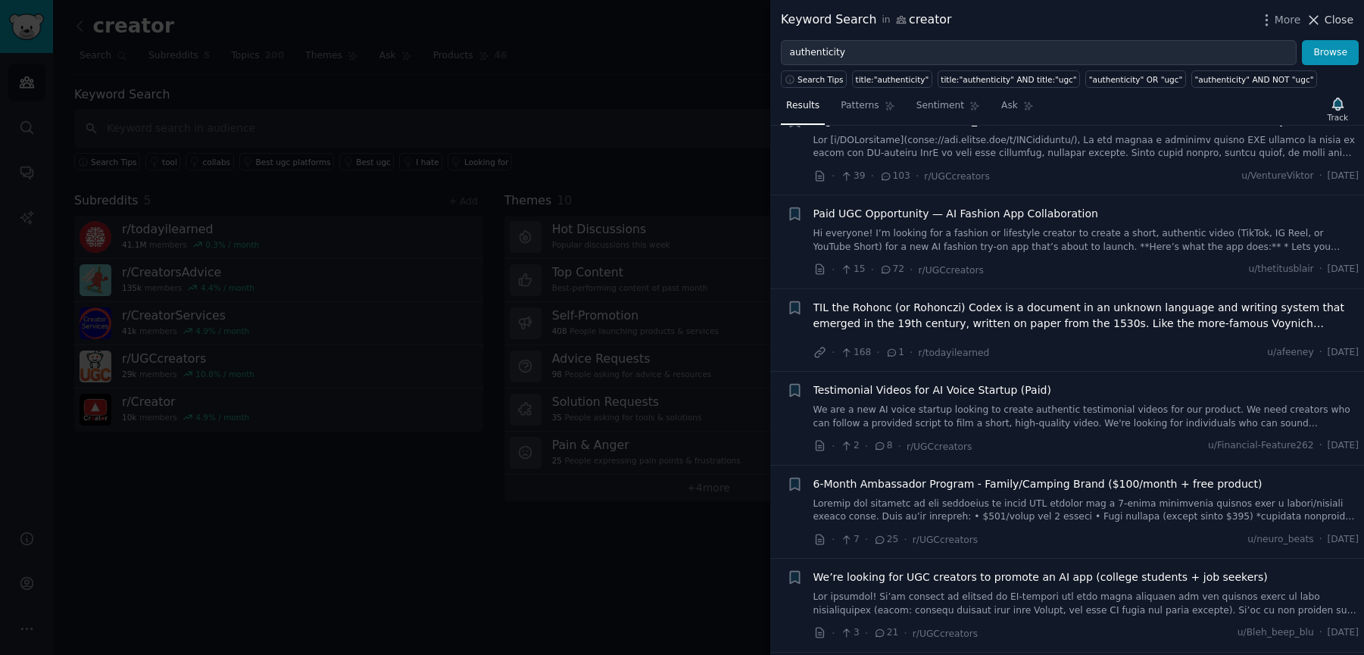
click at [1334, 21] on span "Close" at bounding box center [1339, 20] width 29 height 16
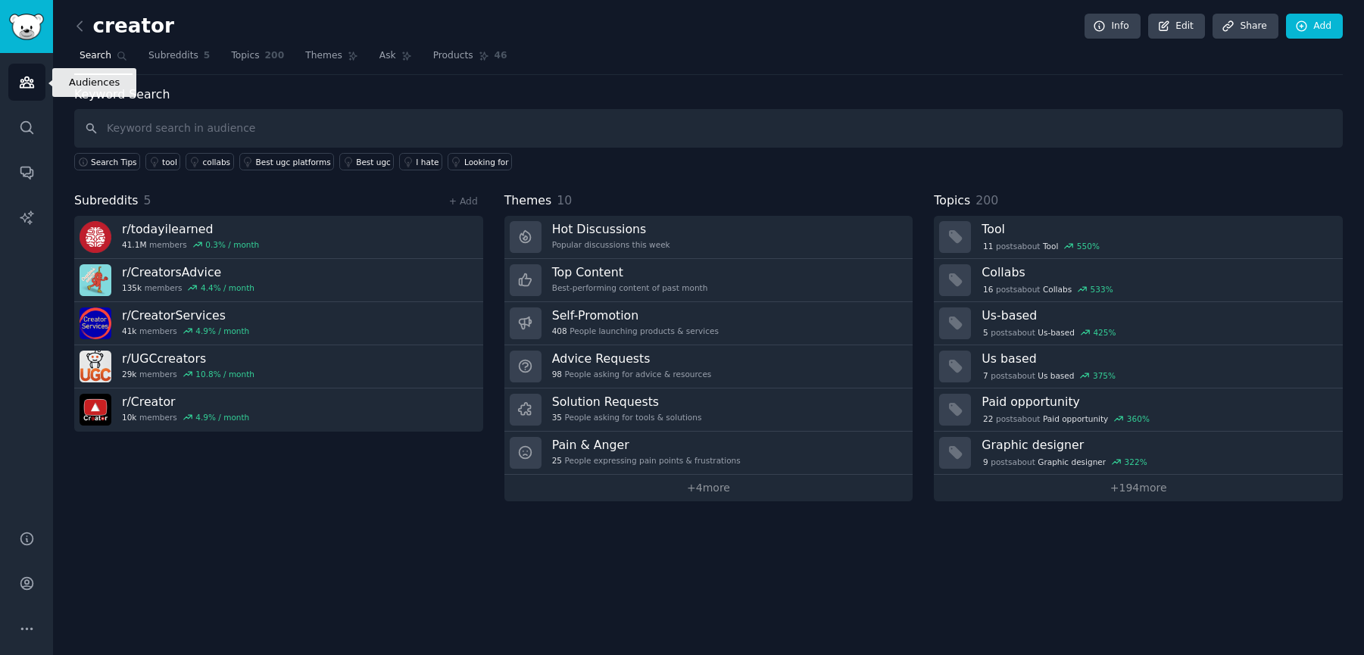
click at [27, 82] on icon "Sidebar" at bounding box center [27, 82] width 16 height 16
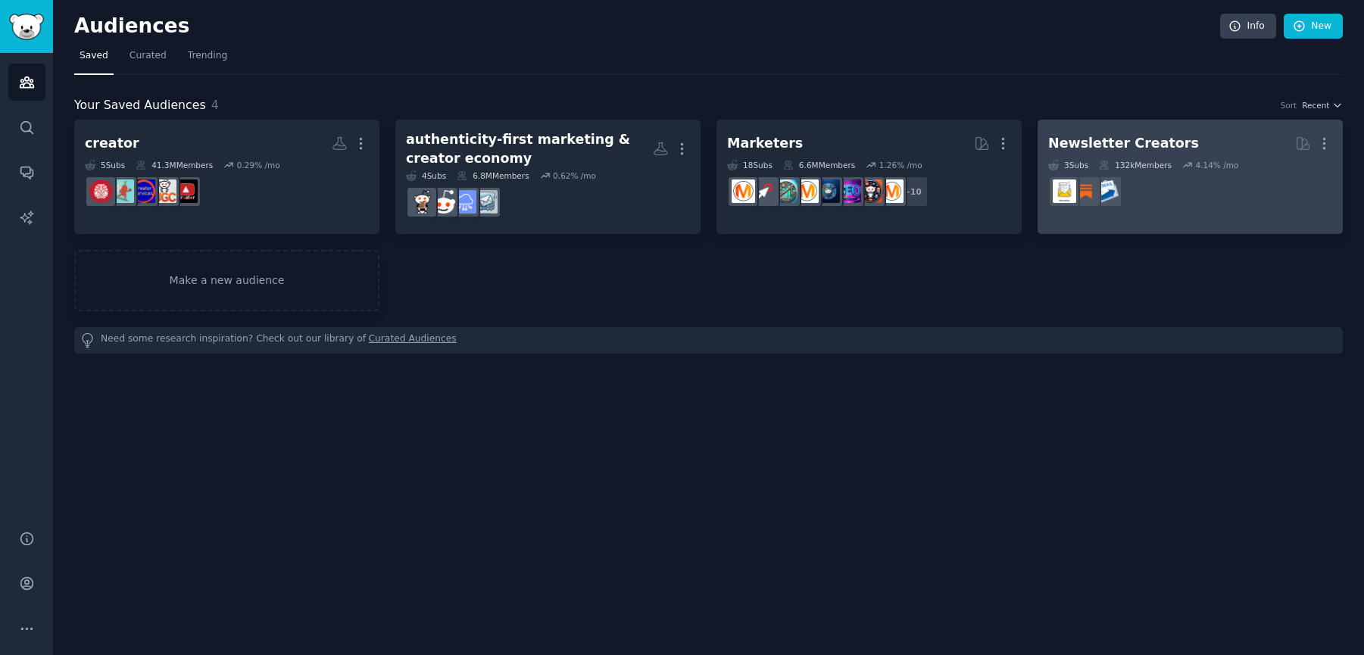
click at [1172, 192] on dd at bounding box center [1190, 191] width 284 height 42
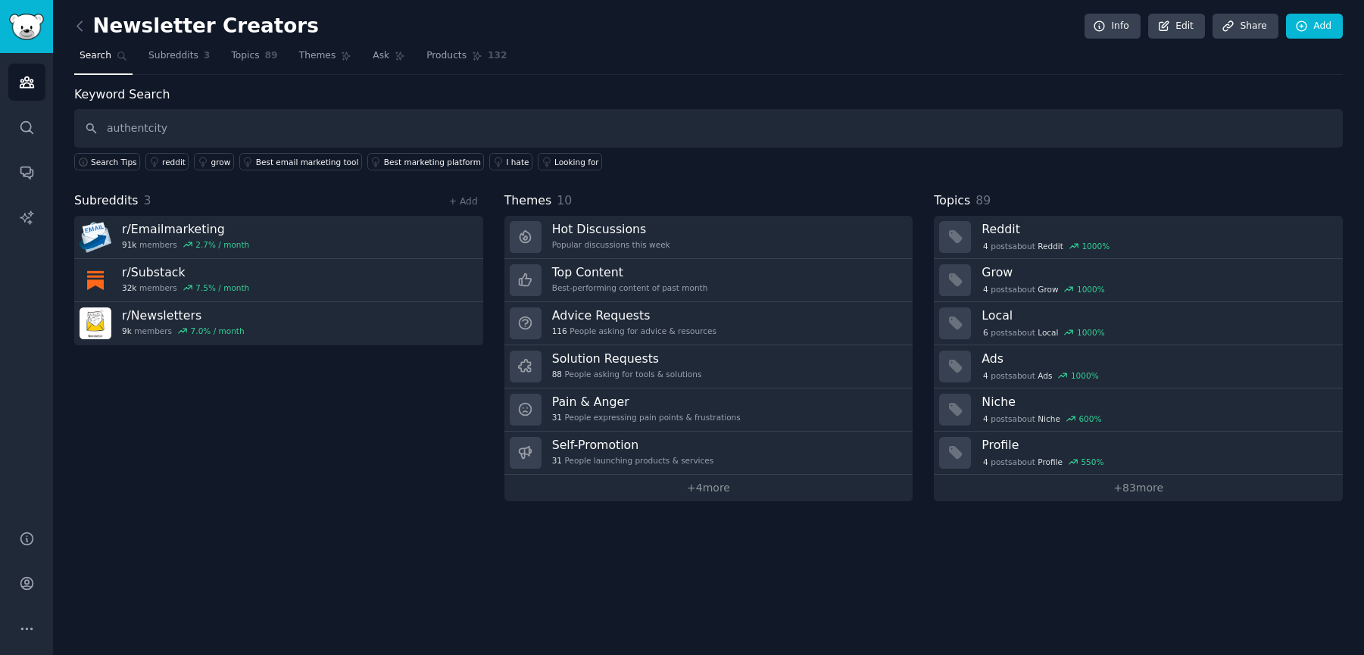
type input "authentcity"
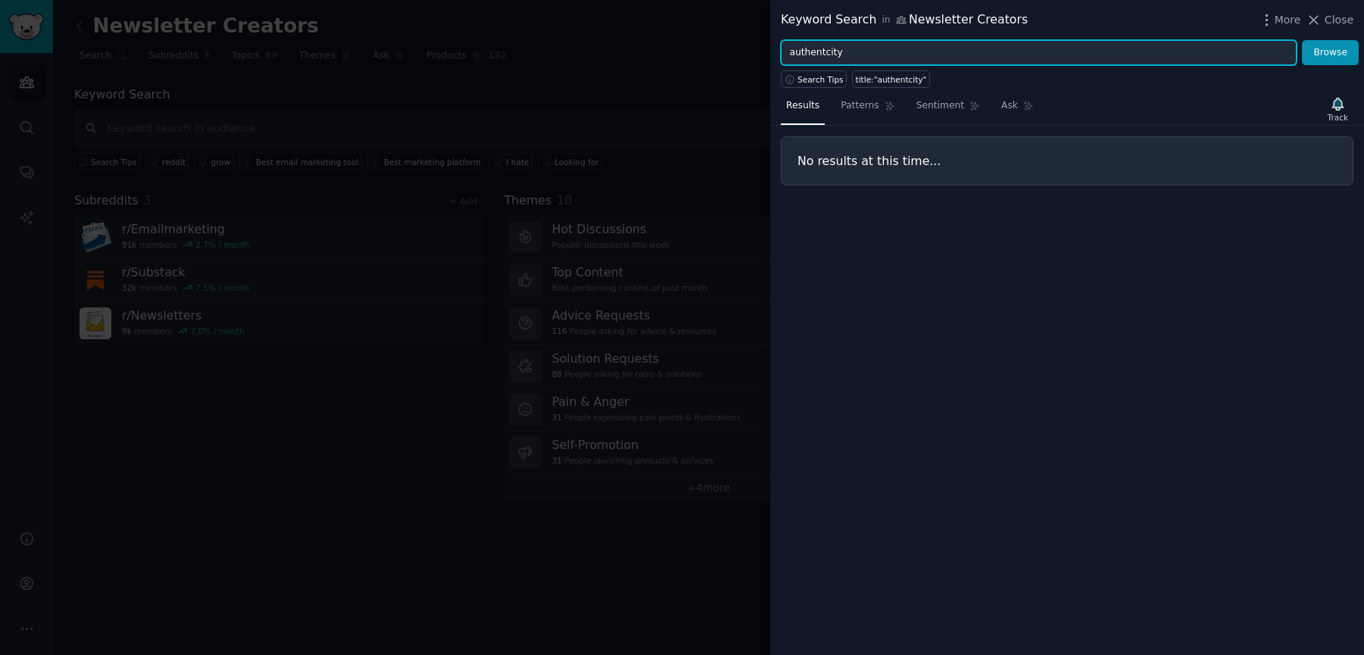
drag, startPoint x: 863, startPoint y: 50, endPoint x: 754, endPoint y: 45, distance: 109.2
click at [754, 45] on div "Keyword Search in Newsletter Creators More Close authentcity Browse Search Tips…" at bounding box center [682, 327] width 1364 height 655
type input "authenticity"
click at [1302, 40] on button "Browse" at bounding box center [1330, 53] width 57 height 26
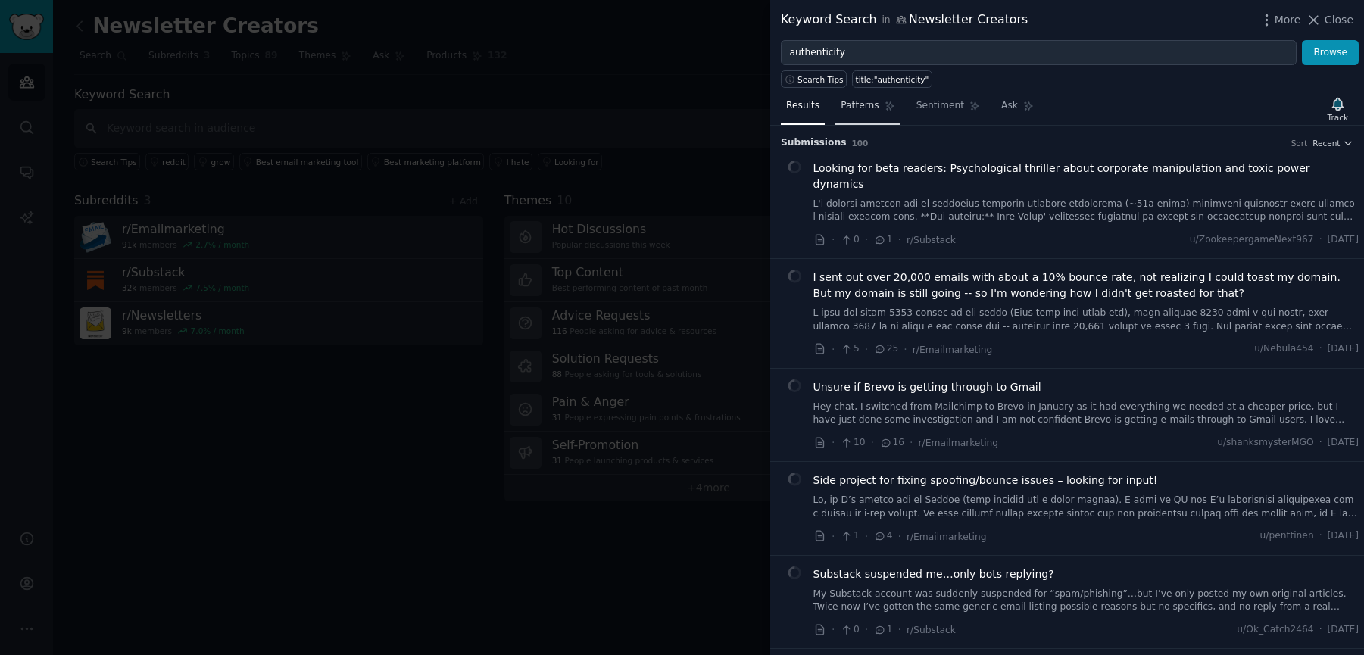
click at [863, 109] on span "Patterns" at bounding box center [860, 106] width 38 height 14
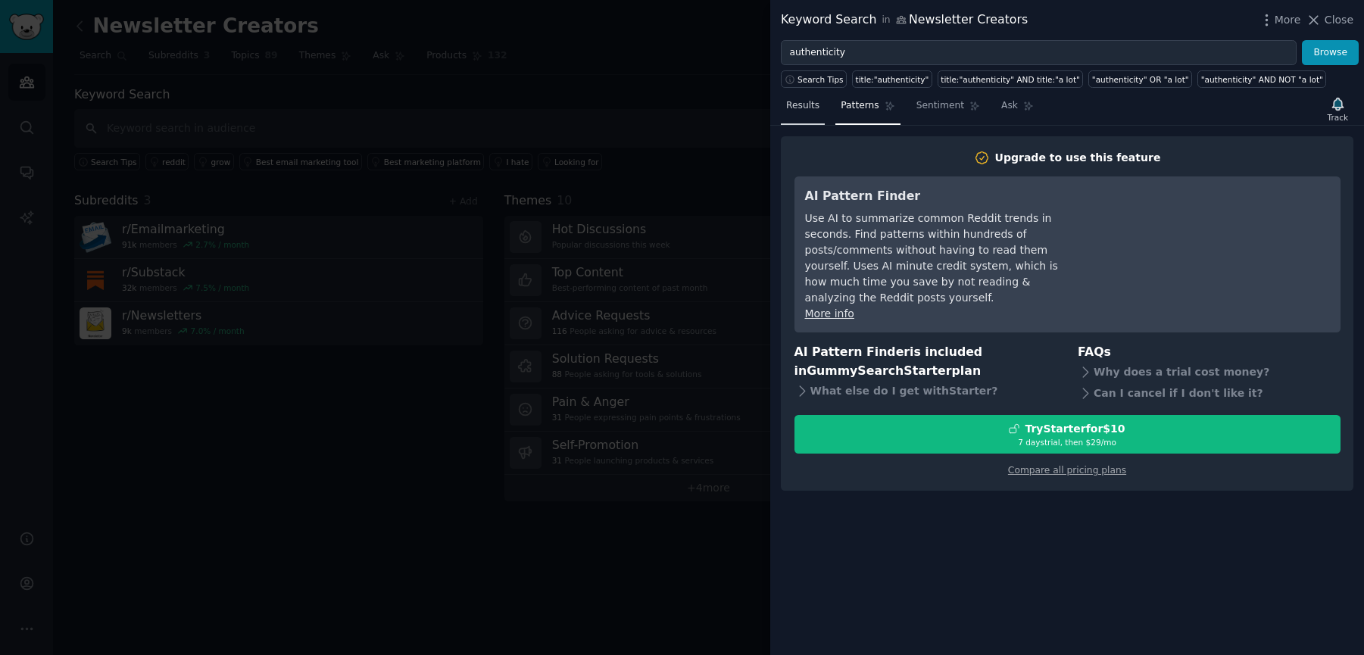
click at [804, 107] on span "Results" at bounding box center [802, 106] width 33 height 14
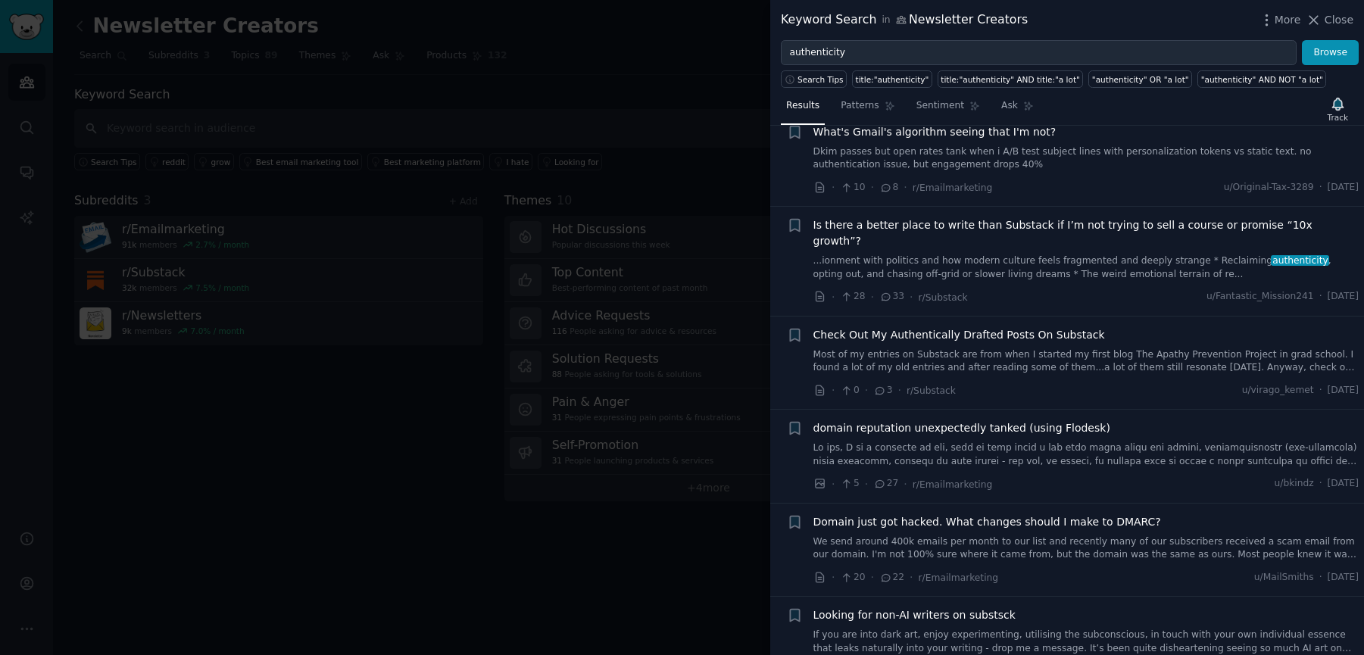
scroll to position [1998, 0]
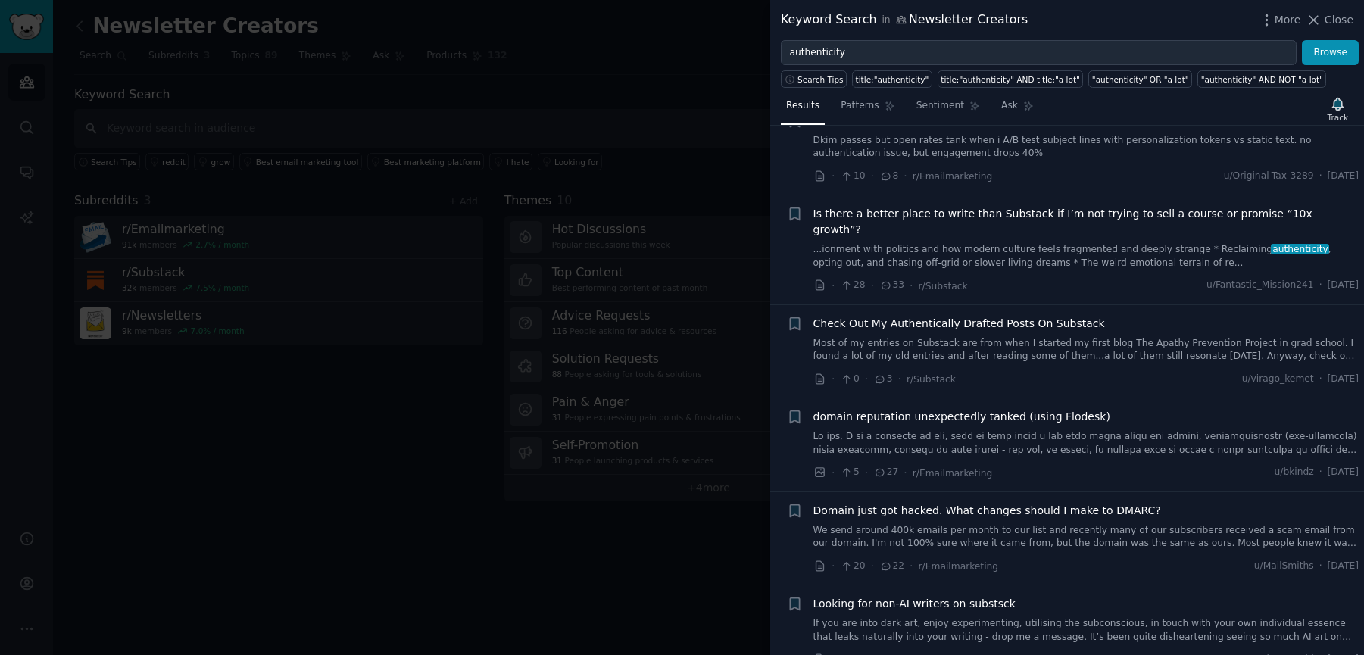
click at [20, 84] on div at bounding box center [682, 327] width 1364 height 655
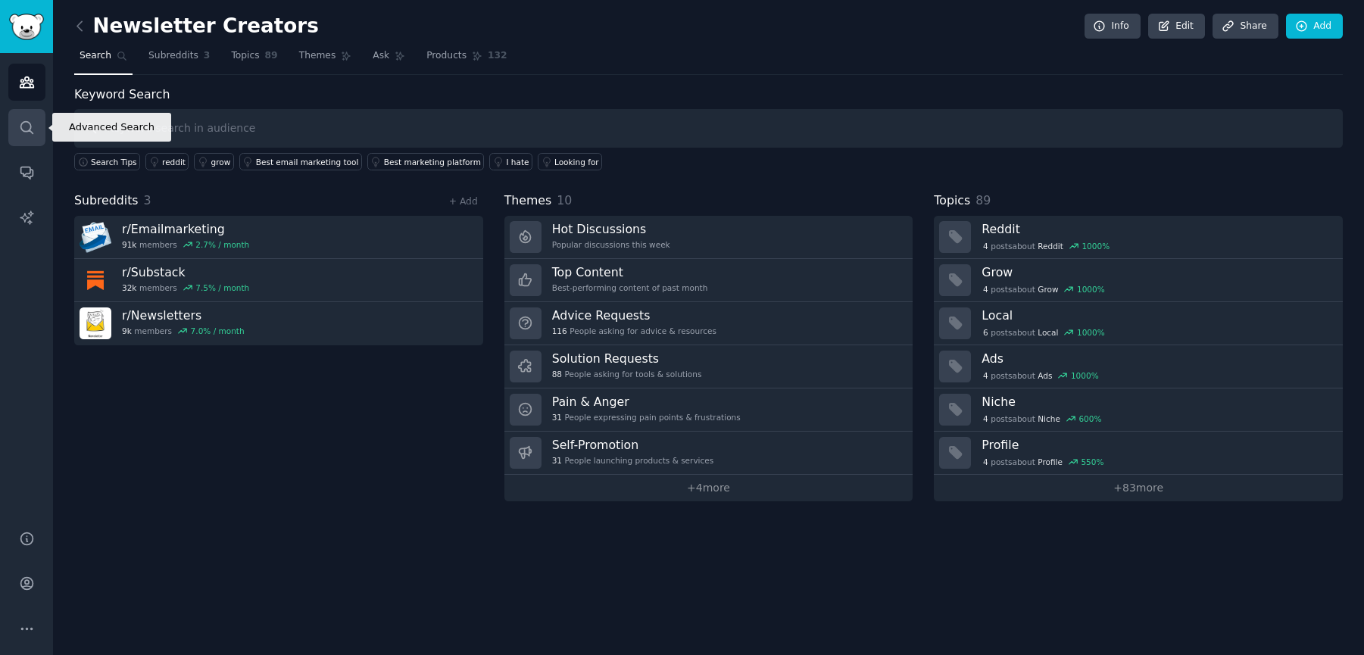
click at [22, 120] on icon "Sidebar" at bounding box center [27, 128] width 16 height 16
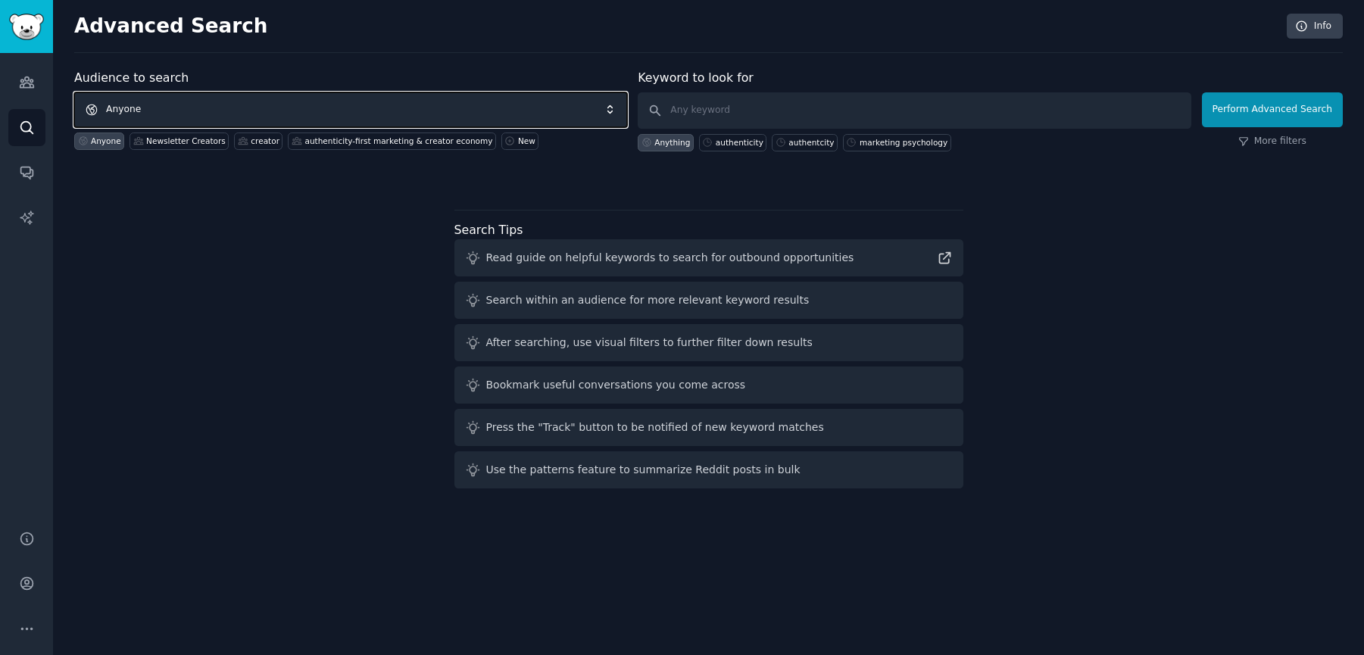
click at [173, 108] on span "Anyone" at bounding box center [350, 109] width 553 height 35
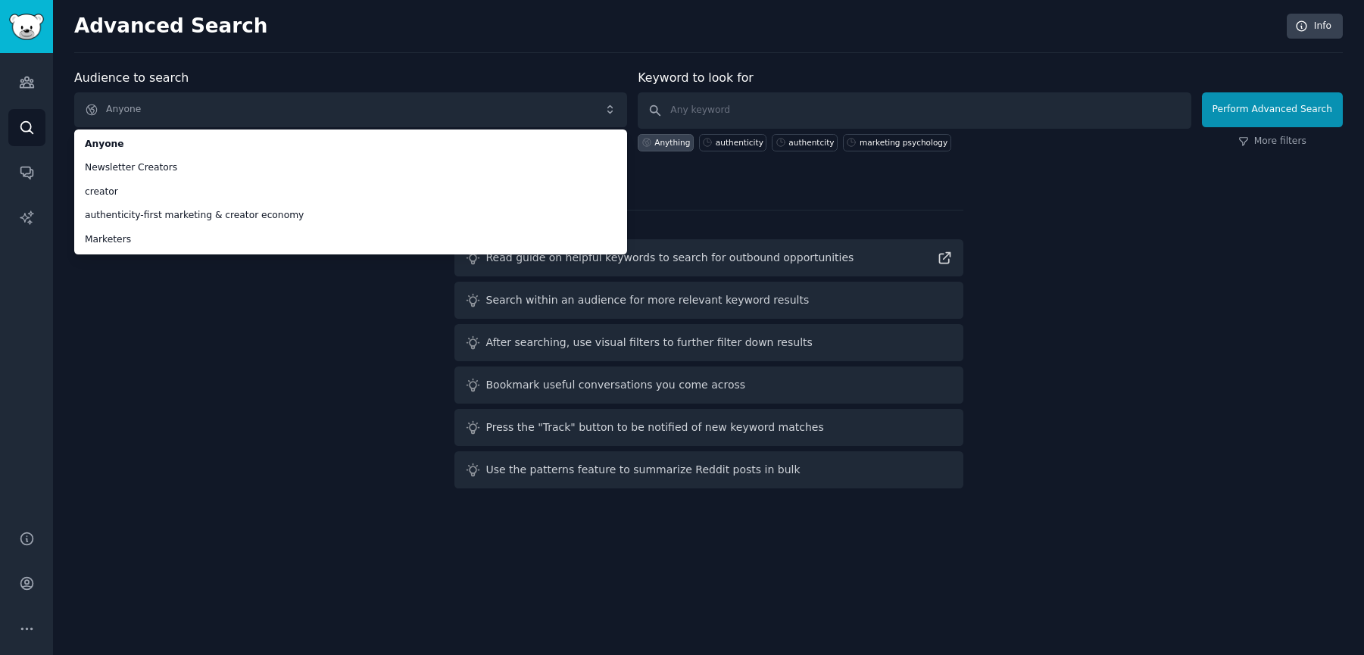
click at [179, 380] on div "Audience to search Anyone Anyone Newsletter Creators creator authenticity-first…" at bounding box center [708, 282] width 1269 height 426
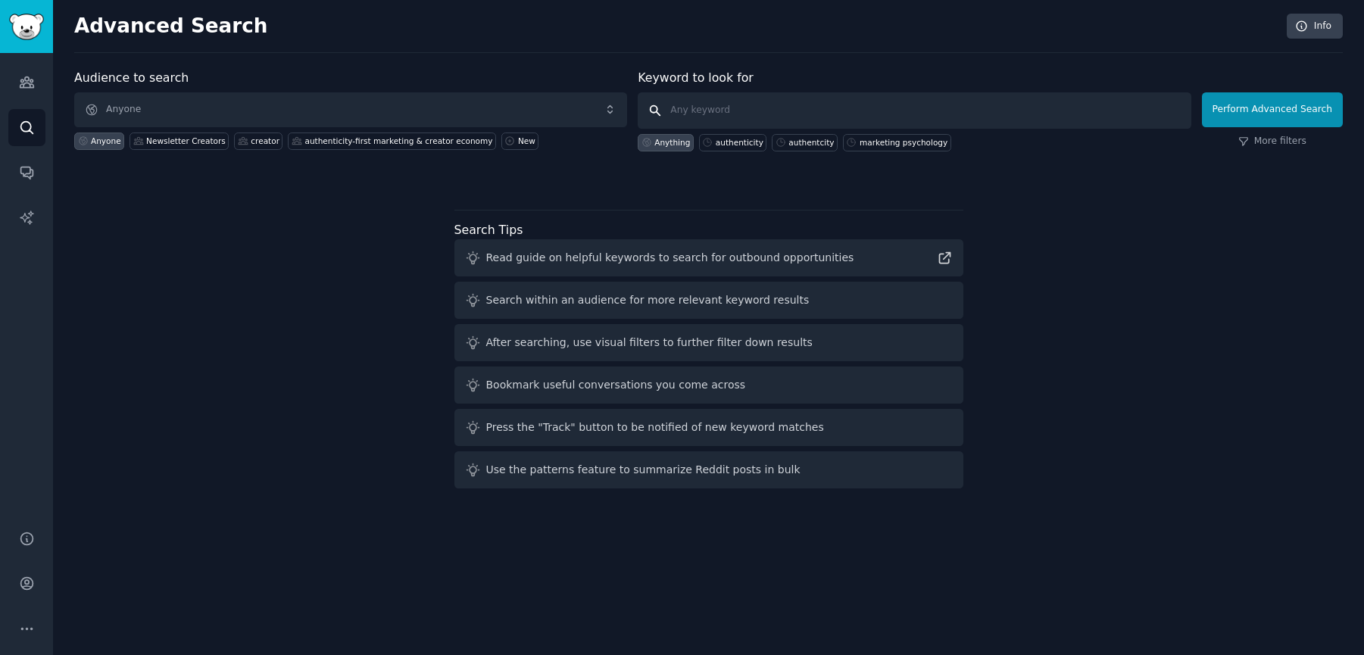
click at [729, 117] on input "text" at bounding box center [914, 110] width 553 height 36
paste input "“Why do my emails sound robotic?”"
click at [679, 107] on input "“Why do my emails sound robotic?" at bounding box center [914, 110] width 553 height 36
type input "Why do my emails sound robotic?"
click at [1240, 109] on button "Perform Advanced Search" at bounding box center [1272, 109] width 141 height 35
